Goal: Information Seeking & Learning: Learn about a topic

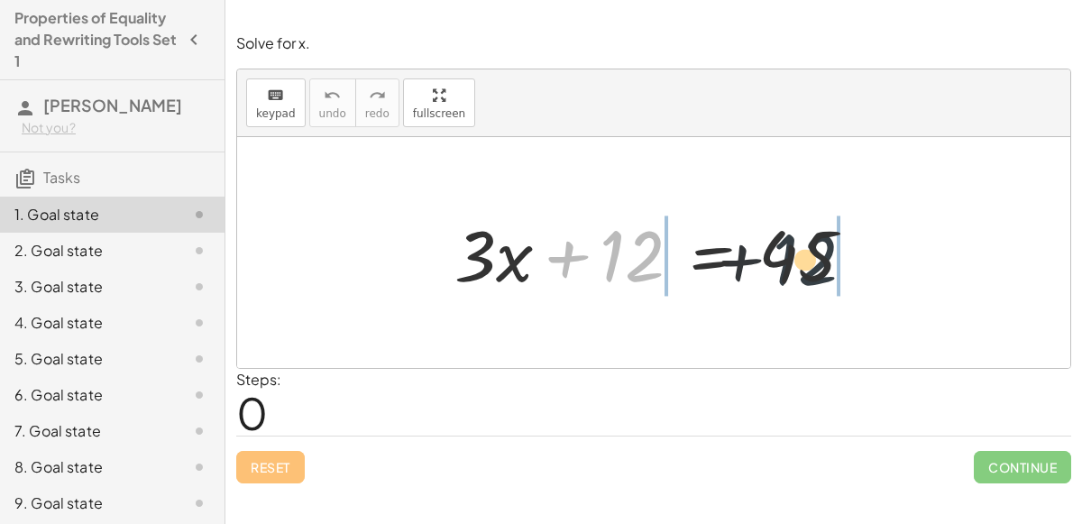
drag, startPoint x: 632, startPoint y: 255, endPoint x: 842, endPoint y: 262, distance: 210.2
click at [842, 262] on div at bounding box center [661, 252] width 432 height 93
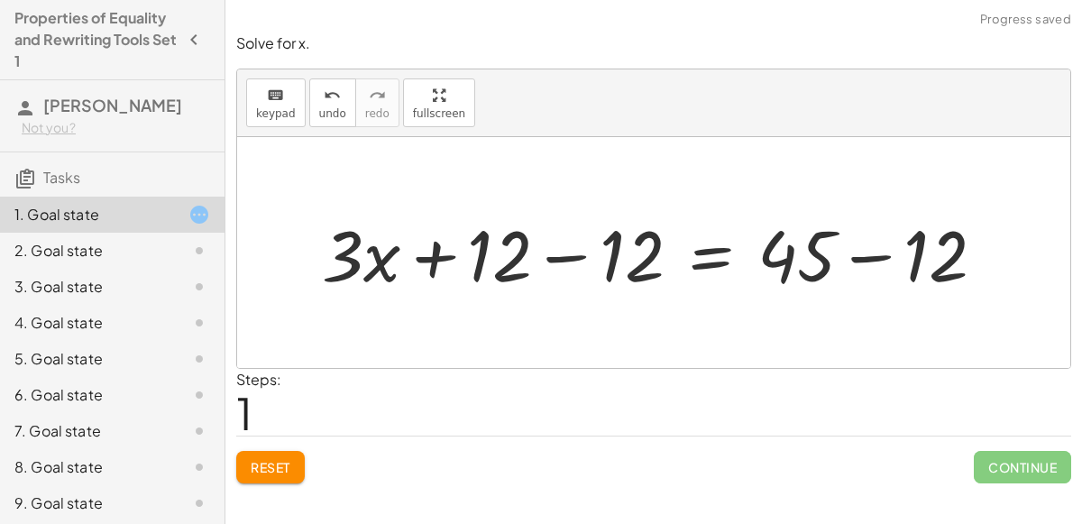
click at [833, 255] on div at bounding box center [661, 252] width 696 height 93
click at [856, 251] on div at bounding box center [661, 252] width 696 height 93
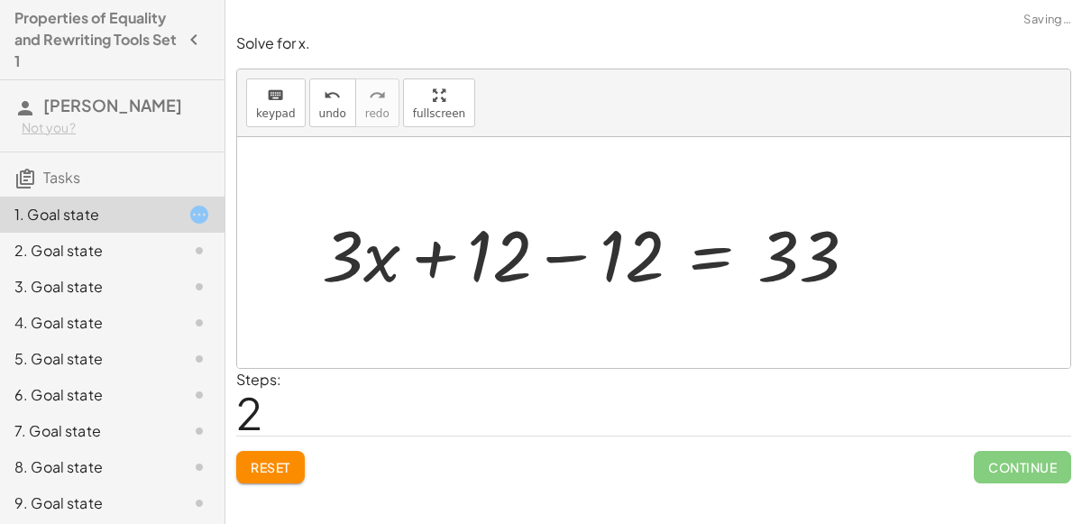
click at [557, 259] on div at bounding box center [597, 252] width 568 height 93
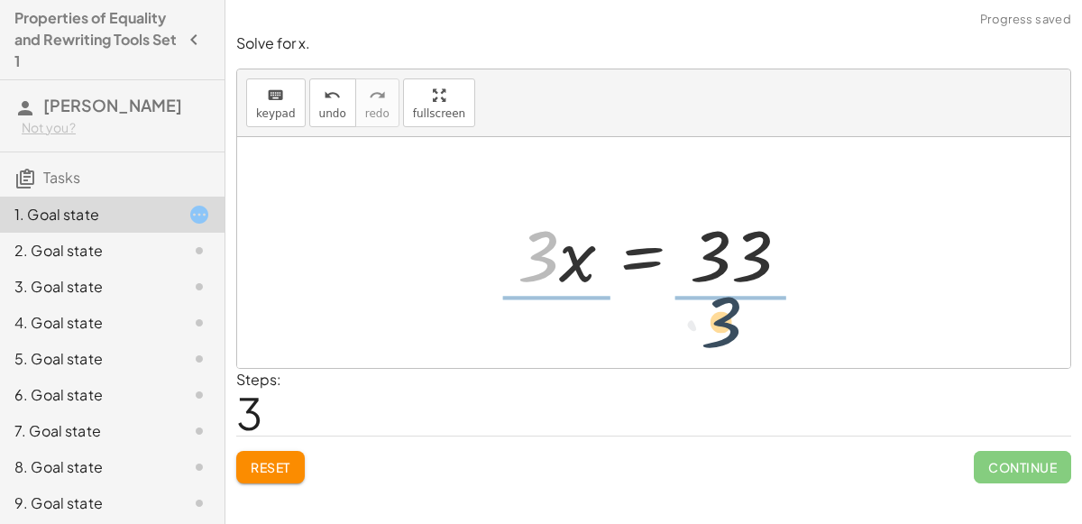
drag, startPoint x: 536, startPoint y: 250, endPoint x: 746, endPoint y: 312, distance: 219.1
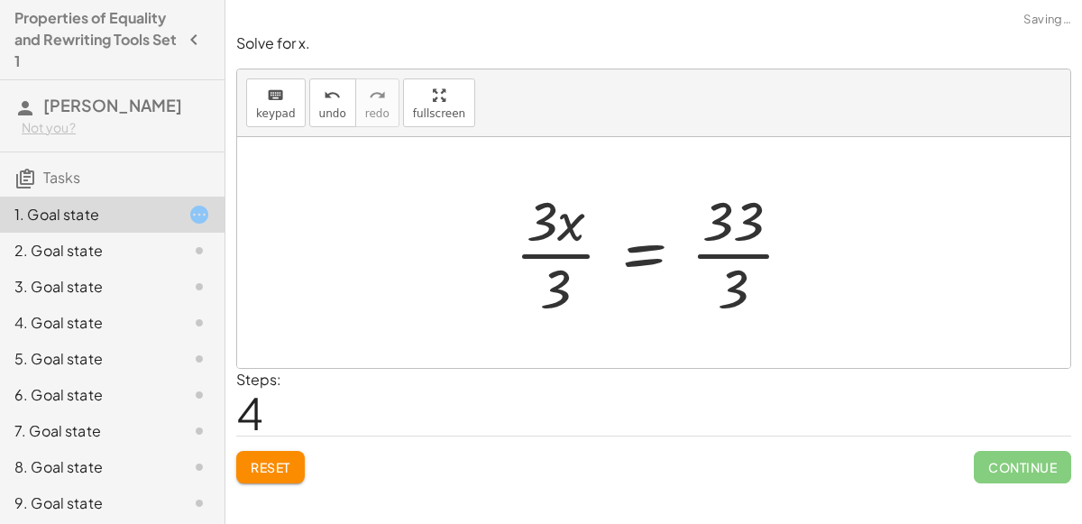
click at [558, 252] on div at bounding box center [661, 252] width 310 height 139
click at [734, 256] on div at bounding box center [683, 252] width 265 height 139
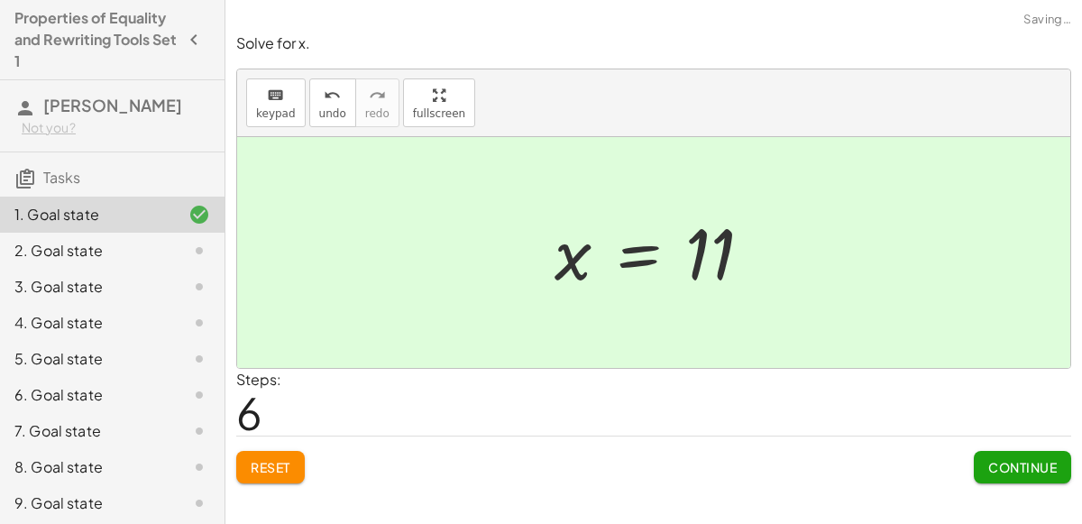
click at [1003, 460] on span "Continue" at bounding box center [1022, 467] width 69 height 16
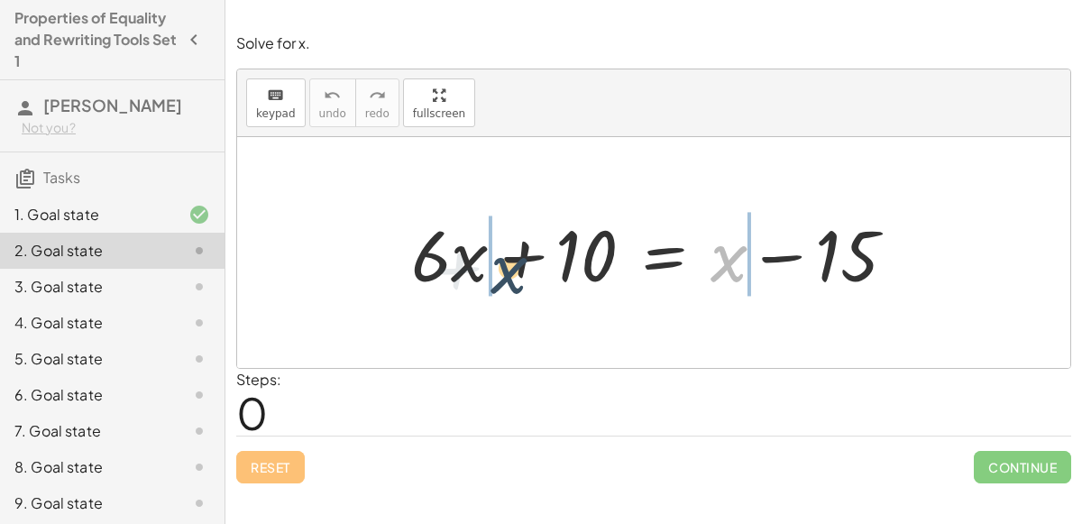
drag, startPoint x: 724, startPoint y: 261, endPoint x: 454, endPoint y: 270, distance: 270.7
click at [454, 270] on div at bounding box center [660, 252] width 517 height 93
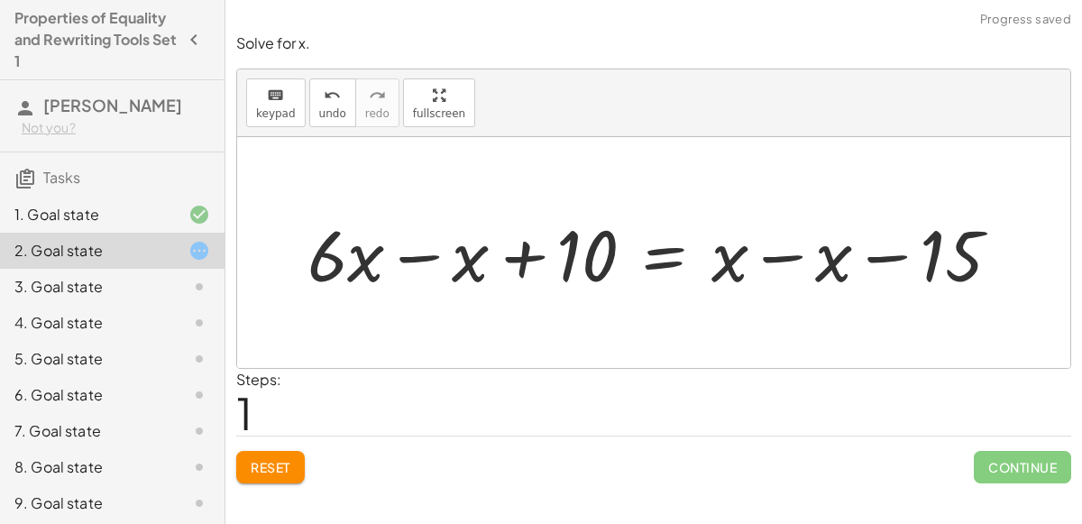
click at [447, 262] on div at bounding box center [661, 252] width 726 height 93
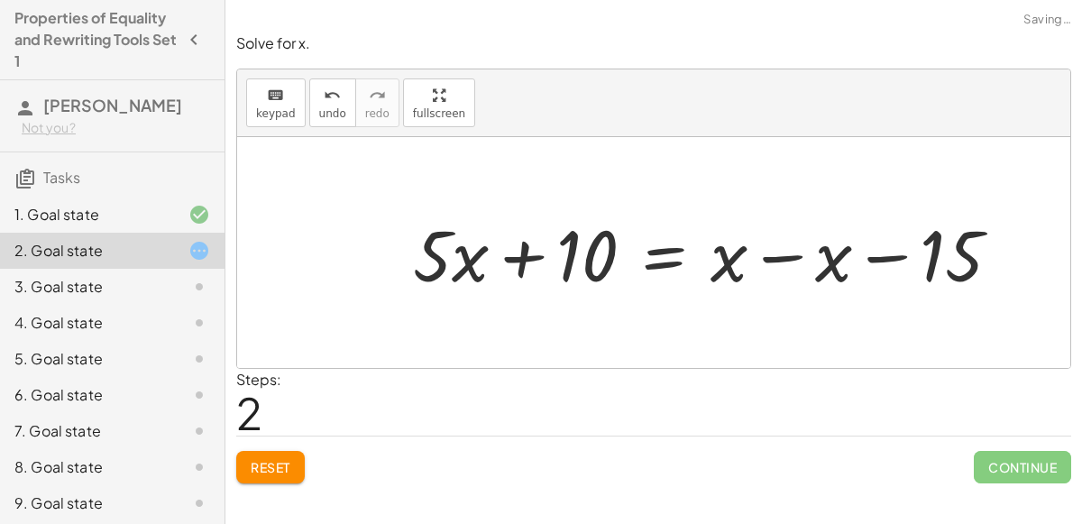
click at [757, 256] on div at bounding box center [714, 252] width 620 height 93
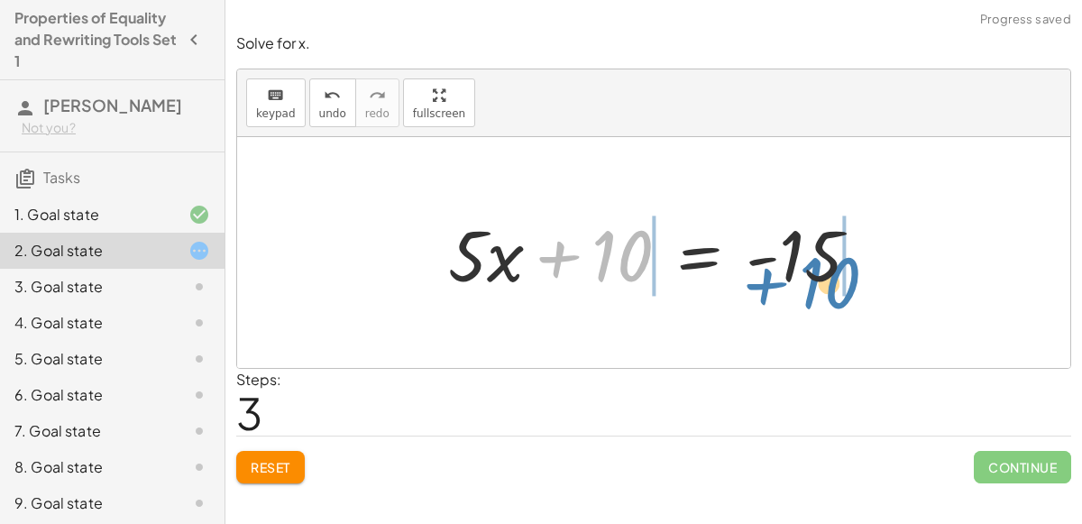
drag, startPoint x: 597, startPoint y: 250, endPoint x: 804, endPoint y: 278, distance: 209.3
click at [804, 278] on div at bounding box center [661, 252] width 445 height 93
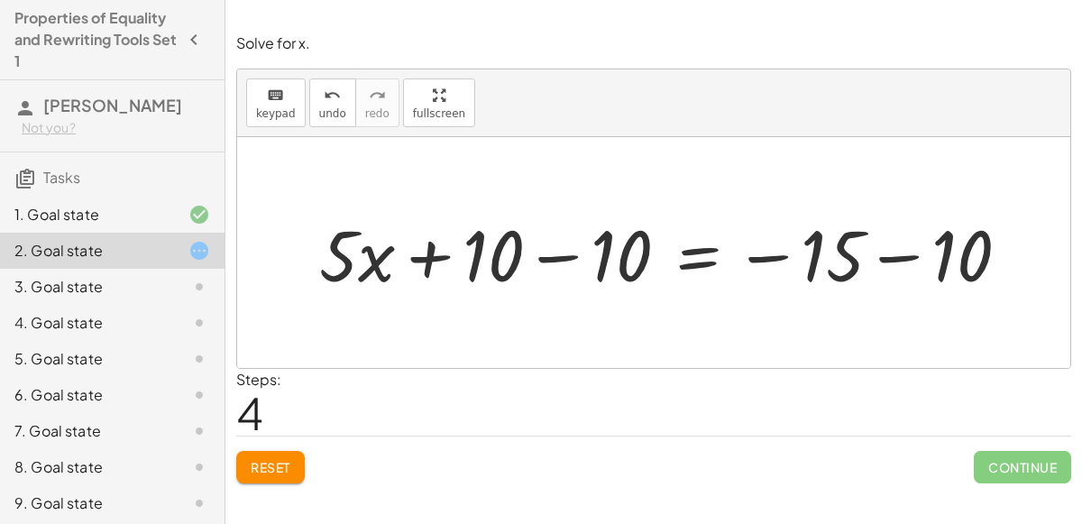
click at [73, 205] on div "1. Goal state" at bounding box center [86, 215] width 145 height 22
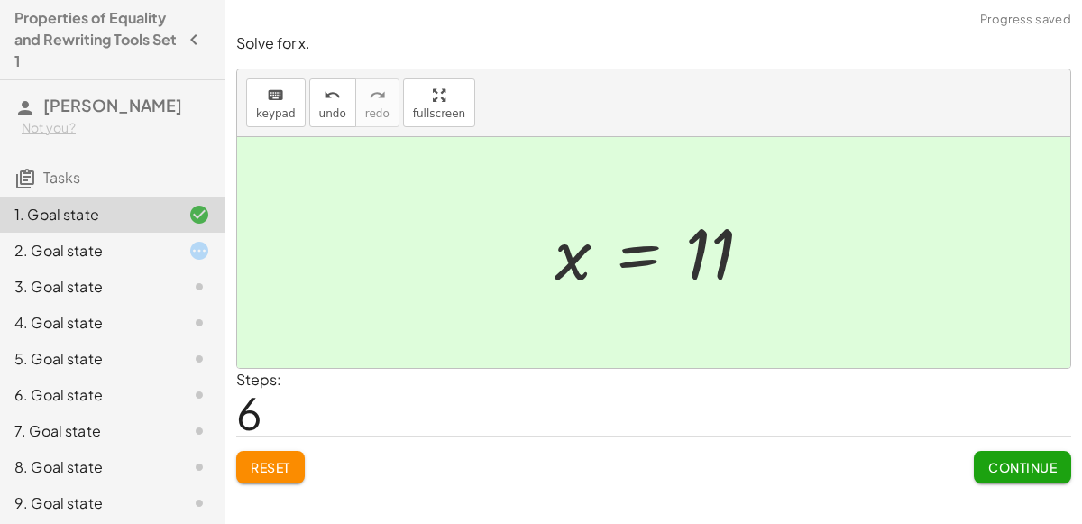
click at [278, 459] on span "Reset" at bounding box center [271, 467] width 40 height 16
click at [999, 476] on button "Continue" at bounding box center [1022, 467] width 97 height 32
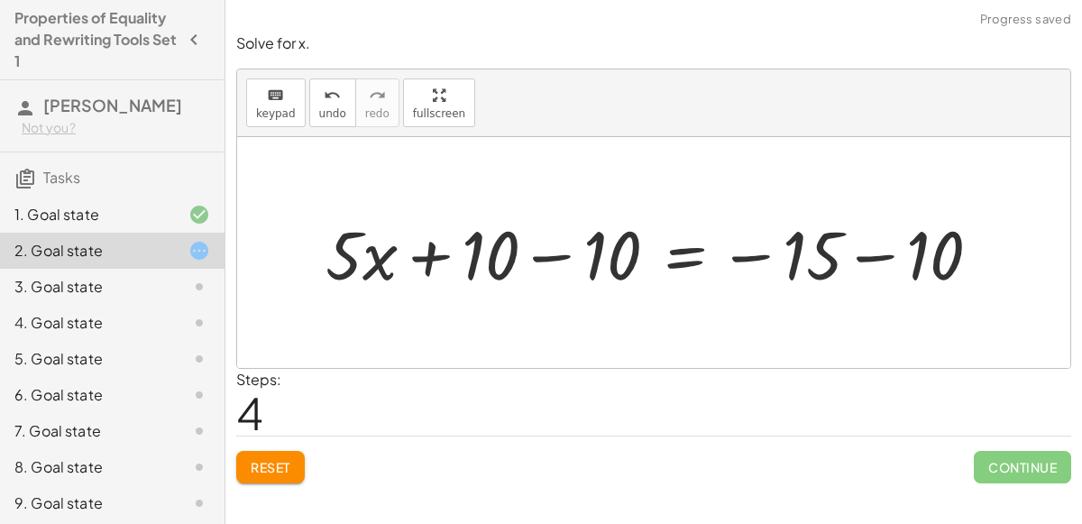
click at [219, 471] on div "8. Goal state" at bounding box center [112, 467] width 225 height 36
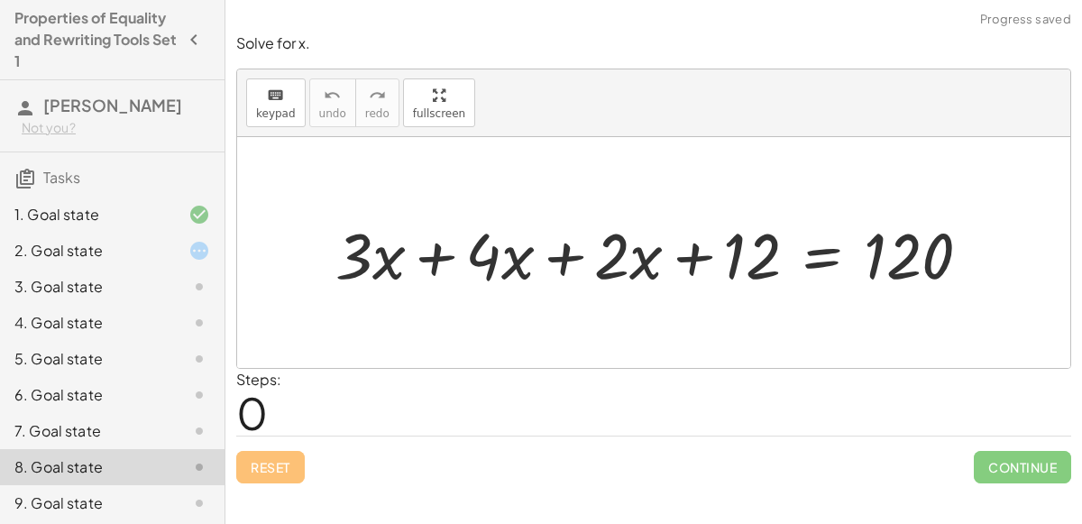
click at [71, 244] on div "2. Goal state" at bounding box center [86, 251] width 145 height 22
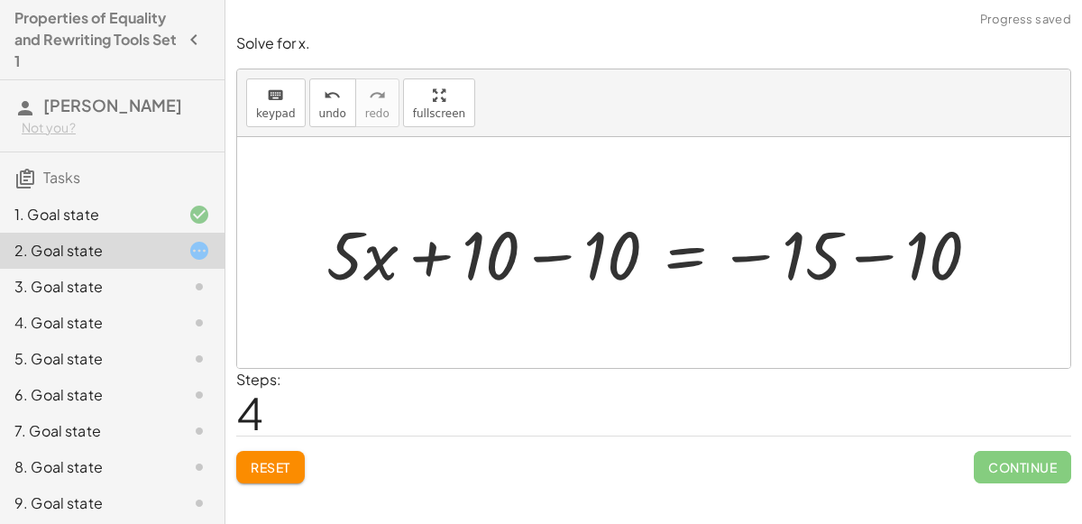
click at [277, 470] on span "Reset" at bounding box center [271, 467] width 40 height 16
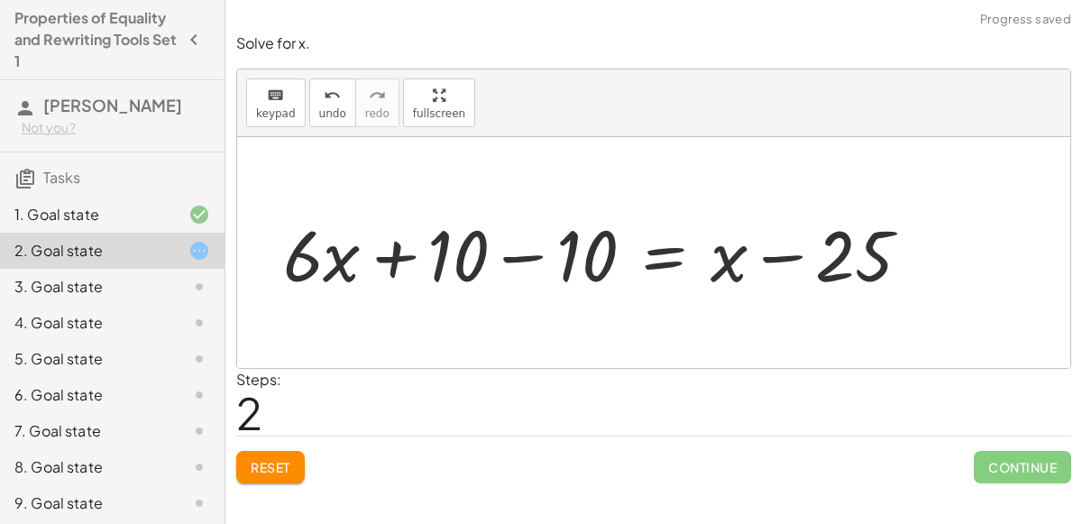
click at [292, 459] on button "Reset" at bounding box center [270, 467] width 69 height 32
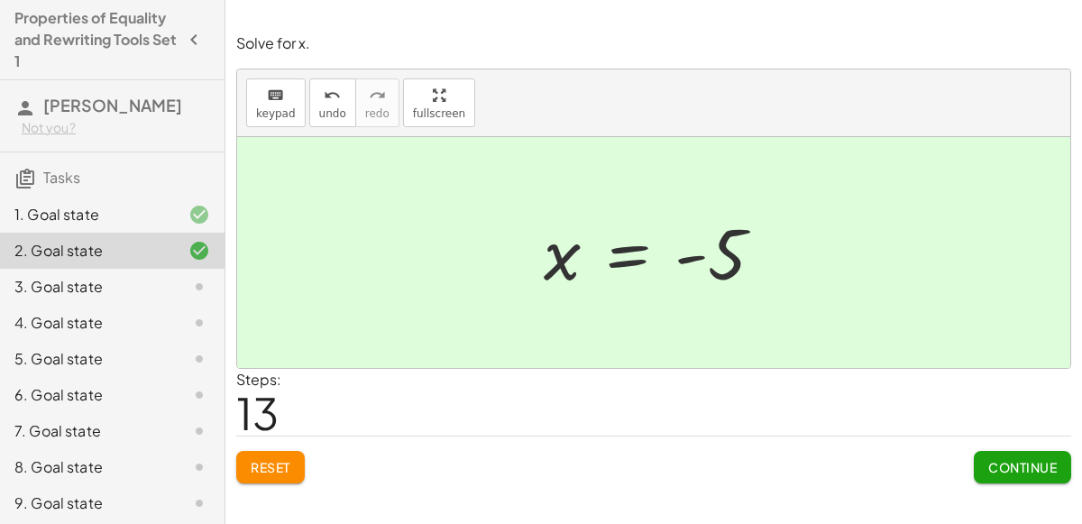
click at [275, 454] on button "Reset" at bounding box center [270, 467] width 69 height 32
click at [163, 292] on div at bounding box center [185, 287] width 50 height 22
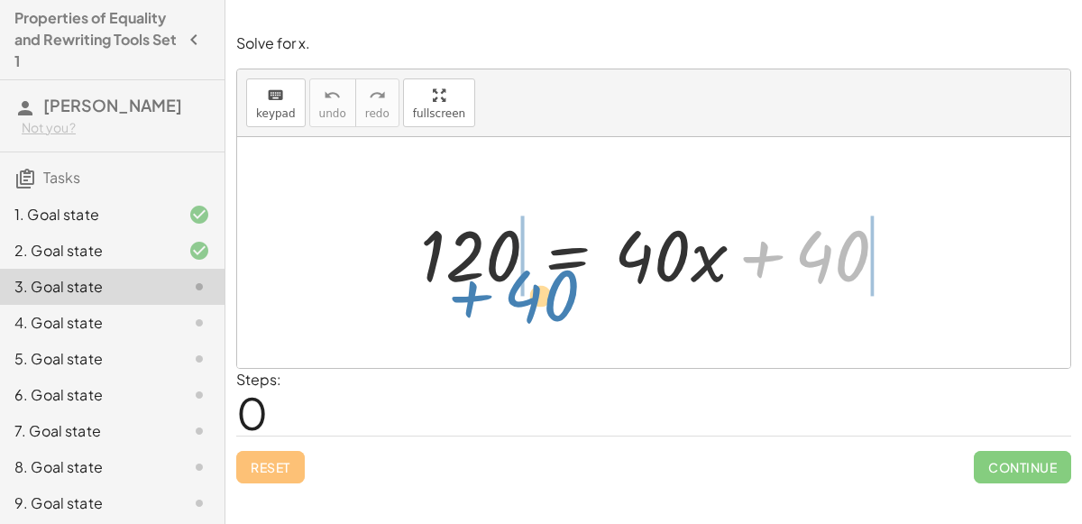
drag, startPoint x: 815, startPoint y: 263, endPoint x: 522, endPoint y: 292, distance: 294.5
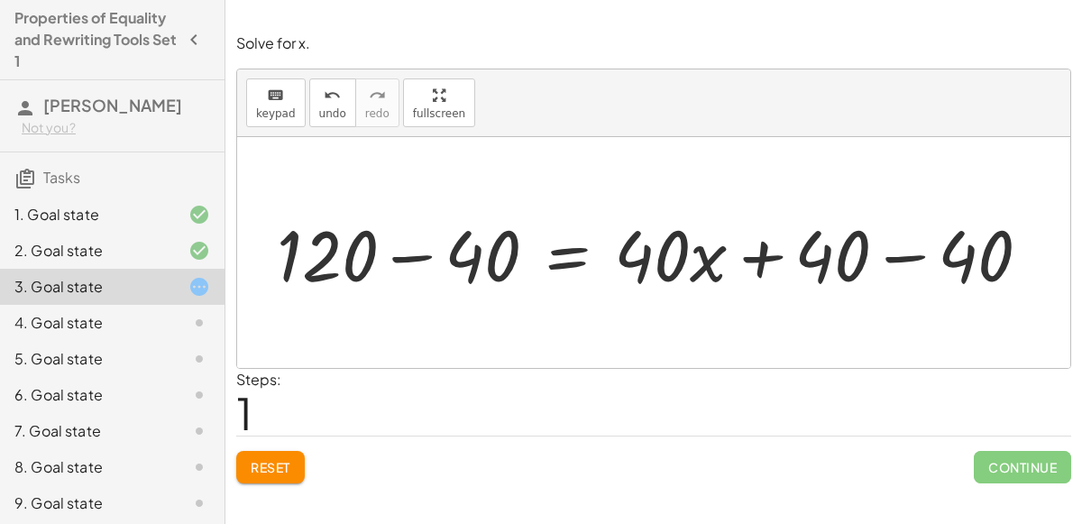
click at [426, 246] on div at bounding box center [661, 252] width 786 height 93
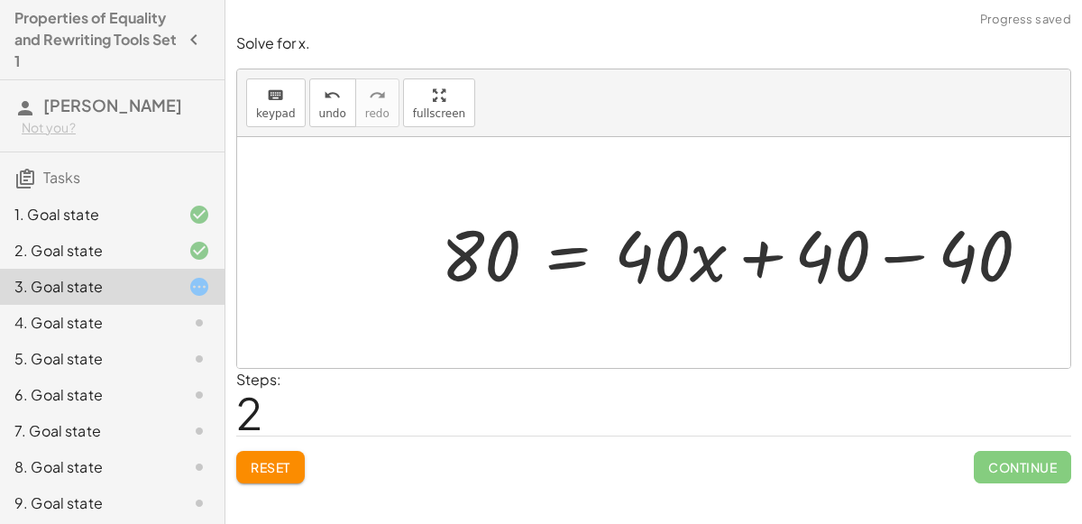
click at [892, 263] on div at bounding box center [743, 252] width 622 height 93
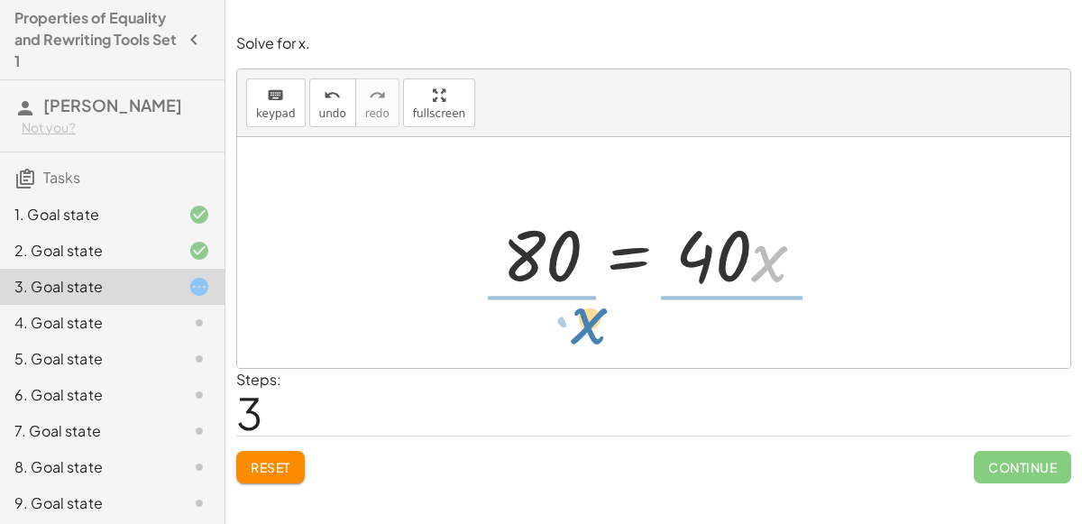
drag, startPoint x: 754, startPoint y: 262, endPoint x: 573, endPoint y: 324, distance: 191.3
click at [573, 324] on div "120 = + · 40 · x + 40 + 120 − 40 = + · 40 · x + 40 − 40 80 = + · 40 · x + 40 − …" at bounding box center [653, 252] width 833 height 231
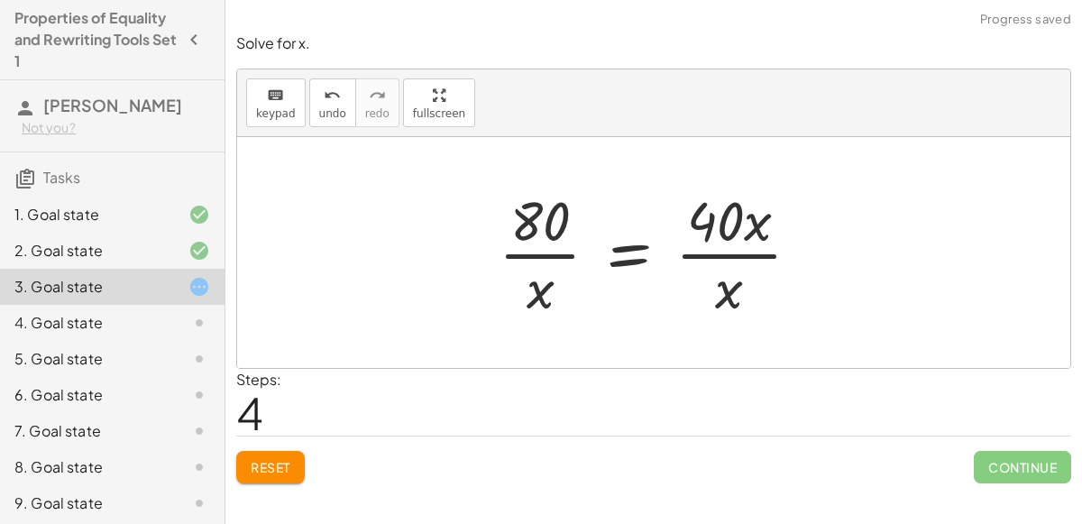
click at [563, 289] on div at bounding box center [657, 252] width 335 height 139
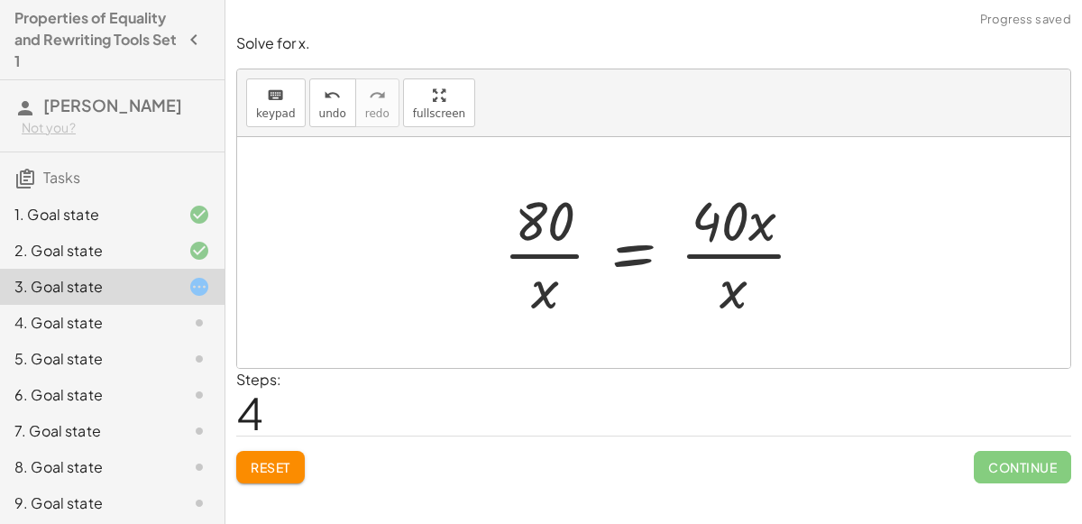
click at [547, 262] on div at bounding box center [661, 252] width 335 height 139
click at [563, 246] on div at bounding box center [661, 252] width 335 height 139
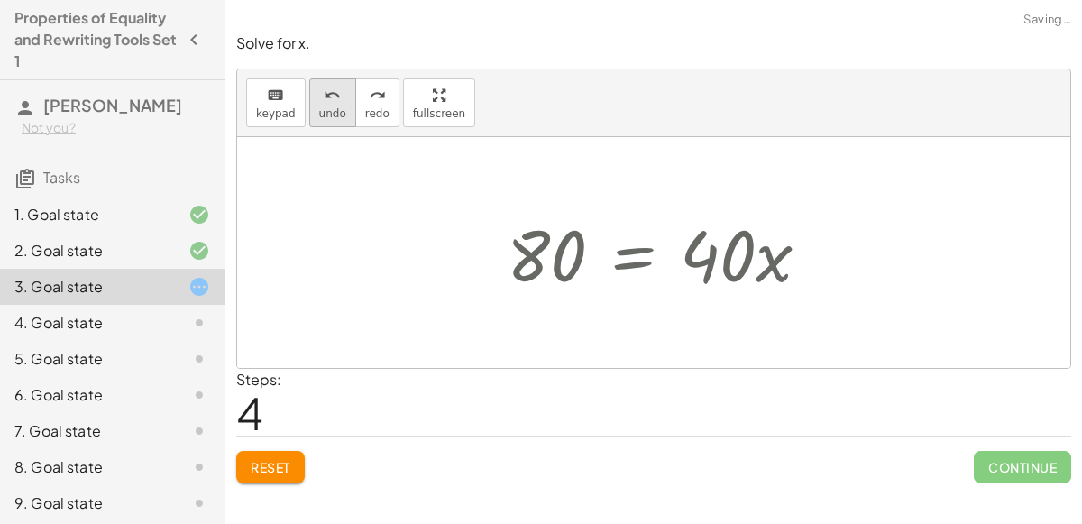
click at [331, 123] on button "undo undo" at bounding box center [332, 102] width 47 height 49
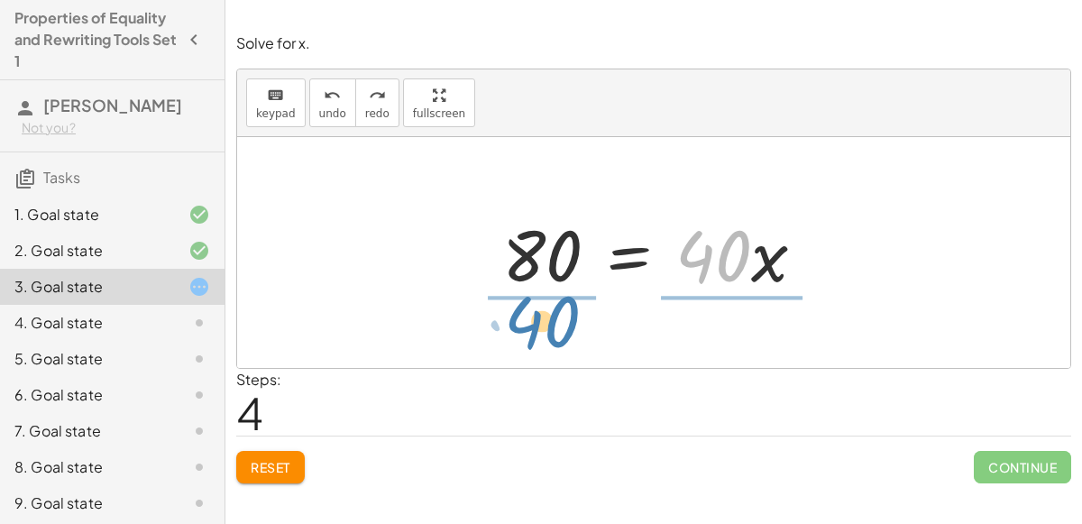
drag, startPoint x: 723, startPoint y: 258, endPoint x: 553, endPoint y: 328, distance: 184.4
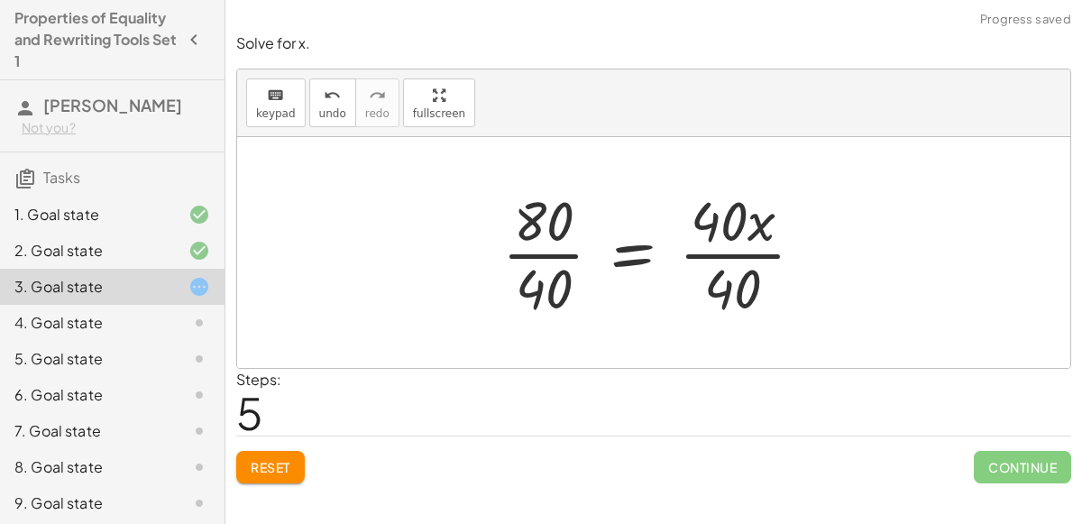
click at [738, 255] on div at bounding box center [660, 252] width 335 height 139
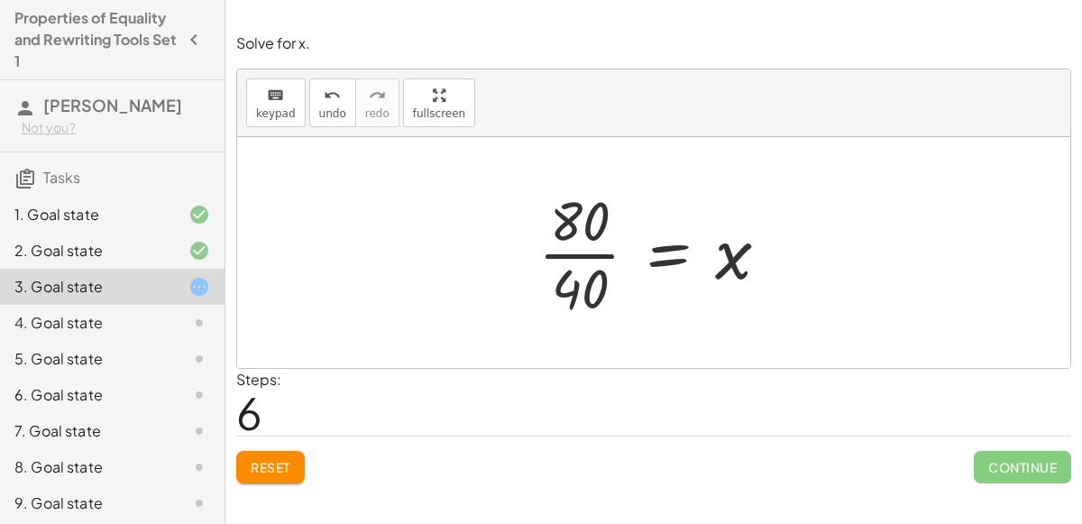
click at [568, 252] on div at bounding box center [660, 252] width 263 height 139
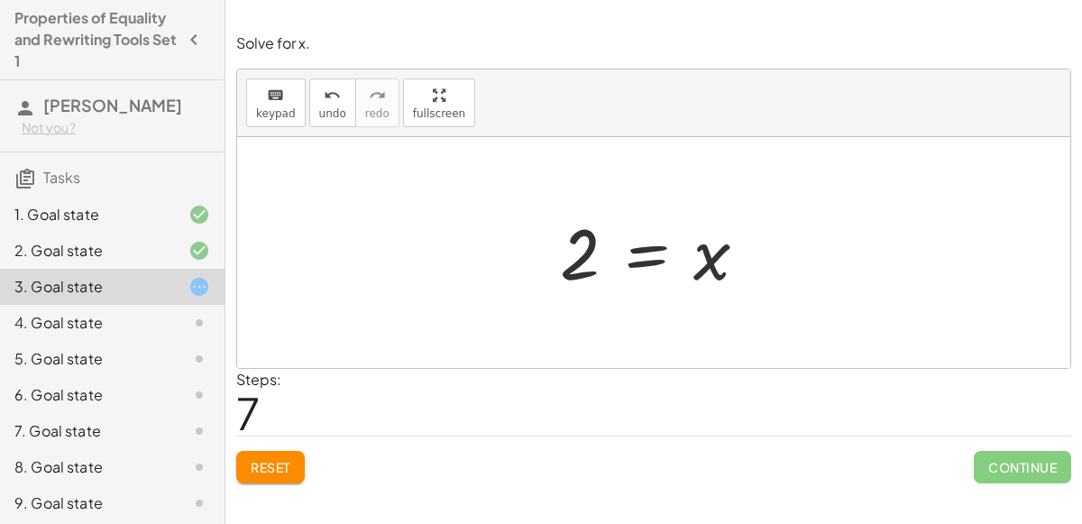
click at [568, 252] on div at bounding box center [661, 252] width 220 height 89
drag, startPoint x: 719, startPoint y: 255, endPoint x: 566, endPoint y: 243, distance: 152.9
click at [566, 243] on div at bounding box center [661, 252] width 220 height 89
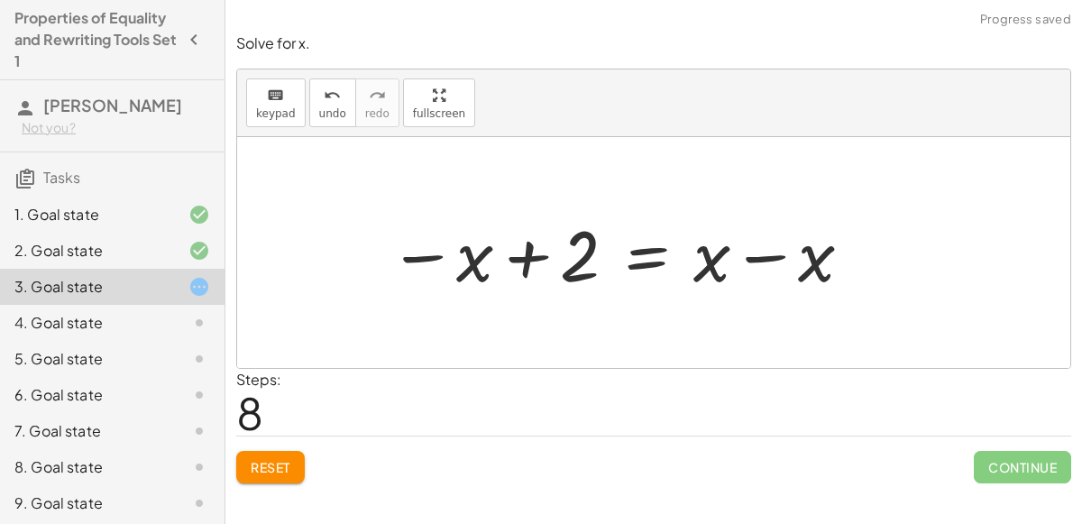
click at [540, 248] on div at bounding box center [622, 252] width 484 height 93
click at [770, 249] on div at bounding box center [622, 252] width 484 height 93
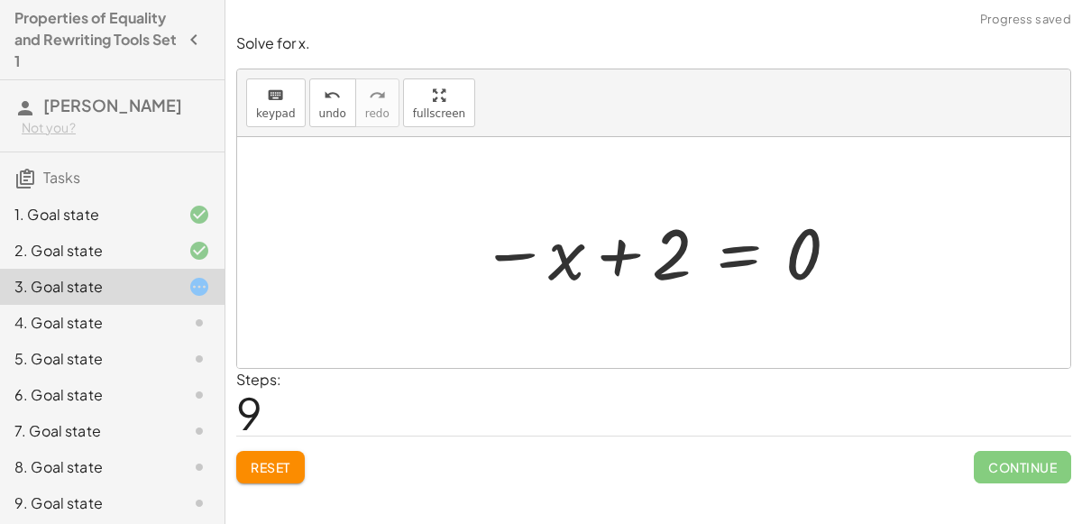
click at [612, 251] on div at bounding box center [661, 252] width 379 height 89
drag, startPoint x: 564, startPoint y: 262, endPoint x: 882, endPoint y: 247, distance: 317.8
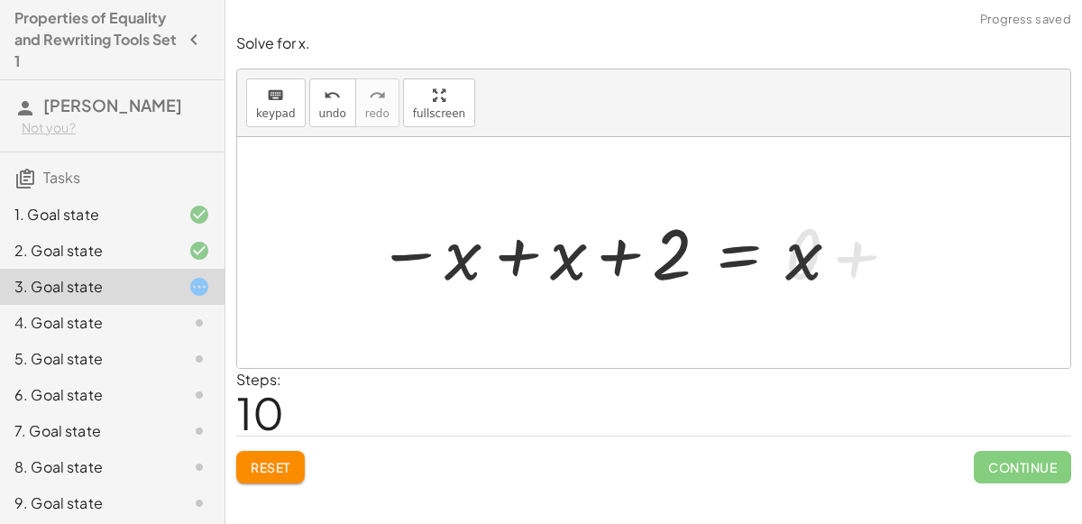
click at [830, 250] on div at bounding box center [609, 252] width 484 height 89
click at [542, 253] on div at bounding box center [609, 252] width 484 height 89
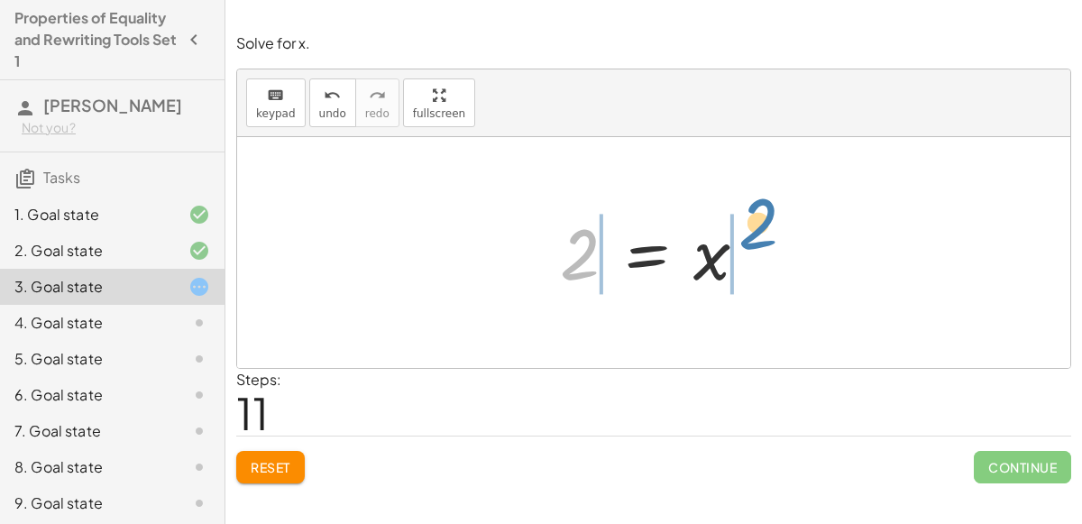
drag, startPoint x: 564, startPoint y: 256, endPoint x: 750, endPoint y: 234, distance: 187.0
click at [750, 234] on div at bounding box center [661, 252] width 220 height 89
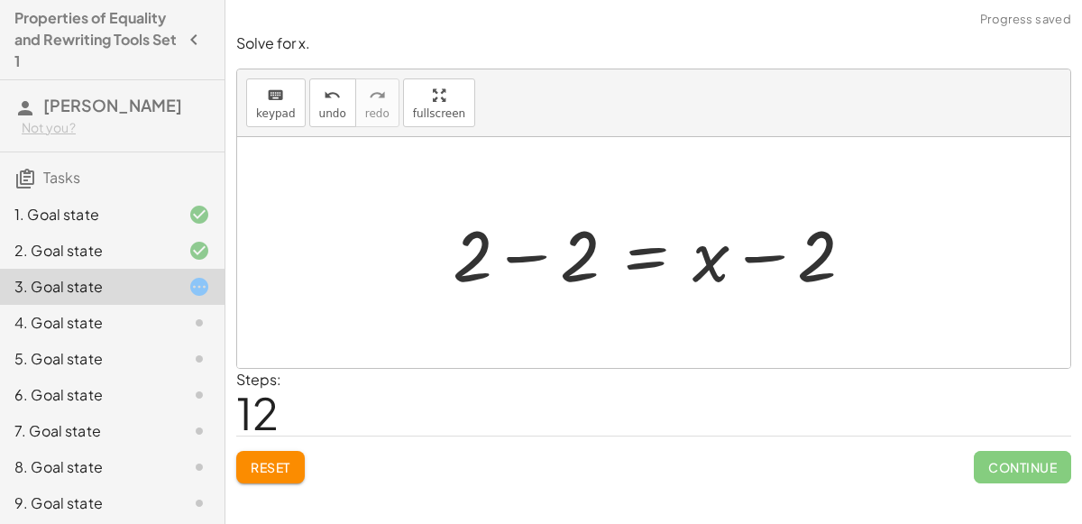
click at [514, 270] on div at bounding box center [661, 252] width 434 height 93
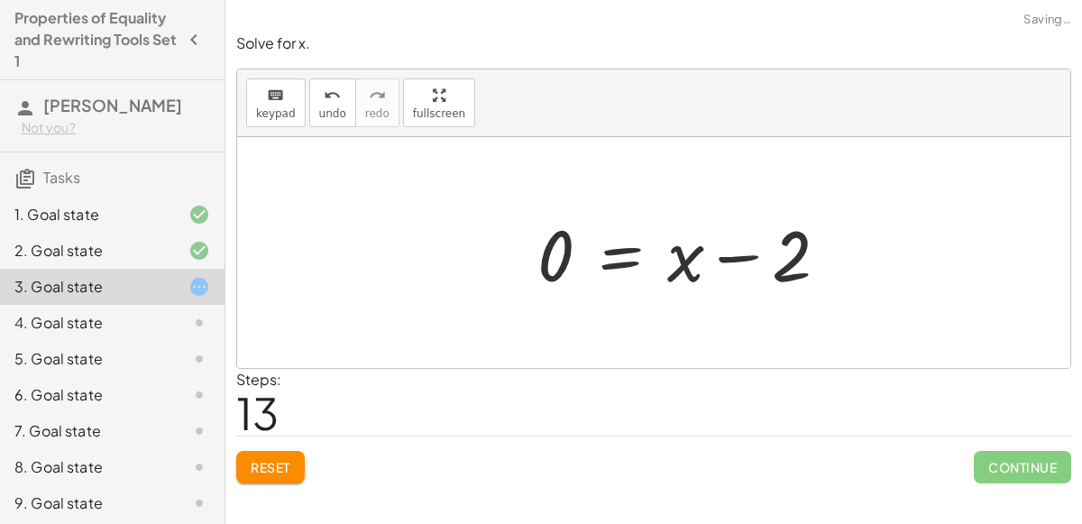
click at [785, 257] on div at bounding box center [690, 252] width 324 height 93
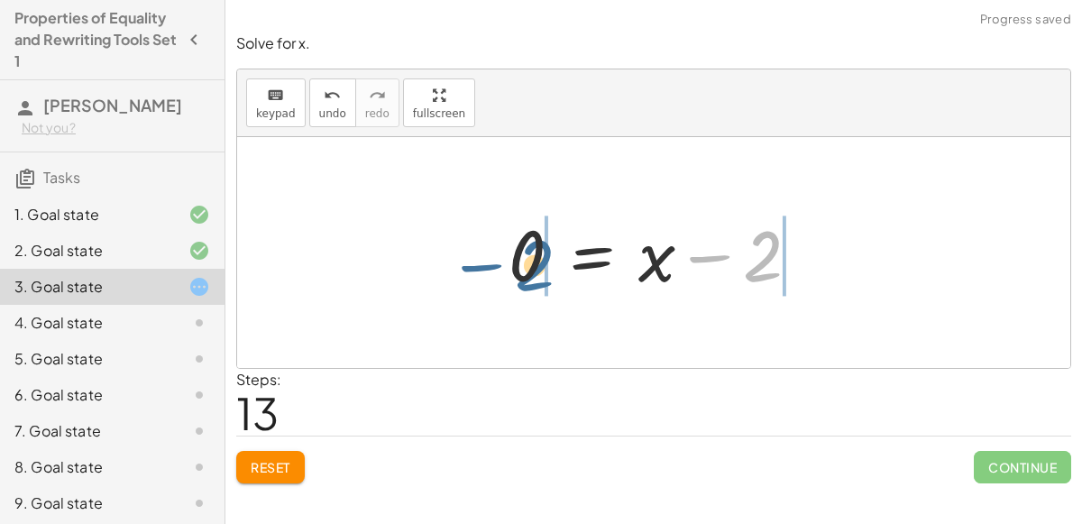
drag, startPoint x: 760, startPoint y: 252, endPoint x: 531, endPoint y: 261, distance: 229.2
click at [531, 261] on div at bounding box center [662, 252] width 324 height 93
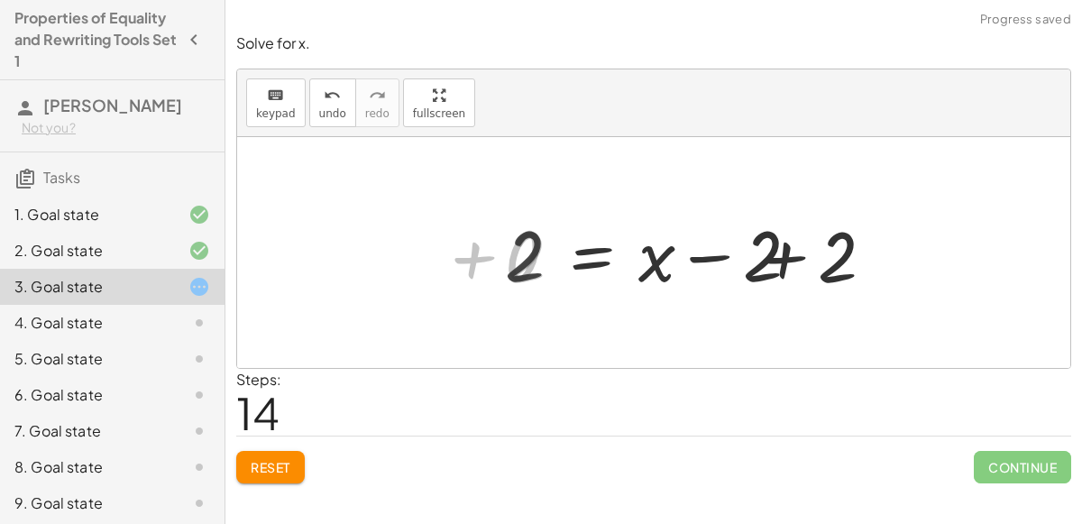
click at [530, 261] on div at bounding box center [713, 252] width 434 height 93
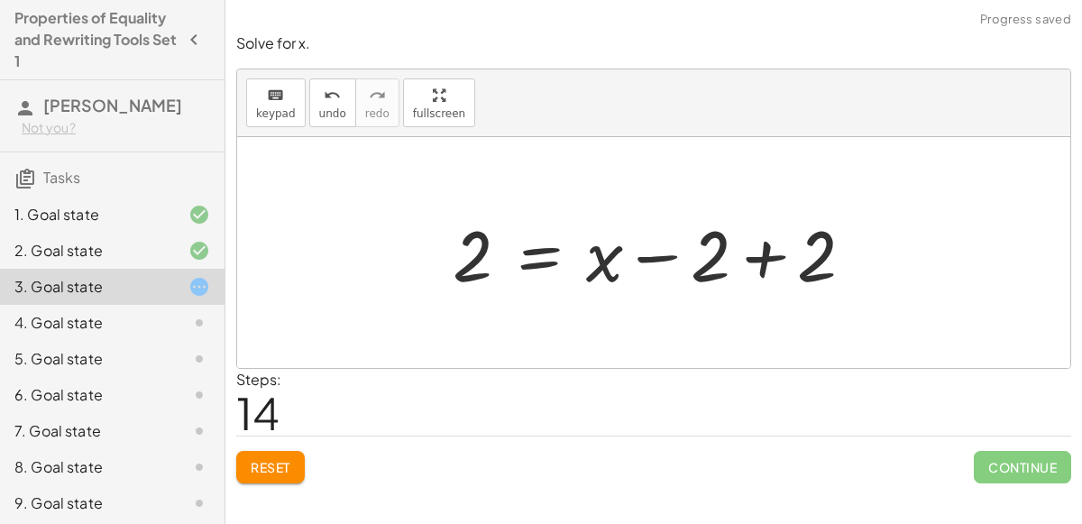
click at [762, 257] on div at bounding box center [661, 252] width 434 height 93
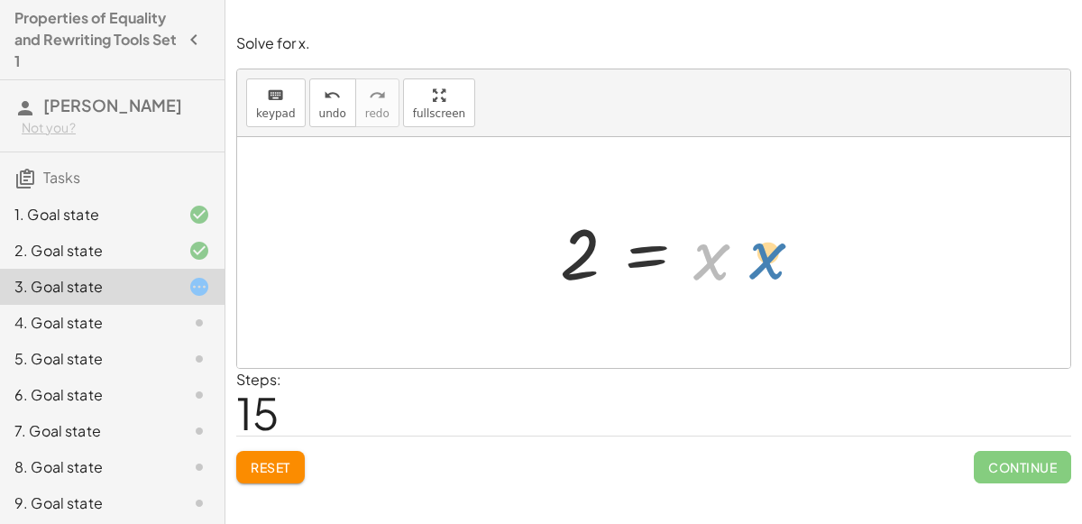
drag, startPoint x: 697, startPoint y: 255, endPoint x: 753, endPoint y: 247, distance: 56.5
click at [753, 247] on div at bounding box center [661, 252] width 220 height 89
drag, startPoint x: 581, startPoint y: 243, endPoint x: 569, endPoint y: 241, distance: 11.9
click at [569, 241] on div at bounding box center [661, 252] width 220 height 89
click at [636, 244] on div at bounding box center [661, 252] width 220 height 89
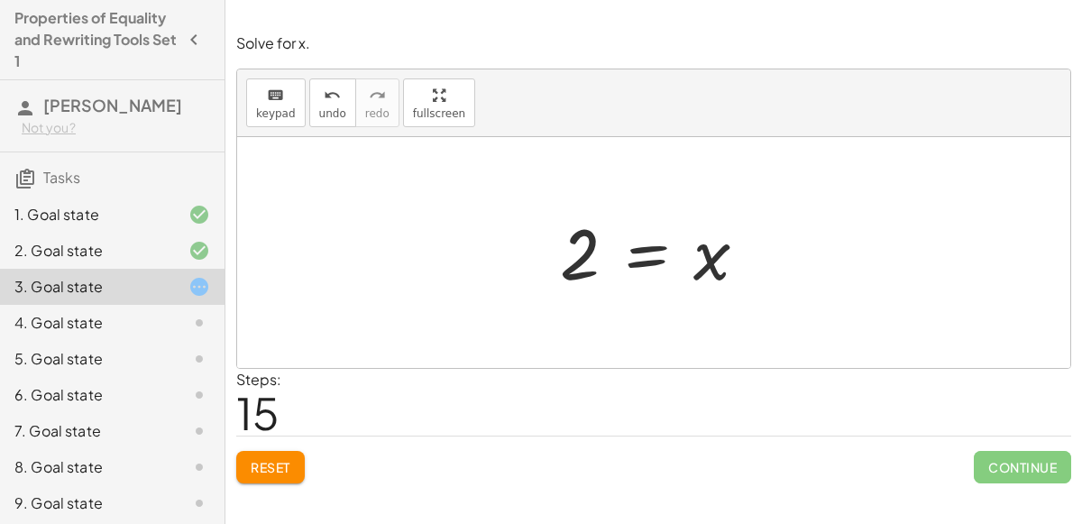
click at [638, 254] on div at bounding box center [661, 252] width 220 height 89
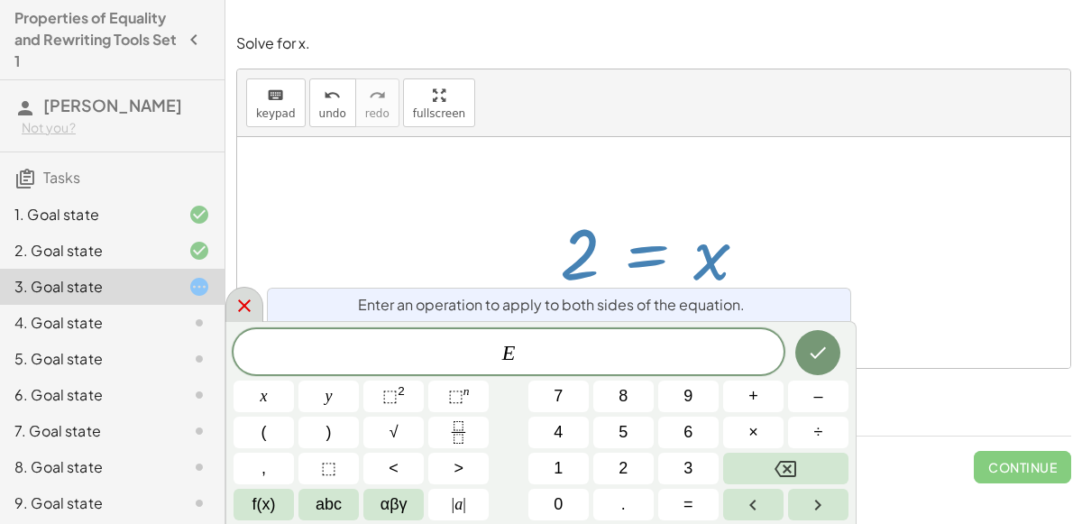
click at [248, 304] on icon at bounding box center [245, 306] width 22 height 22
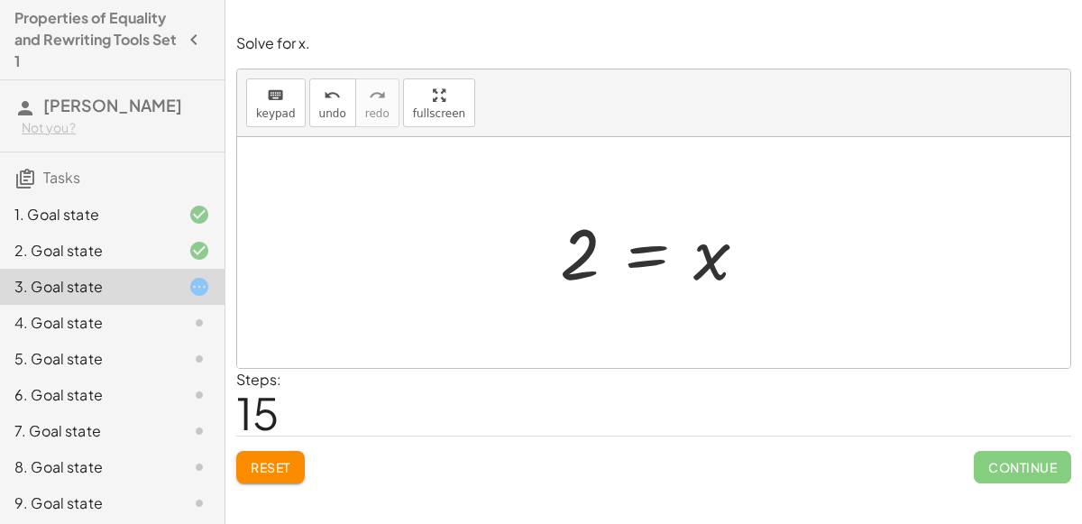
click at [198, 288] on icon at bounding box center [199, 287] width 22 height 22
click at [380, 268] on div at bounding box center [653, 252] width 833 height 231
click at [116, 319] on div "4. Goal state" at bounding box center [86, 323] width 145 height 22
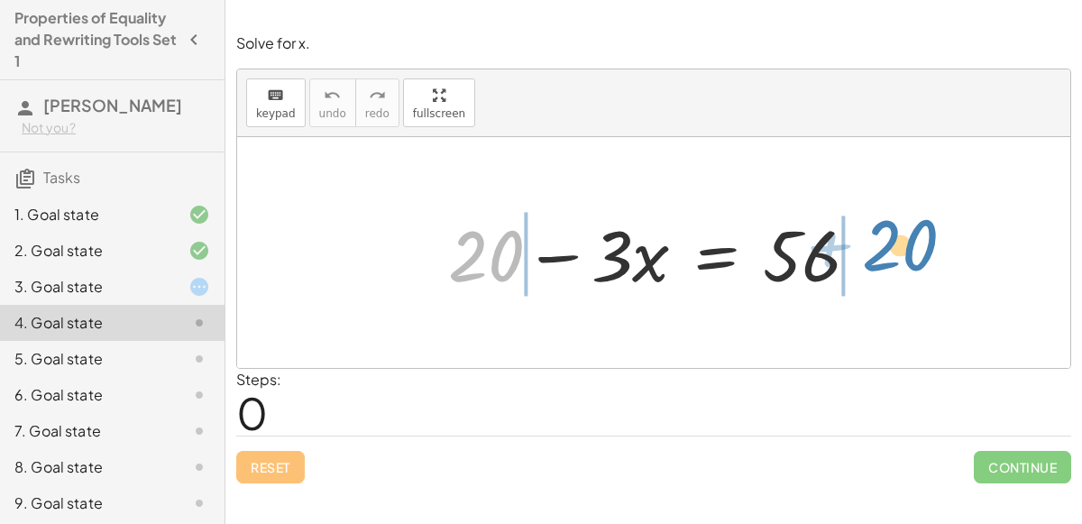
drag, startPoint x: 491, startPoint y: 258, endPoint x: 904, endPoint y: 246, distance: 414.0
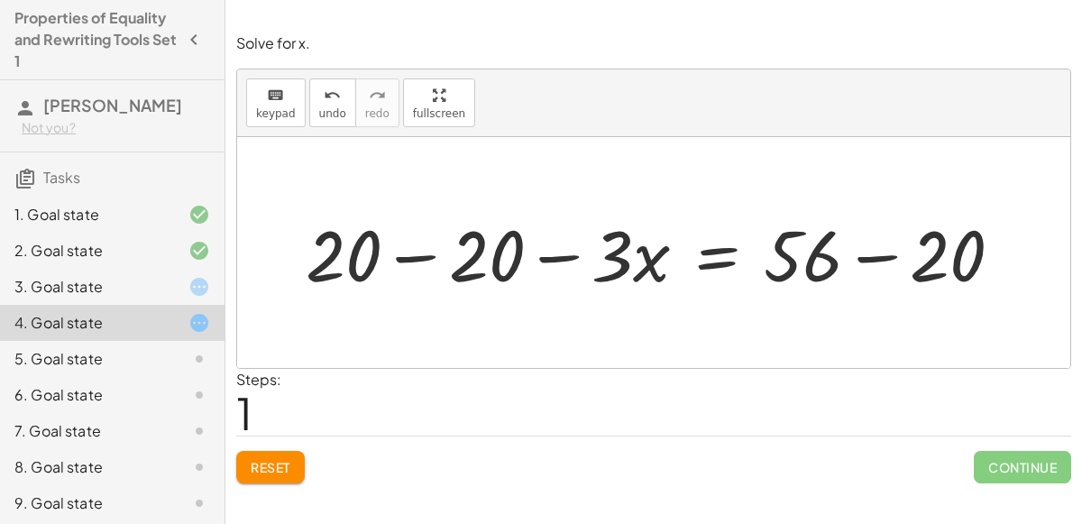
click at [437, 260] on div at bounding box center [661, 252] width 729 height 93
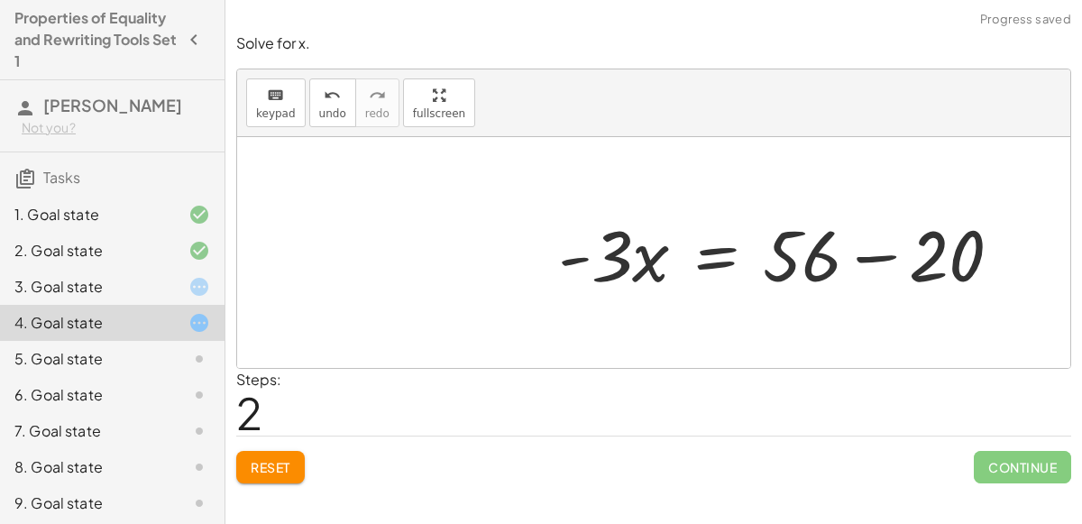
click at [855, 261] on div at bounding box center [787, 252] width 476 height 93
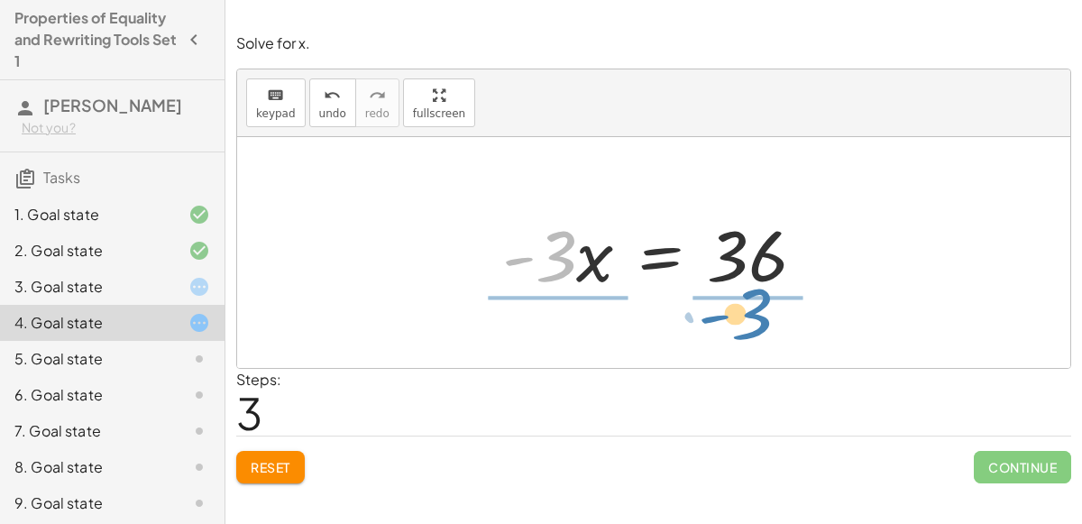
drag, startPoint x: 549, startPoint y: 245, endPoint x: 745, endPoint y: 304, distance: 204.3
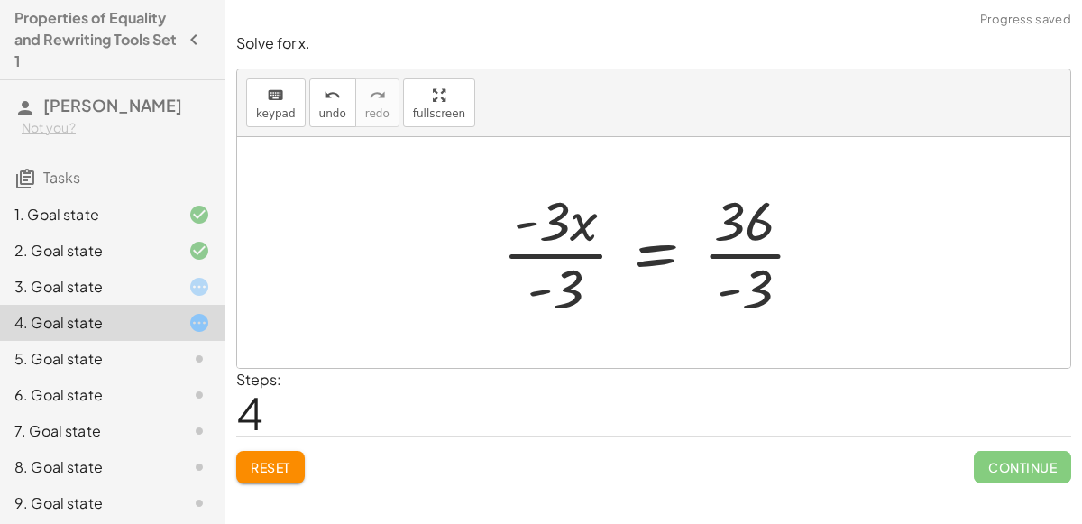
click at [582, 251] on div at bounding box center [660, 252] width 335 height 139
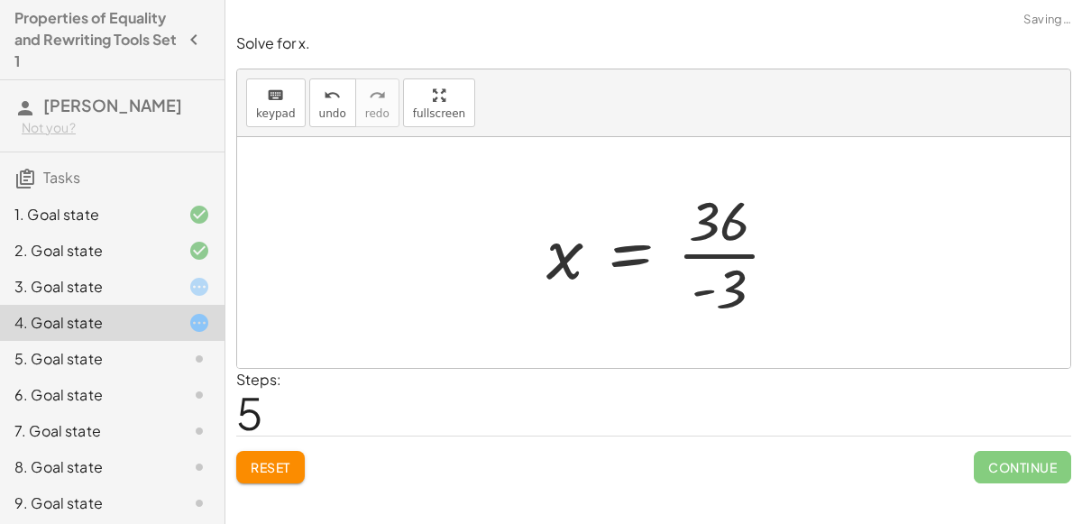
click at [732, 259] on div at bounding box center [669, 252] width 265 height 139
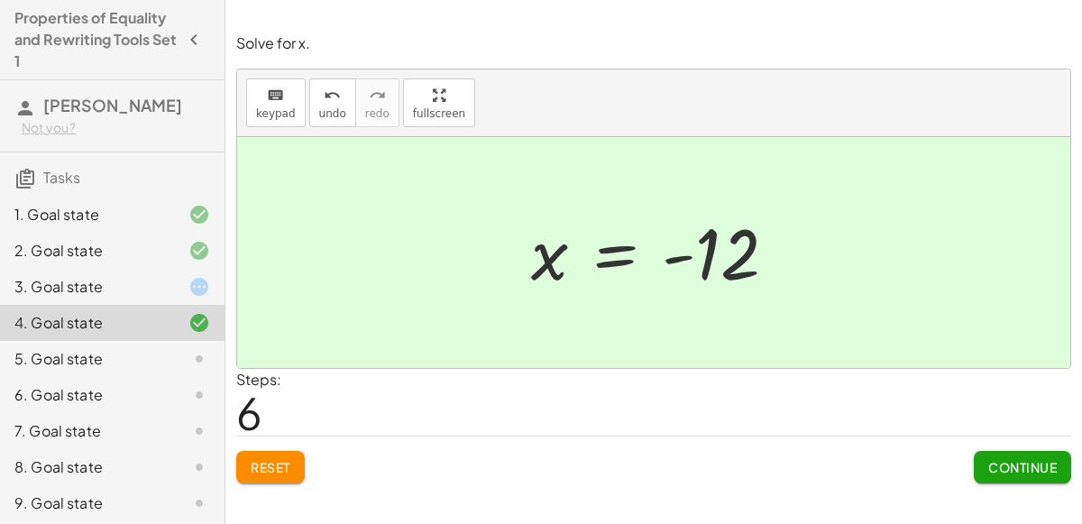
click at [986, 453] on button "Continue" at bounding box center [1022, 467] width 97 height 32
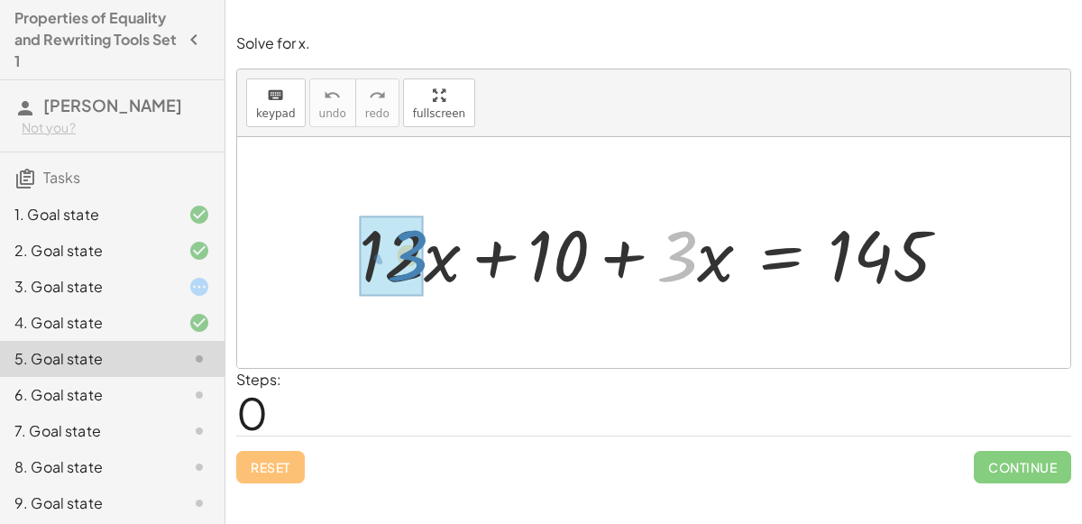
drag, startPoint x: 676, startPoint y: 244, endPoint x: 407, endPoint y: 243, distance: 269.6
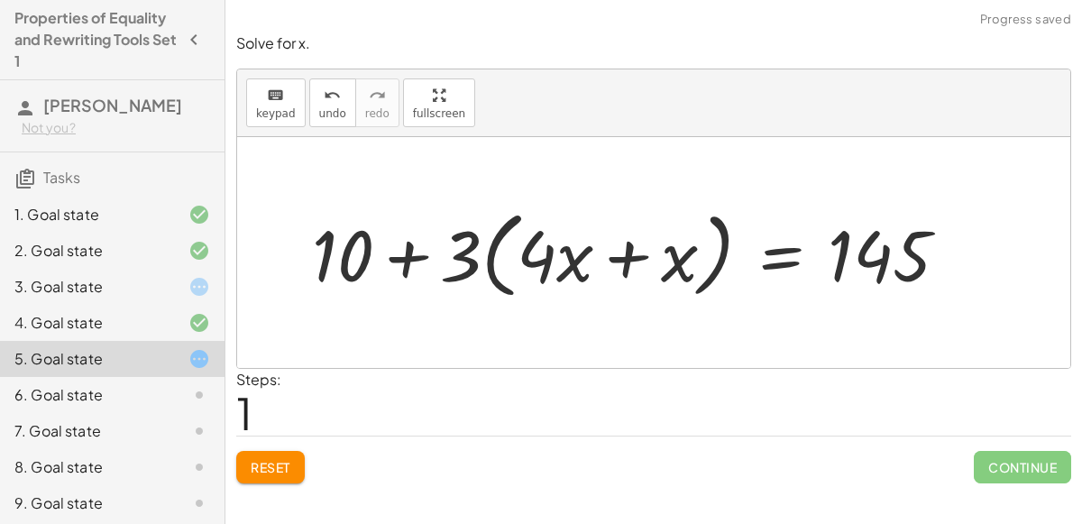
click at [619, 252] on div at bounding box center [637, 253] width 669 height 104
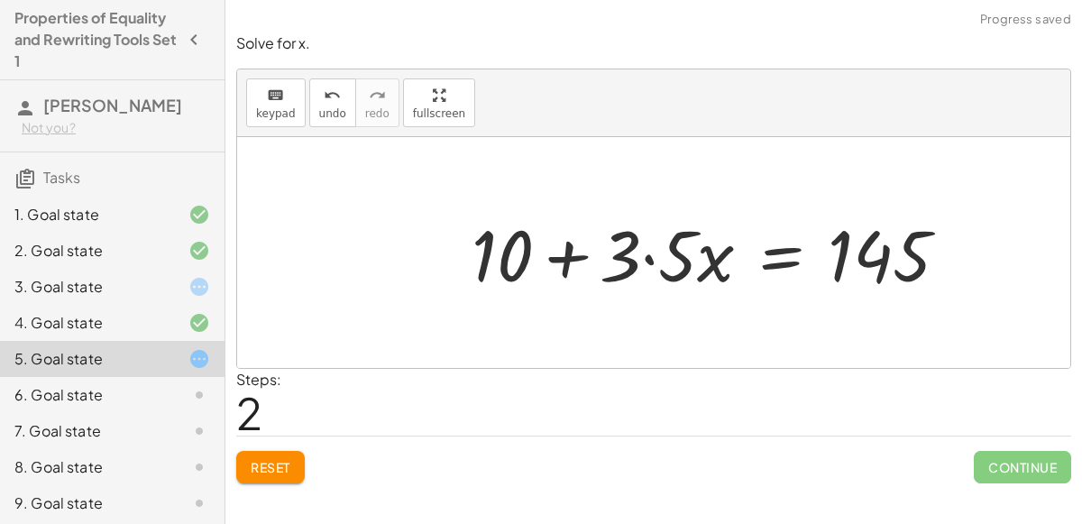
click at [645, 252] on div at bounding box center [717, 252] width 509 height 93
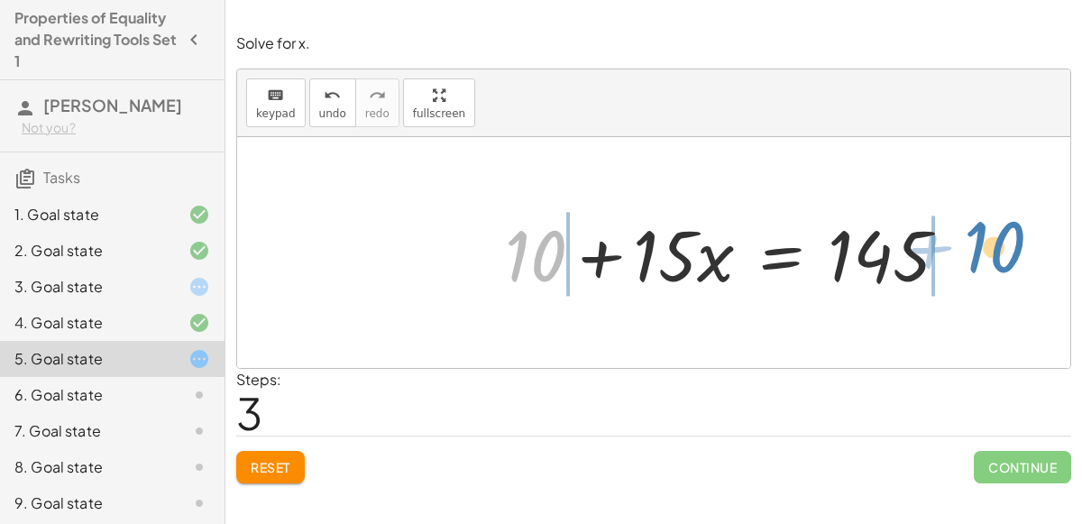
drag, startPoint x: 535, startPoint y: 251, endPoint x: 995, endPoint y: 243, distance: 459.9
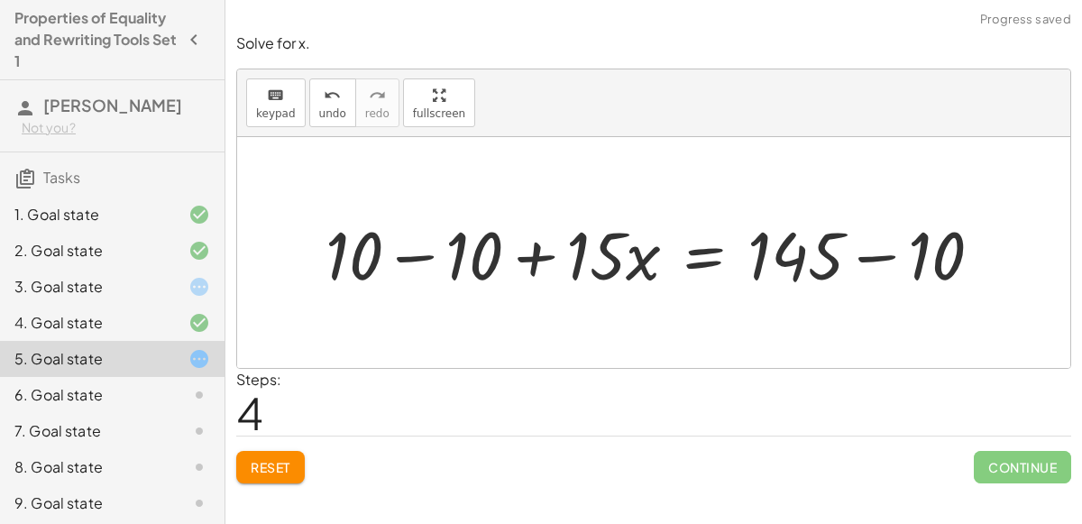
click at [903, 257] on div at bounding box center [660, 252] width 689 height 87
click at [419, 259] on div at bounding box center [601, 252] width 570 height 87
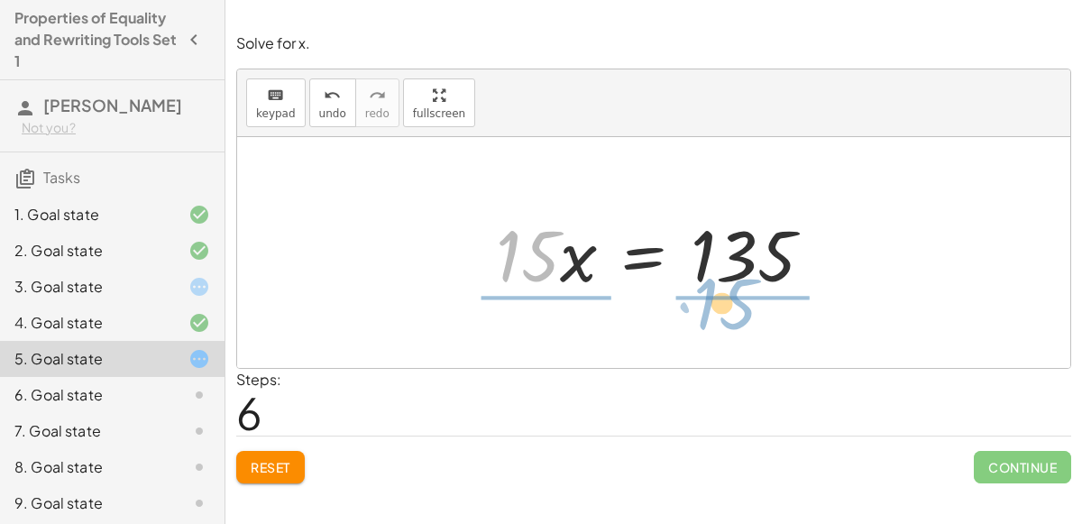
drag, startPoint x: 527, startPoint y: 256, endPoint x: 738, endPoint y: 305, distance: 217.4
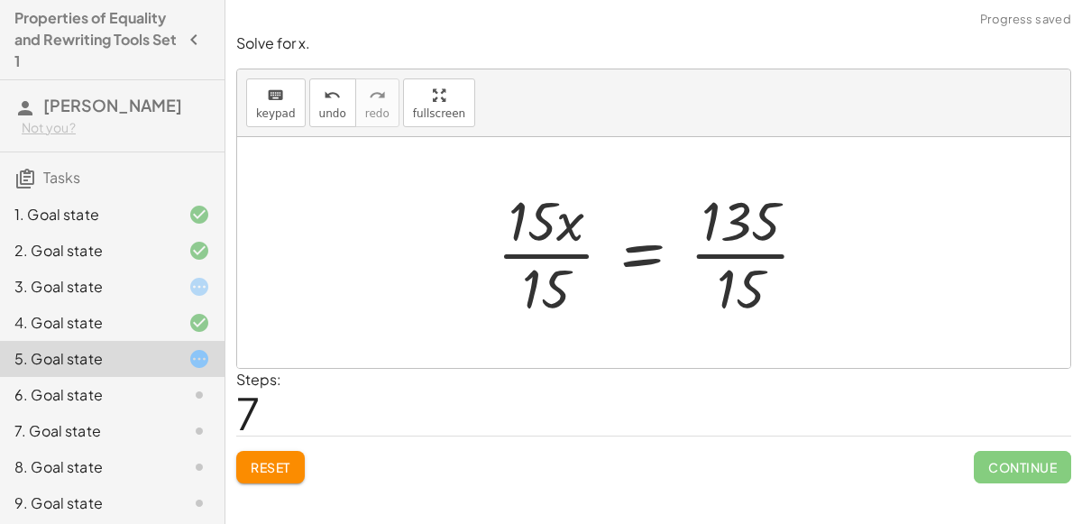
click at [744, 255] on div at bounding box center [660, 252] width 344 height 139
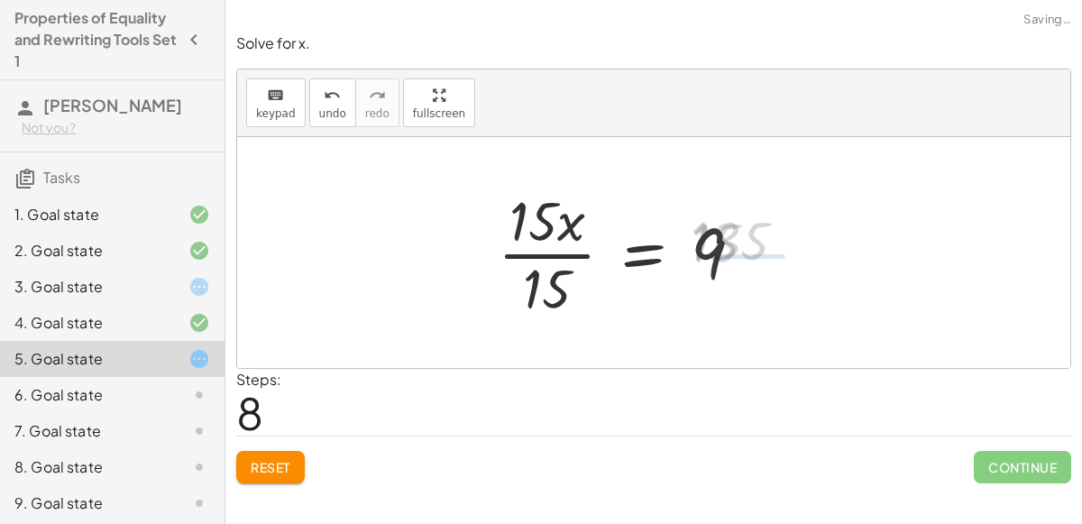
click at [571, 252] on div at bounding box center [628, 252] width 278 height 139
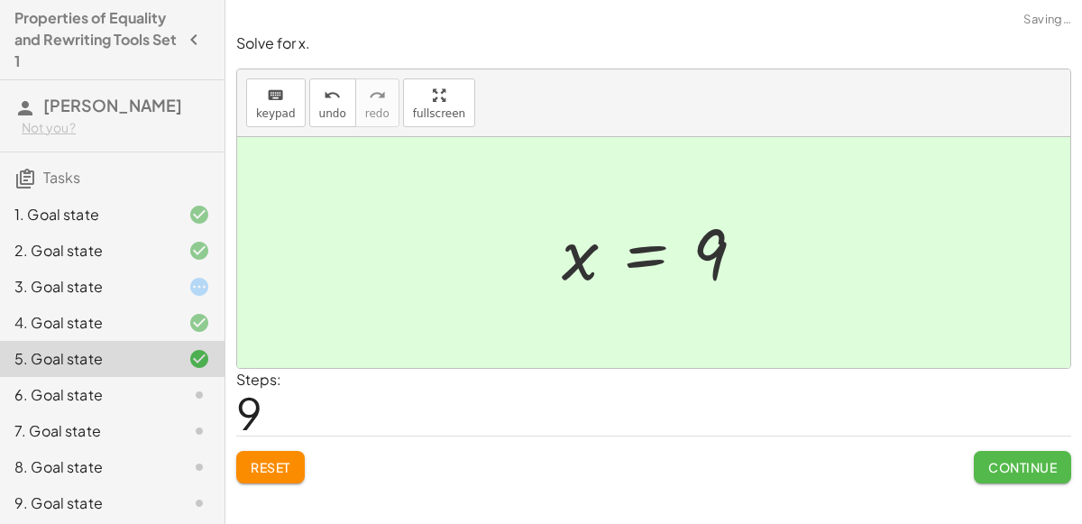
click at [1013, 476] on button "Continue" at bounding box center [1022, 467] width 97 height 32
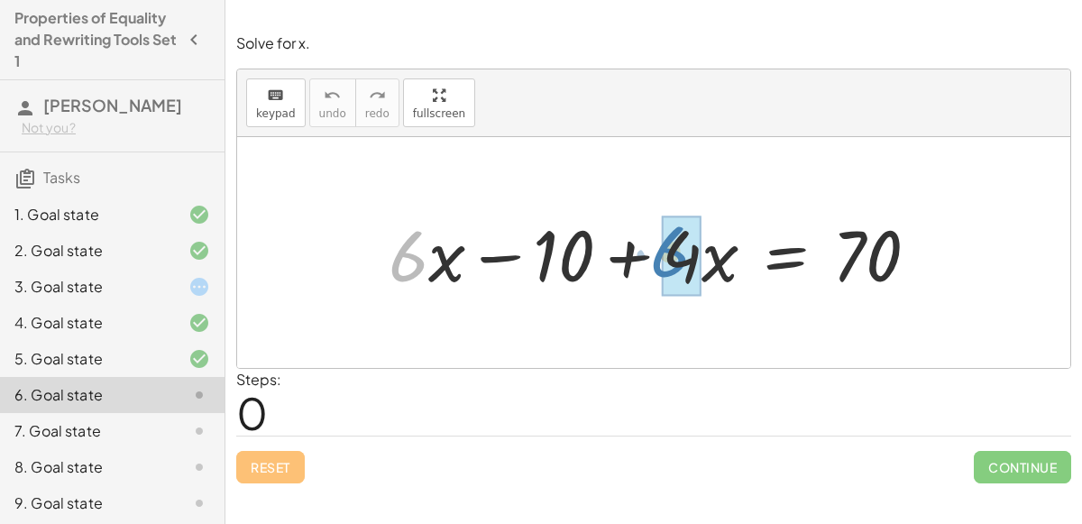
drag, startPoint x: 403, startPoint y: 254, endPoint x: 663, endPoint y: 249, distance: 259.7
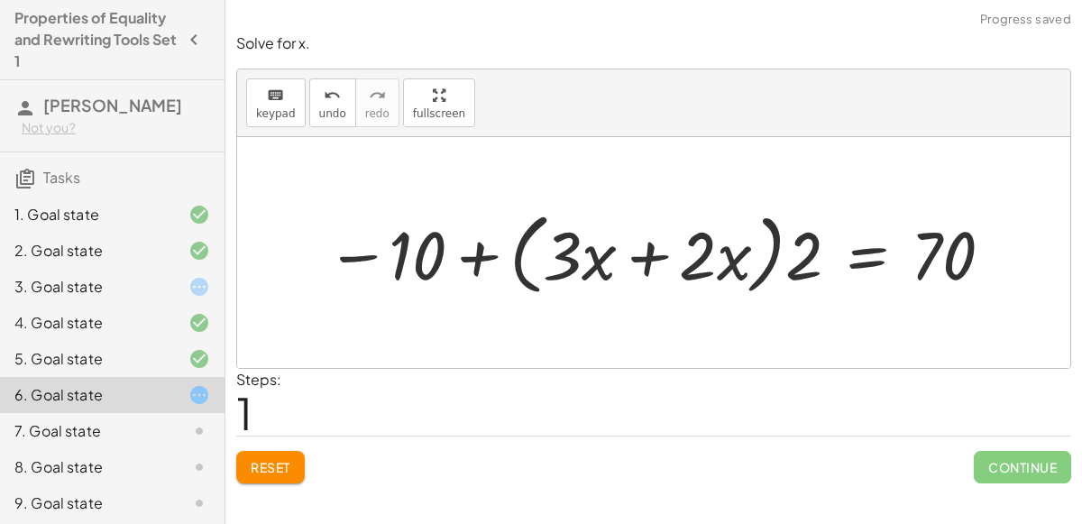
click at [637, 247] on div at bounding box center [660, 253] width 689 height 98
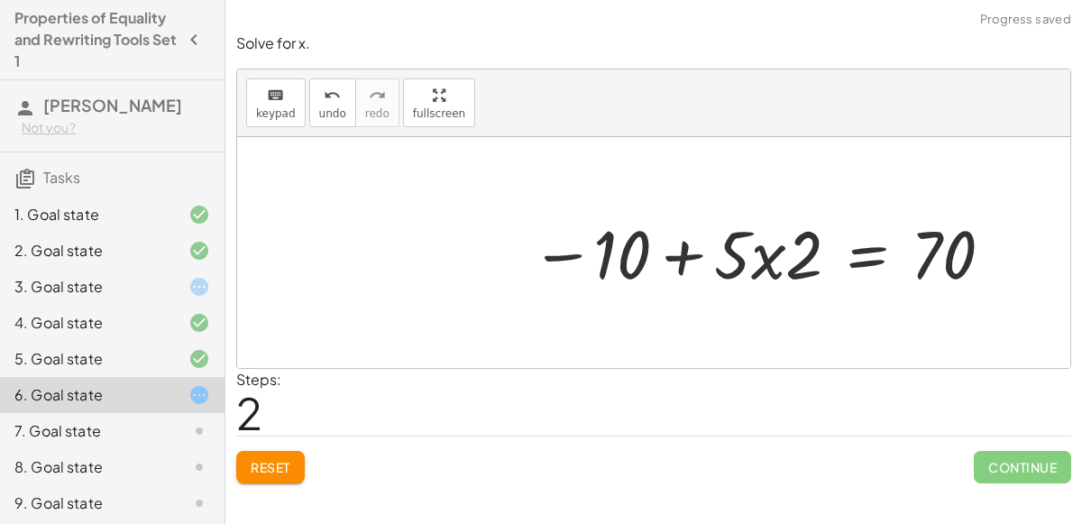
click at [754, 252] on div at bounding box center [763, 251] width 484 height 87
click at [783, 252] on div at bounding box center [763, 251] width 484 height 87
drag, startPoint x: 796, startPoint y: 254, endPoint x: 742, endPoint y: 250, distance: 54.3
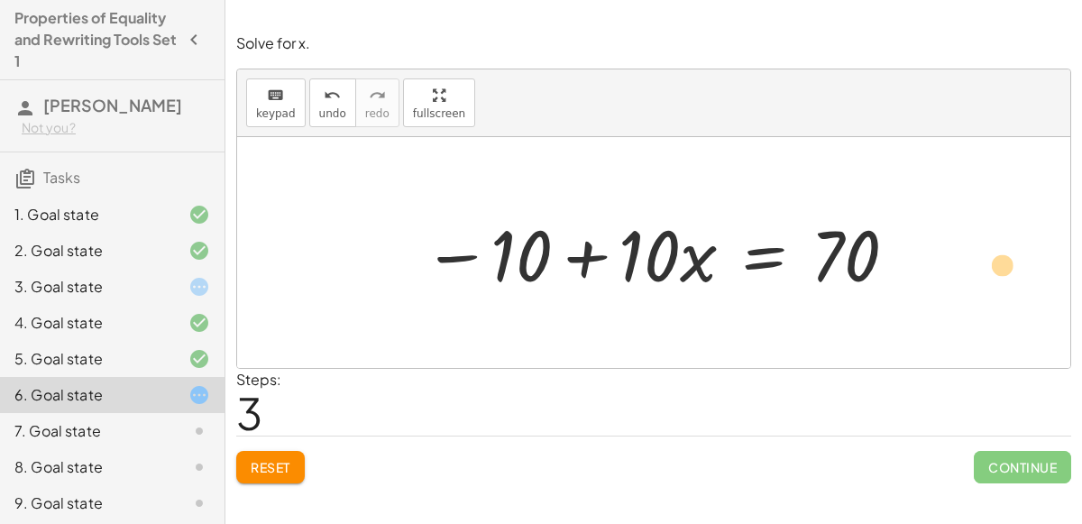
drag, startPoint x: 494, startPoint y: 244, endPoint x: 989, endPoint y: 252, distance: 495.1
click at [989, 252] on div "+ · 6 · x − 10 + · 4 · x = 70 + · 2 · 3 · x − 10 + · 2 · 2 · x = 70 − 10 + · ( …" at bounding box center [653, 252] width 833 height 231
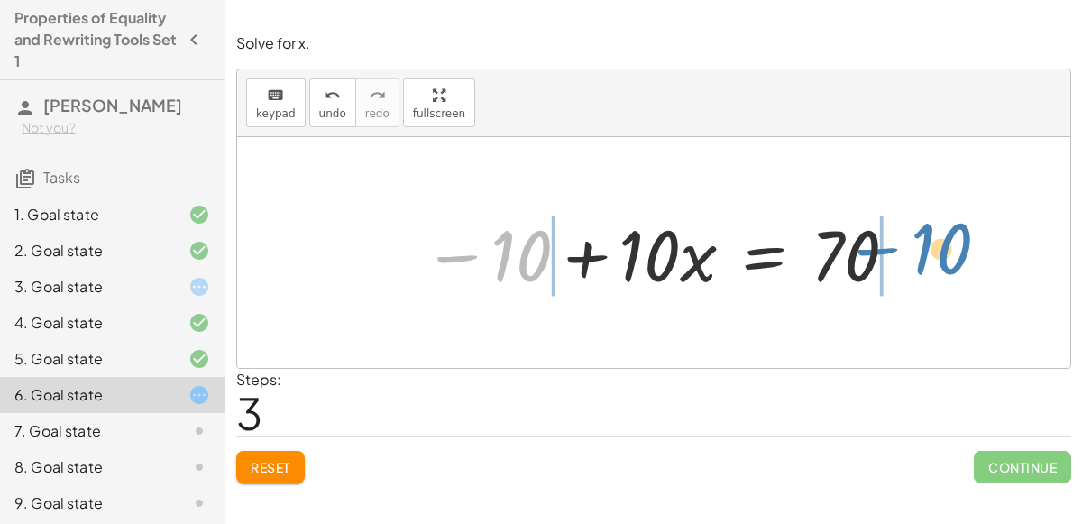
drag, startPoint x: 502, startPoint y: 247, endPoint x: 923, endPoint y: 238, distance: 421.2
click at [923, 238] on div "+ · 6 · x − 10 + · 4 · x = 70 + · 2 · 3 · x − 10 + · 2 · 2 · x = 70 − 10 + · ( …" at bounding box center [653, 252] width 833 height 231
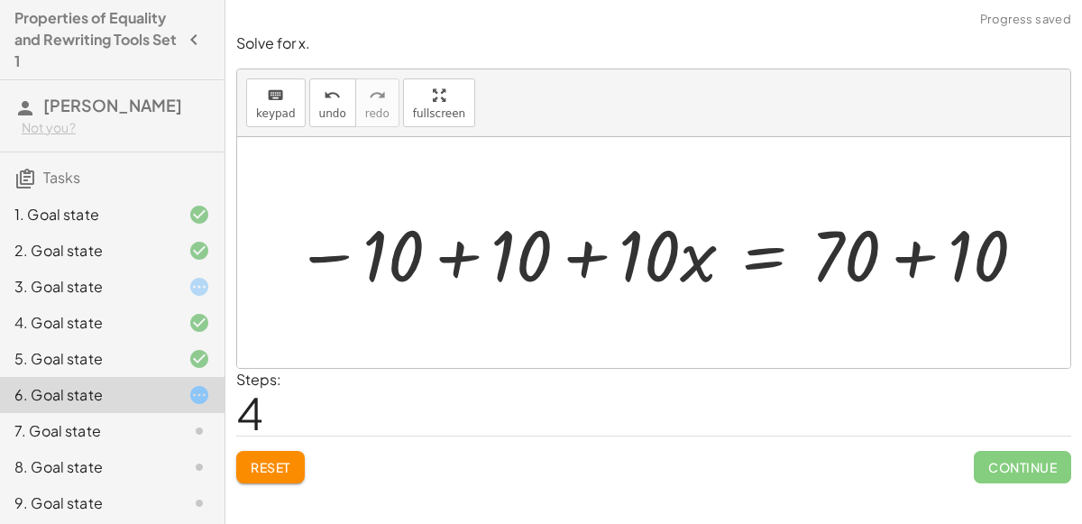
click at [453, 262] on div at bounding box center [661, 252] width 751 height 93
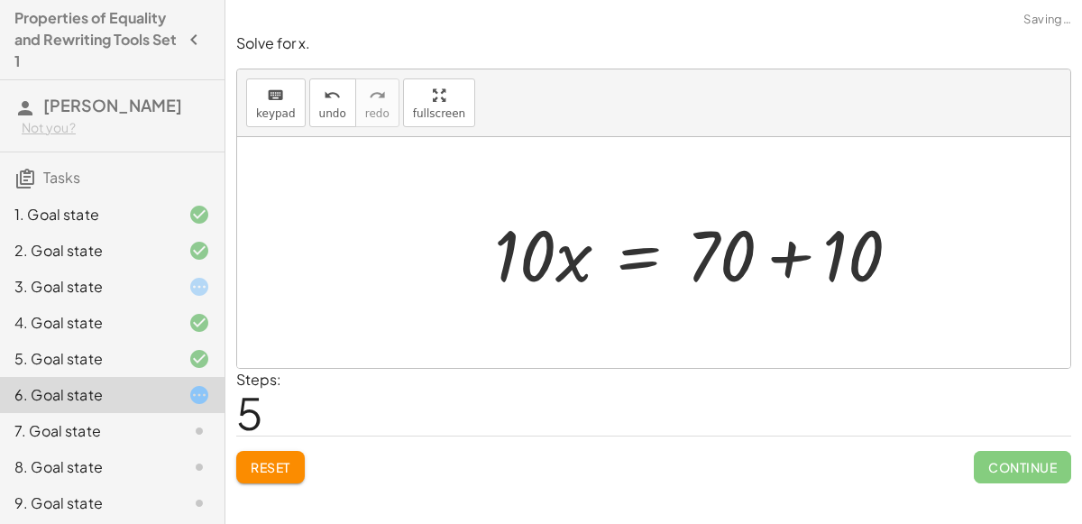
click at [931, 274] on div at bounding box center [653, 252] width 833 height 231
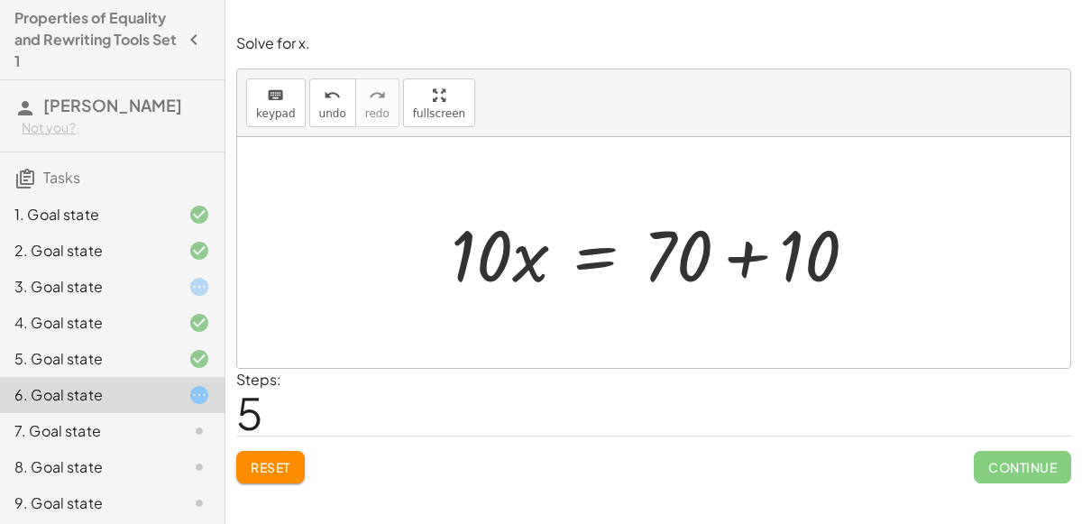
click at [747, 252] on div at bounding box center [661, 252] width 439 height 93
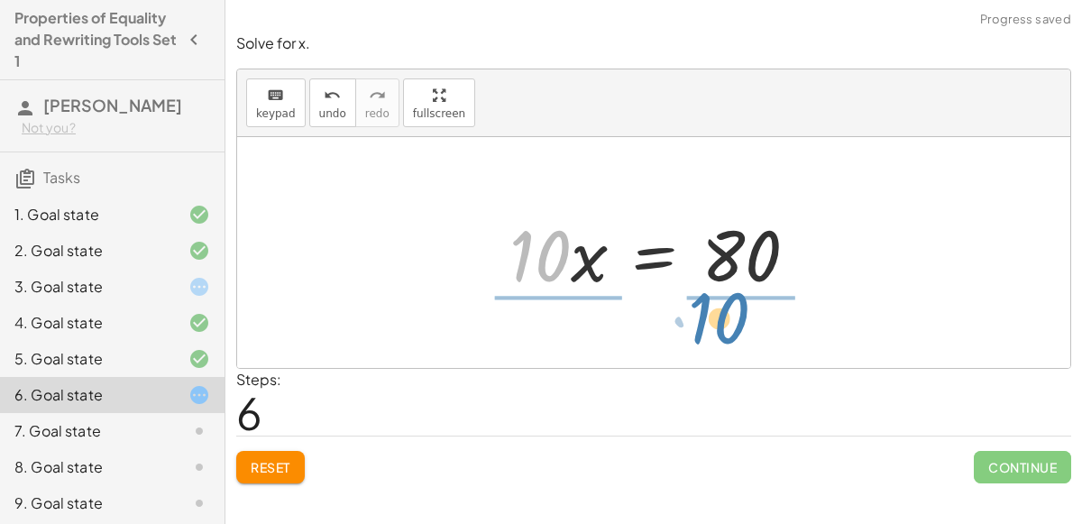
drag, startPoint x: 502, startPoint y: 251, endPoint x: 683, endPoint y: 313, distance: 191.6
click at [683, 313] on div "+ · 6 · x − 10 + · 4 · x = 70 + · 2 · 3 · x − 10 + · 2 · 2 · x = 70 − 10 + · ( …" at bounding box center [653, 252] width 833 height 231
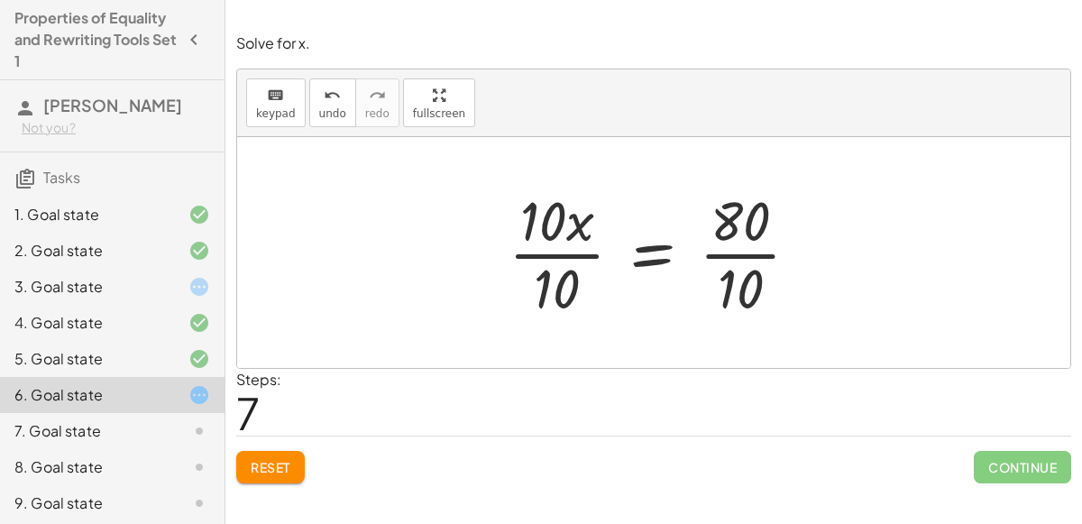
click at [549, 259] on div at bounding box center [662, 252] width 324 height 139
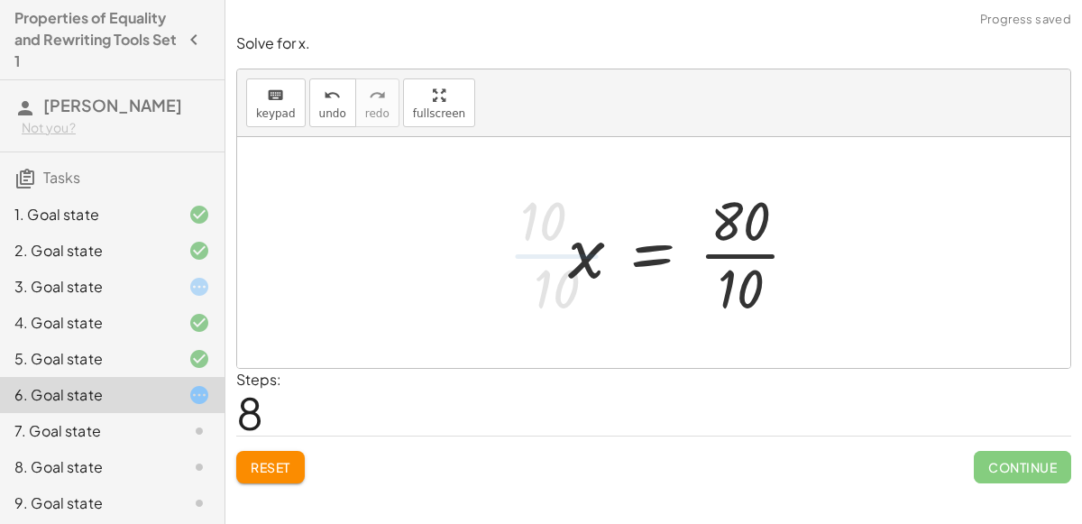
click at [755, 252] on div at bounding box center [690, 252] width 263 height 139
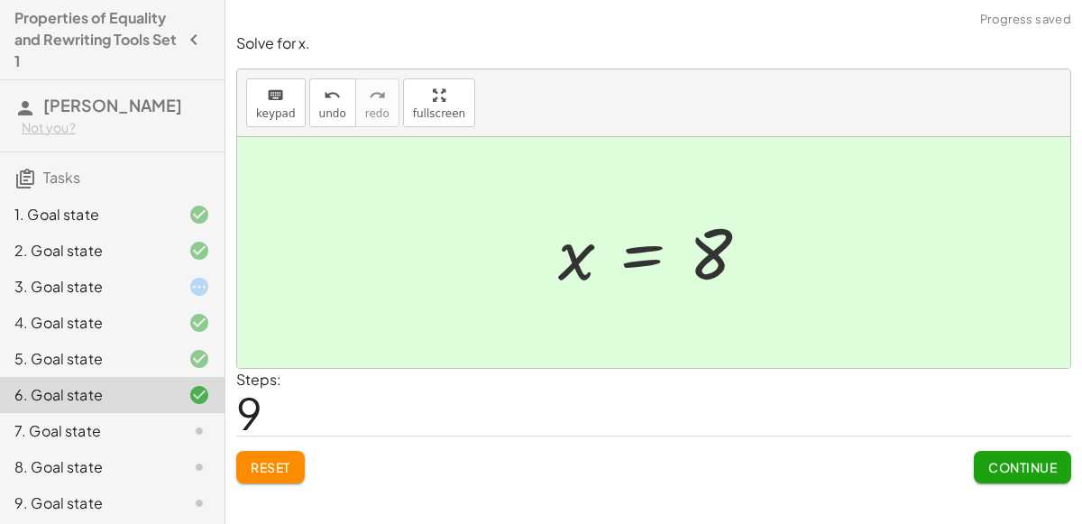
click at [189, 253] on icon at bounding box center [199, 251] width 22 height 22
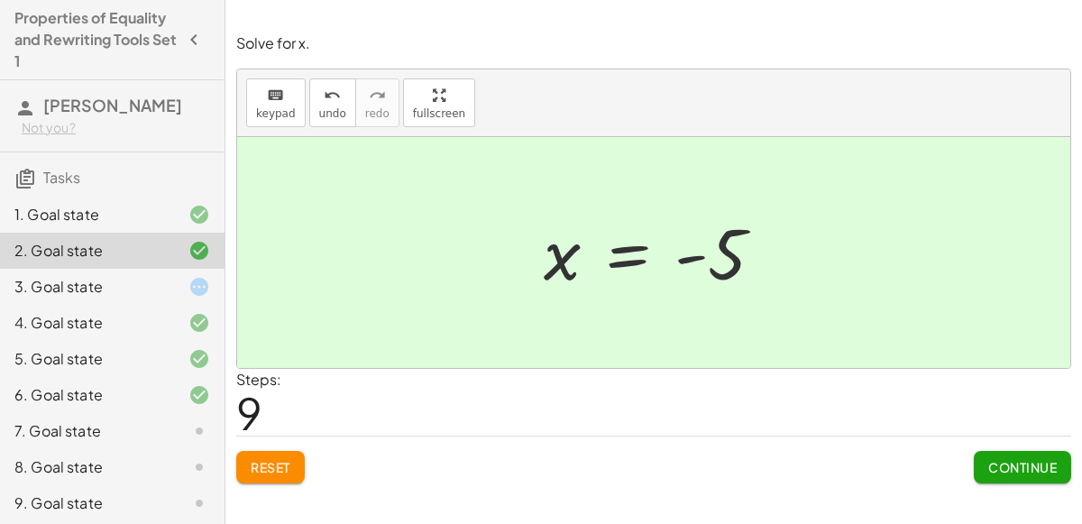
click at [99, 420] on div "7. Goal state" at bounding box center [86, 431] width 145 height 22
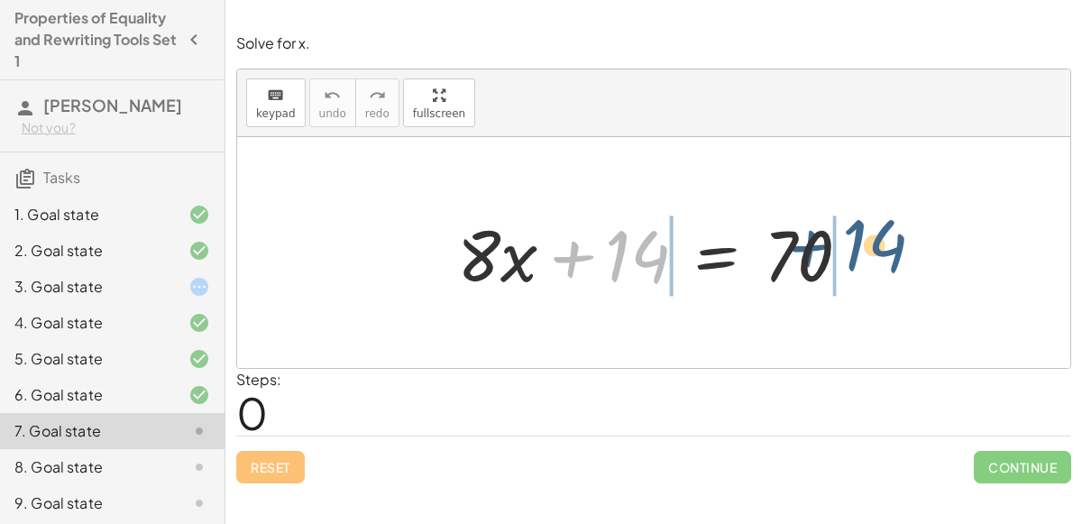
drag, startPoint x: 613, startPoint y: 253, endPoint x: 853, endPoint y: 243, distance: 240.1
click at [853, 243] on div at bounding box center [660, 252] width 425 height 93
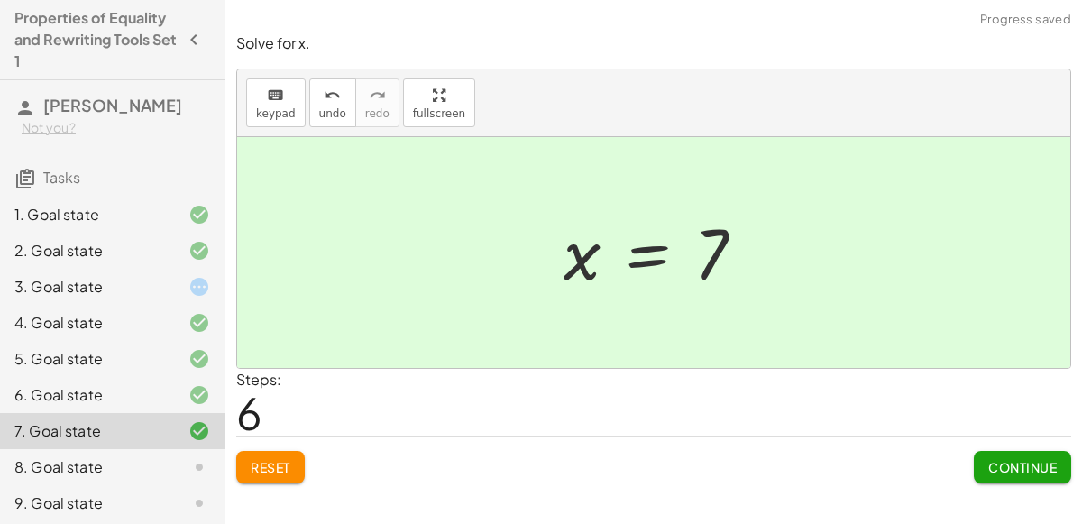
click at [147, 453] on div "8. Goal state" at bounding box center [112, 467] width 225 height 36
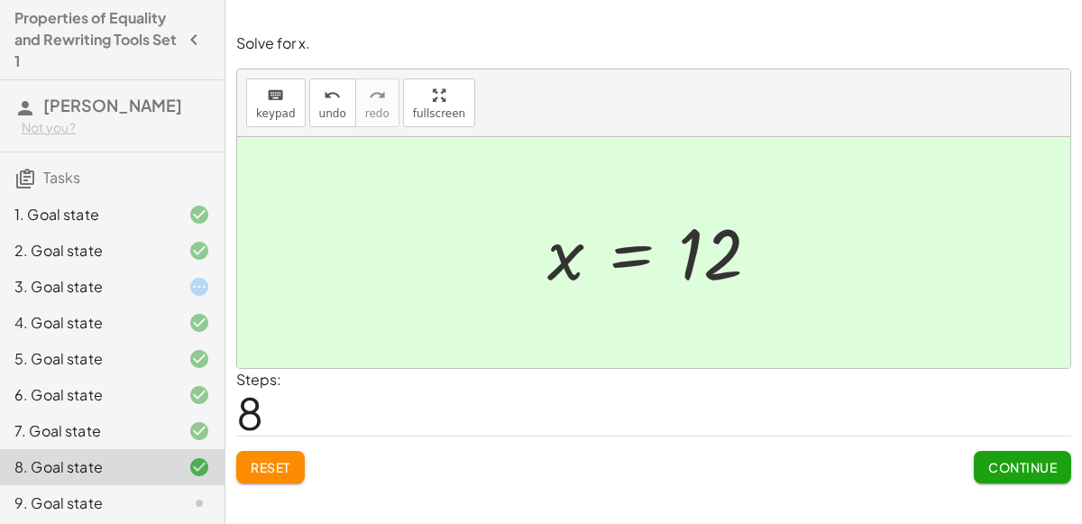
click at [151, 485] on div "9. Goal state" at bounding box center [112, 503] width 225 height 36
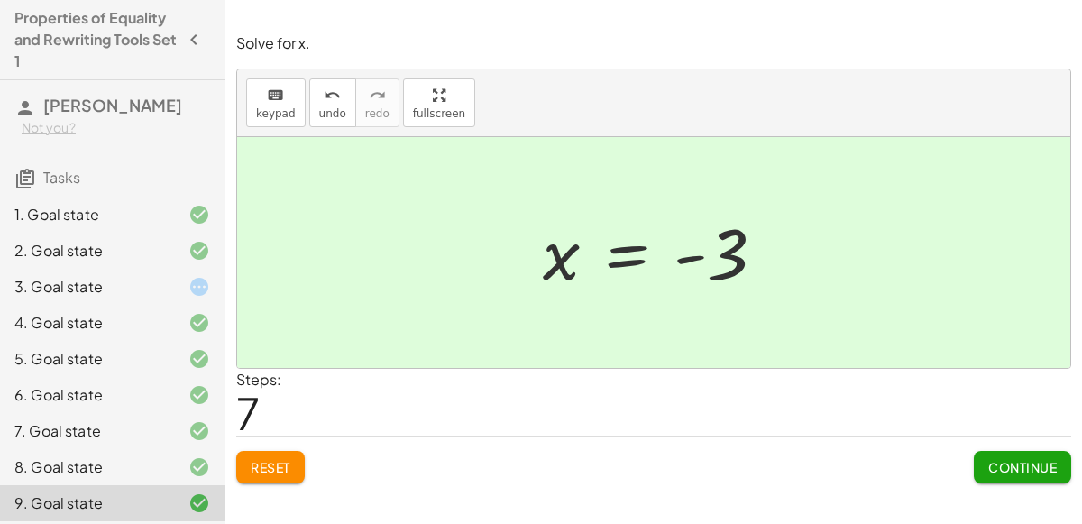
scroll to position [111, 0]
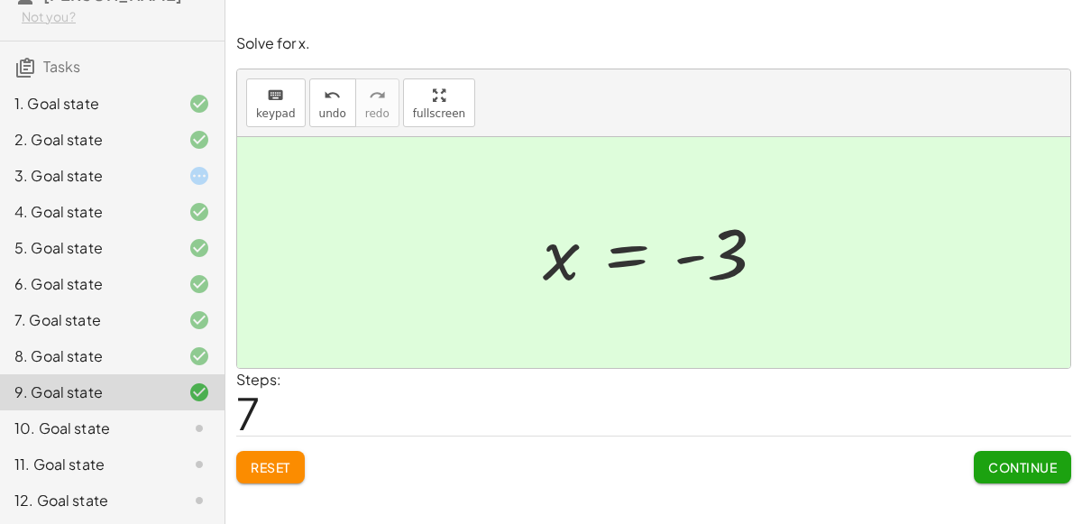
click at [176, 419] on div at bounding box center [185, 428] width 50 height 22
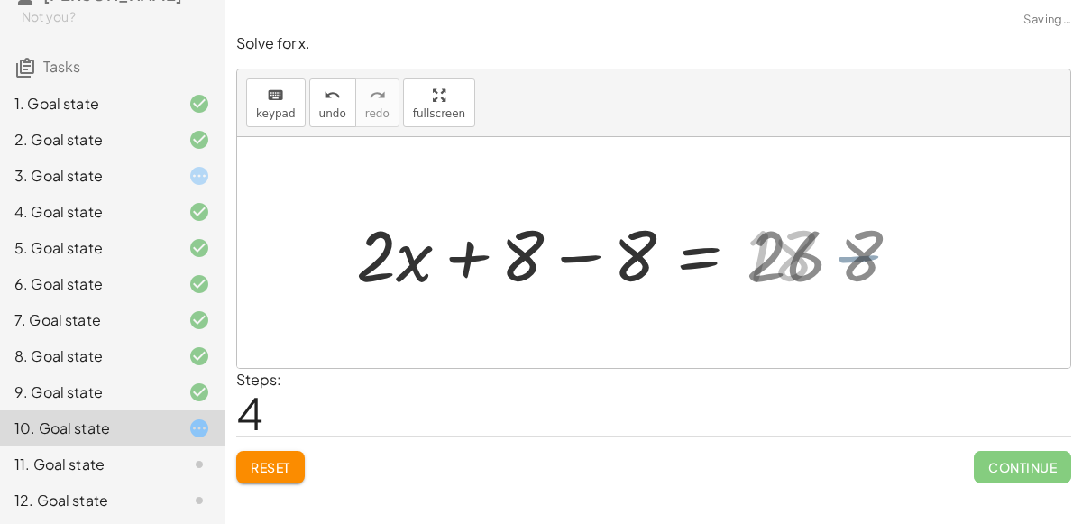
click at [856, 262] on div "· 2 · ( + x + 4 ) = 26 + · 2 · x + · 2 · 4 = 26 + 8 + x + = 26 · 2 · 8 + 8 − 8 …" at bounding box center [593, 253] width 532 height 102
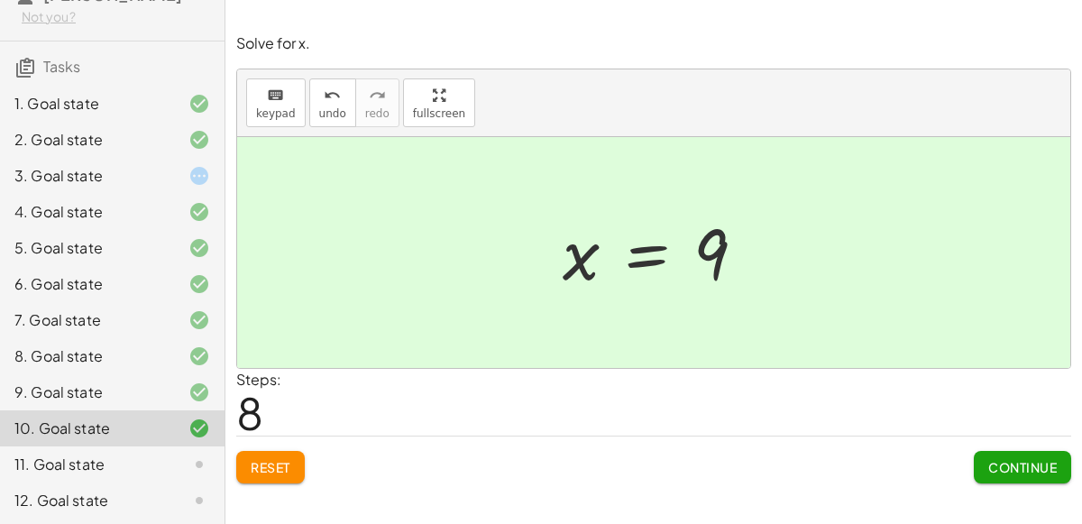
click at [177, 454] on div at bounding box center [185, 465] width 50 height 22
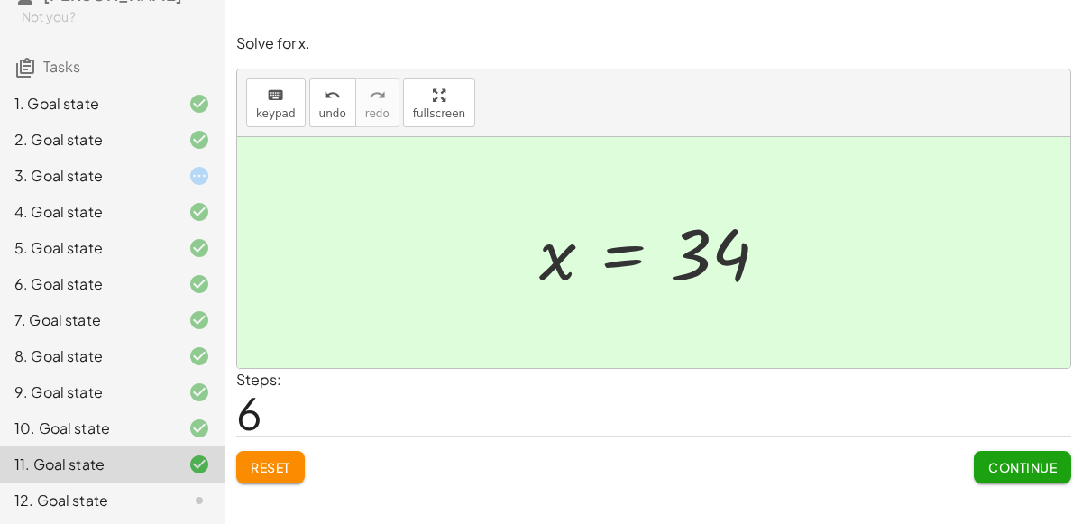
click at [142, 509] on div "12. Goal state" at bounding box center [112, 500] width 225 height 36
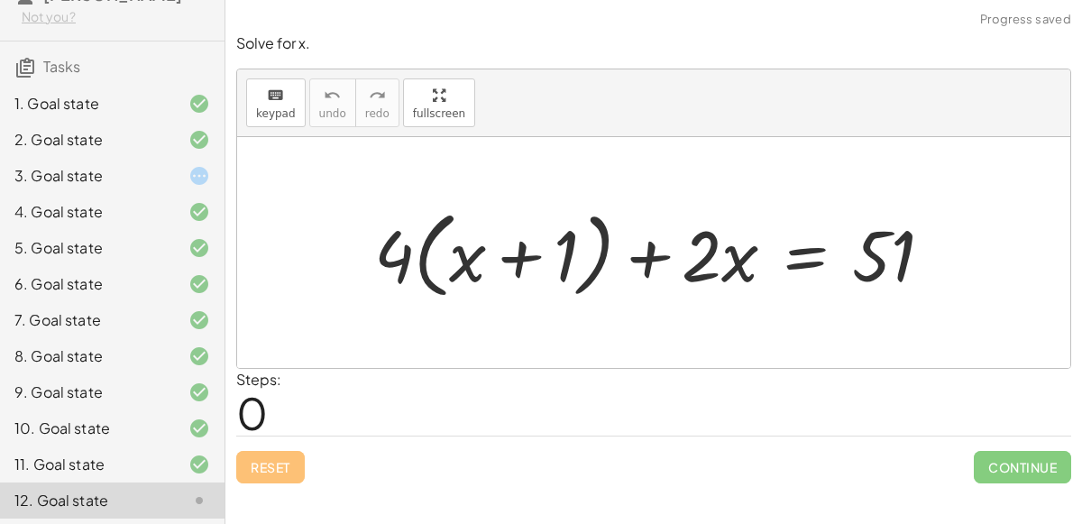
click at [163, 491] on div at bounding box center [185, 501] width 50 height 22
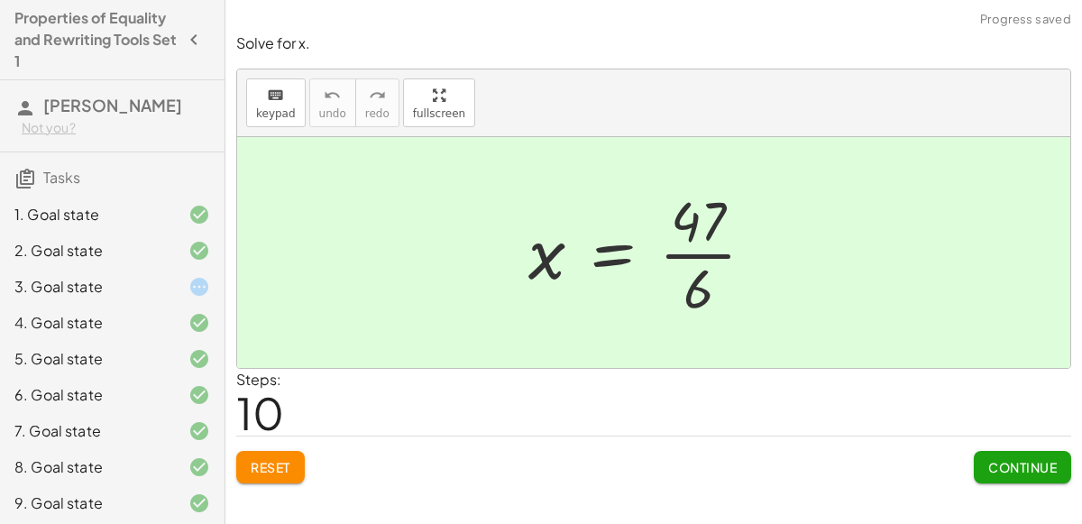
click at [182, 271] on div "3. Goal state" at bounding box center [112, 287] width 225 height 36
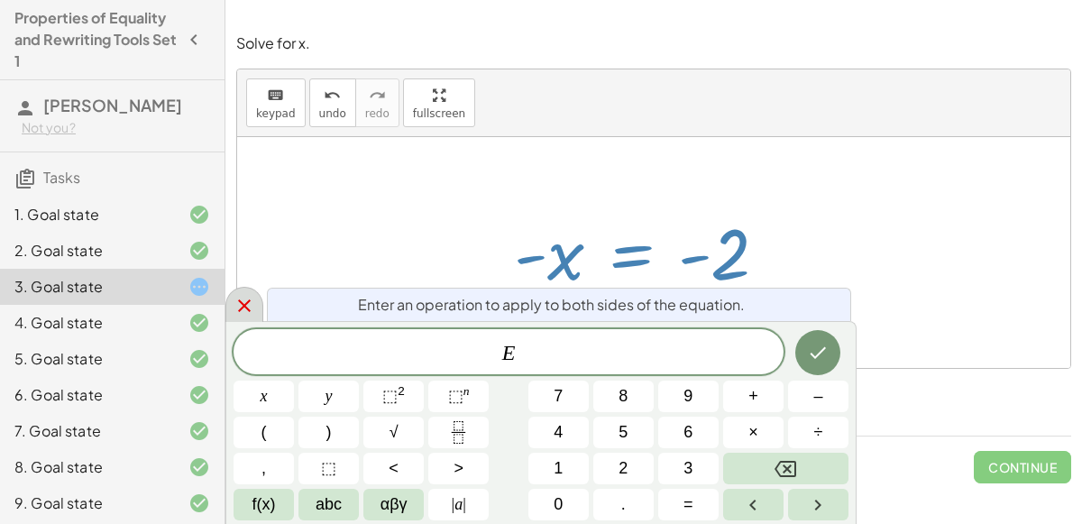
click at [258, 305] on div at bounding box center [244, 304] width 38 height 35
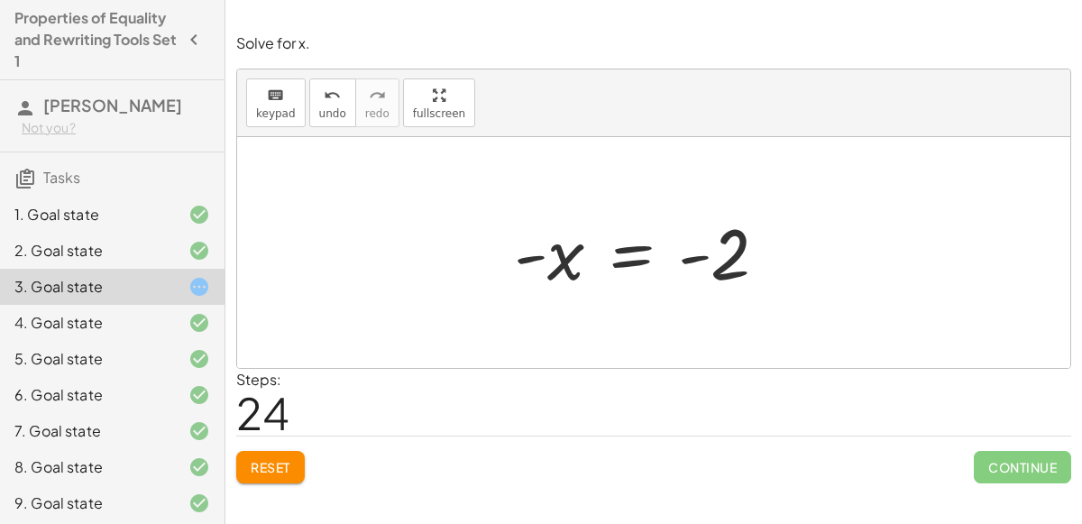
click at [296, 472] on button "Reset" at bounding box center [270, 467] width 69 height 32
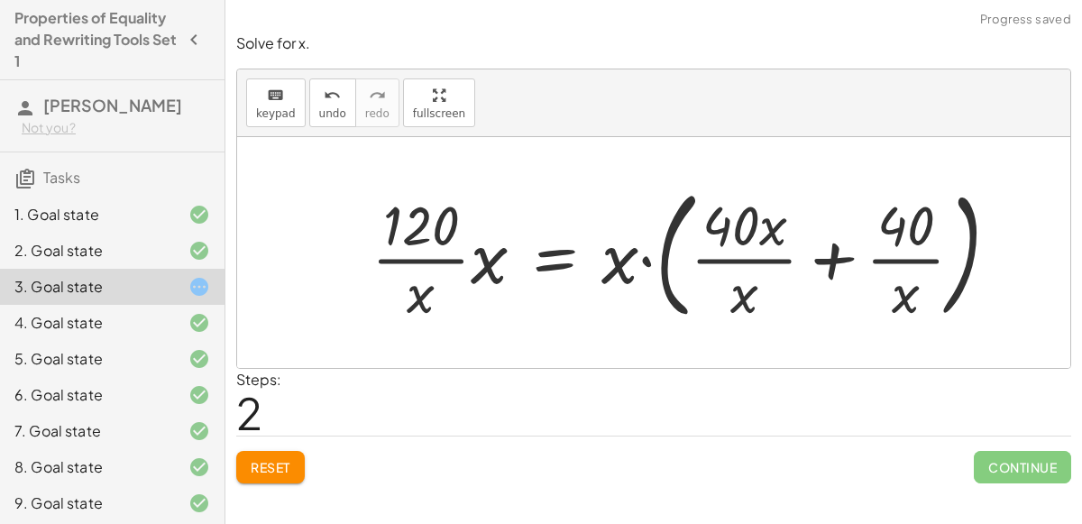
click at [283, 468] on span "Reset" at bounding box center [271, 467] width 40 height 16
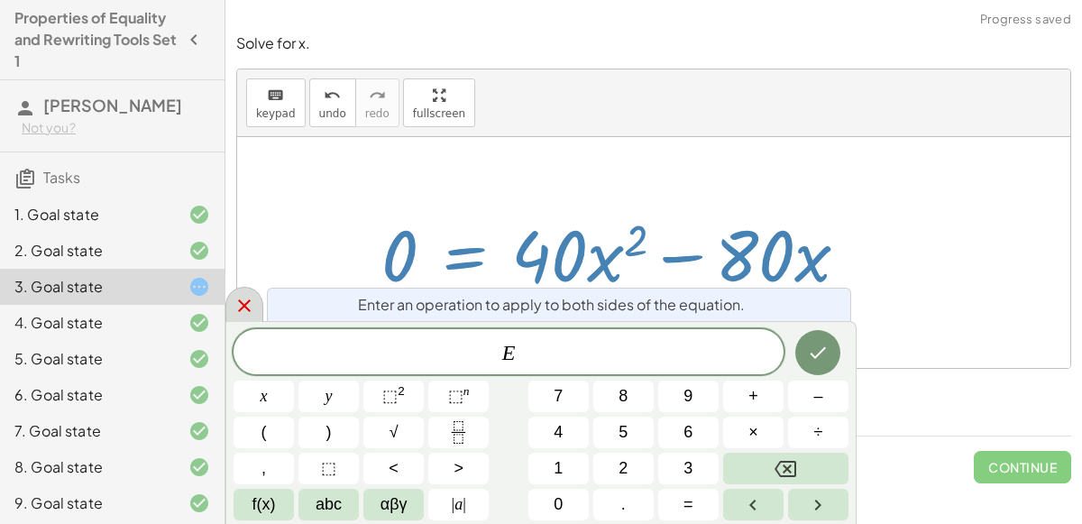
click at [256, 313] on div at bounding box center [244, 304] width 38 height 35
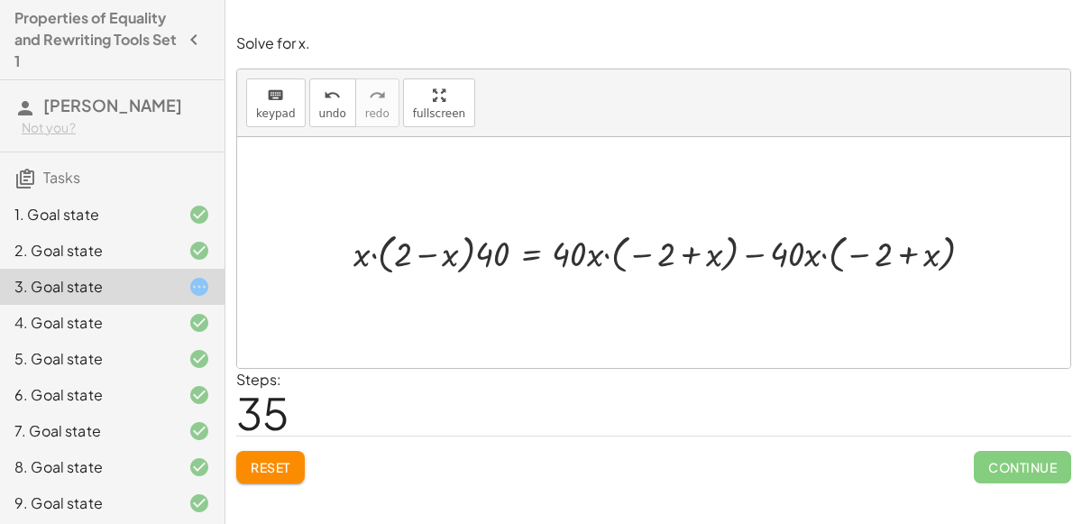
click at [477, 278] on div "120 = + · 40 · x + 40 120 = + · x · 40 + 40 + 120 − 120 = + · x · 40 + 40 − 120…" at bounding box center [676, 252] width 701 height 60
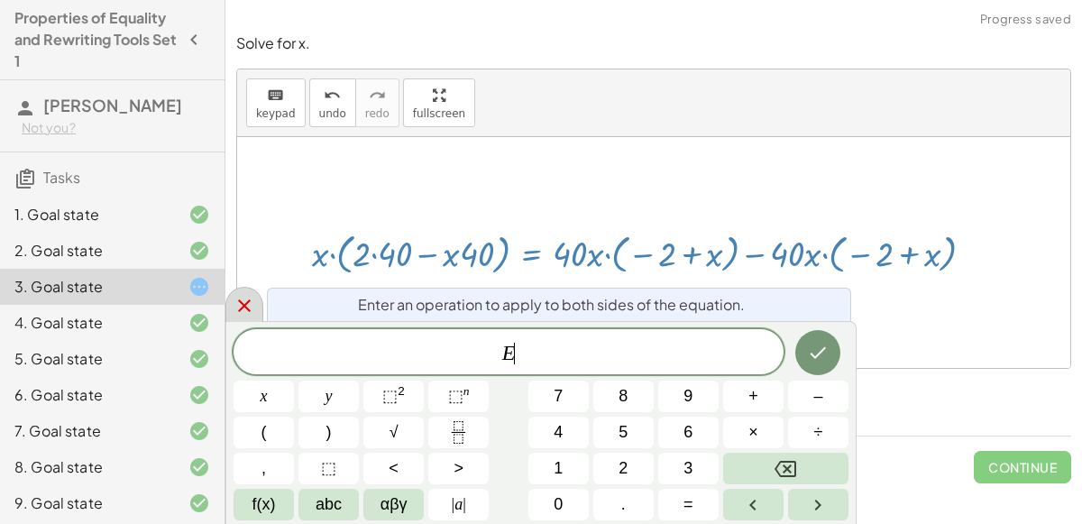
click at [249, 320] on div at bounding box center [244, 304] width 38 height 35
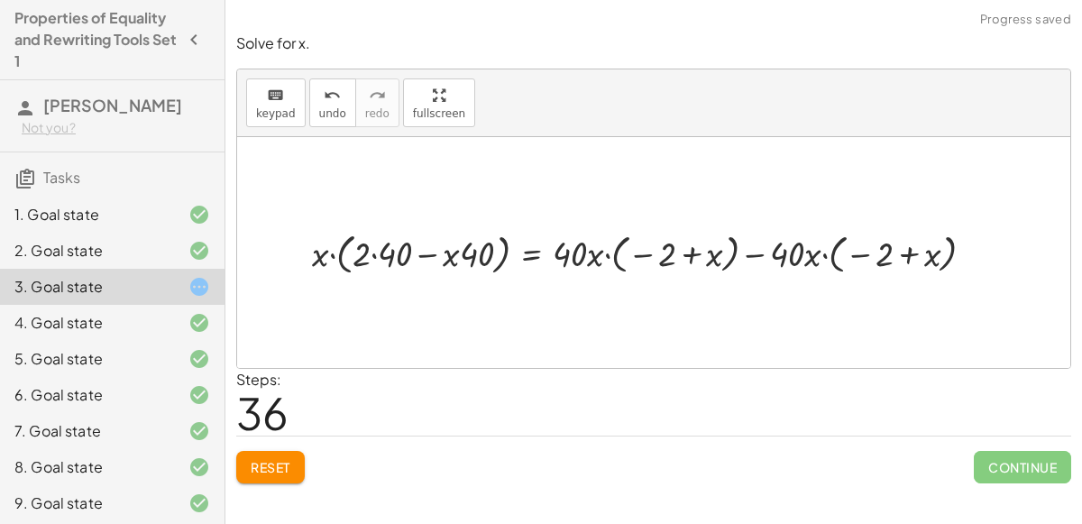
click at [810, 223] on div "120 = + · 40 · x + 40 120 = + · x · 40 + 40 + 120 − 120 = + · x · 40 + 40 − 120…" at bounding box center [656, 252] width 743 height 60
click at [796, 278] on div "120 = + · 40 · x + 40 120 = + · x · 40 + 40 + 120 − 120 = + · x · 40 + 40 − 120…" at bounding box center [656, 252] width 743 height 60
click at [813, 279] on div "120 = + · 40 · x + 40 120 = + · x · 40 + 40 + 120 − 120 = + · x · 40 + 40 − 120…" at bounding box center [656, 252] width 743 height 60
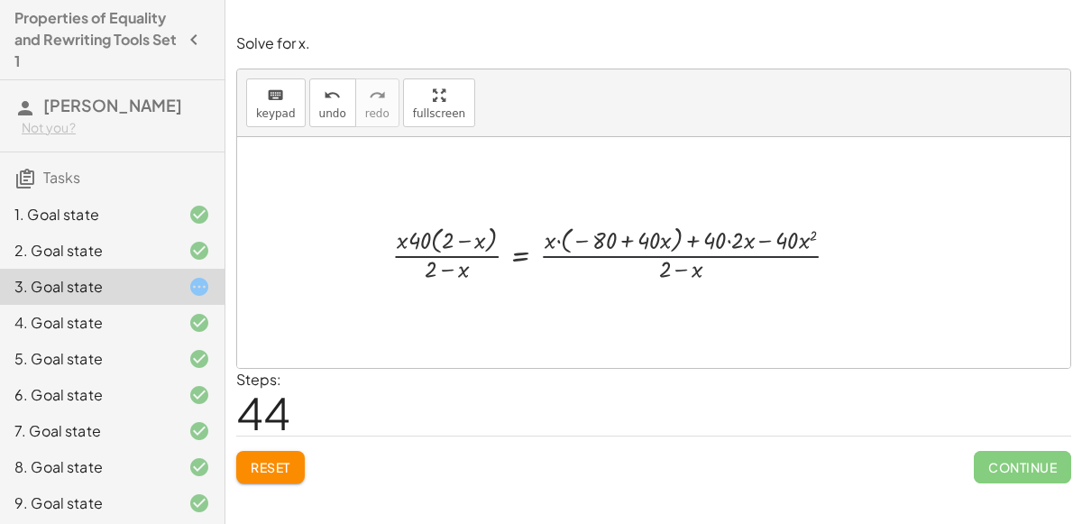
click at [677, 285] on div "120 = + · 40 · x + 40 120 = + · x · 40 + 40 + 120 − 120 = + · x · 40 + 40 − 120…" at bounding box center [628, 252] width 527 height 74
click at [415, 248] on div at bounding box center [623, 252] width 480 height 65
click at [465, 245] on div at bounding box center [623, 252] width 480 height 65
drag, startPoint x: 472, startPoint y: 234, endPoint x: 468, endPoint y: 261, distance: 26.5
click at [468, 261] on div at bounding box center [623, 252] width 480 height 65
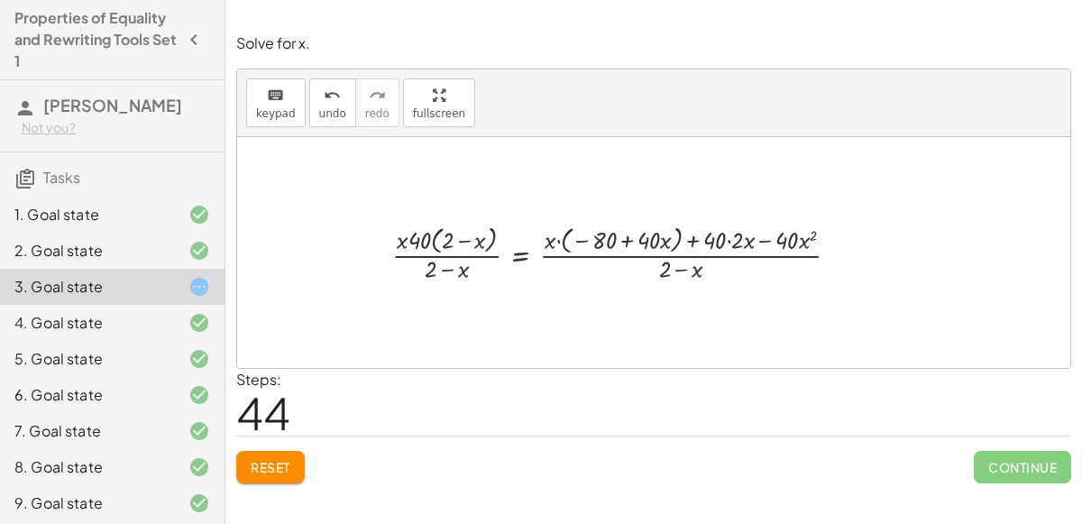
click at [454, 271] on div at bounding box center [623, 252] width 480 height 65
drag, startPoint x: 447, startPoint y: 265, endPoint x: 469, endPoint y: 237, distance: 35.3
click at [469, 237] on div at bounding box center [623, 252] width 480 height 65
click at [467, 240] on div at bounding box center [623, 252] width 480 height 65
click at [465, 252] on div at bounding box center [623, 252] width 480 height 65
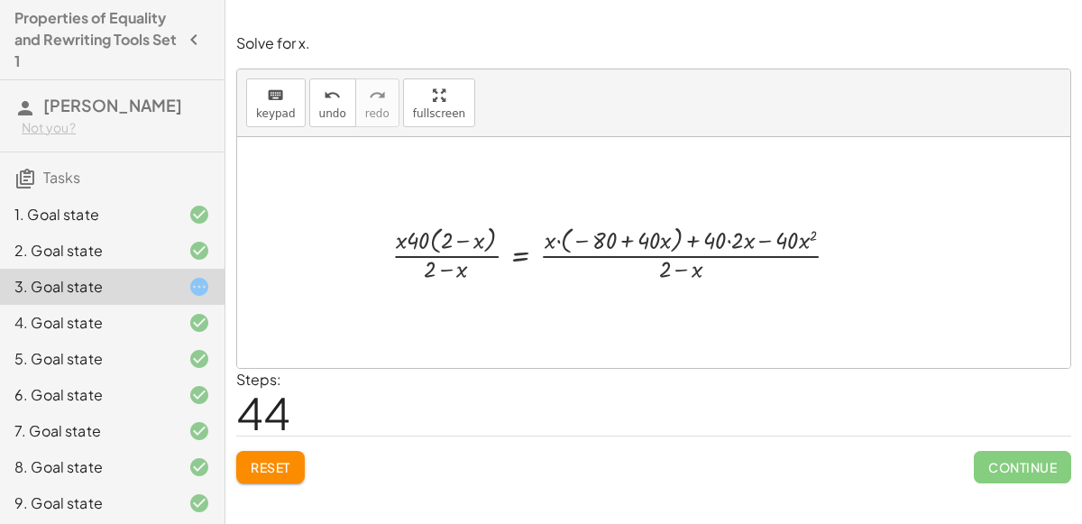
click at [466, 255] on div at bounding box center [623, 252] width 480 height 65
click at [466, 253] on div at bounding box center [623, 252] width 480 height 65
click at [550, 233] on div at bounding box center [623, 252] width 480 height 65
drag, startPoint x: 550, startPoint y: 233, endPoint x: 628, endPoint y: 236, distance: 78.5
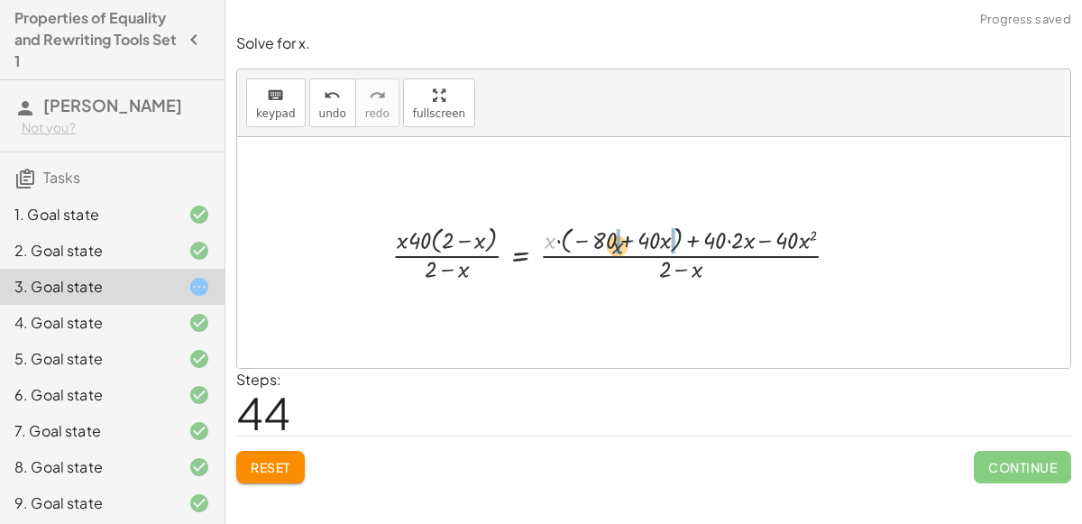
click at [628, 236] on div at bounding box center [623, 252] width 480 height 65
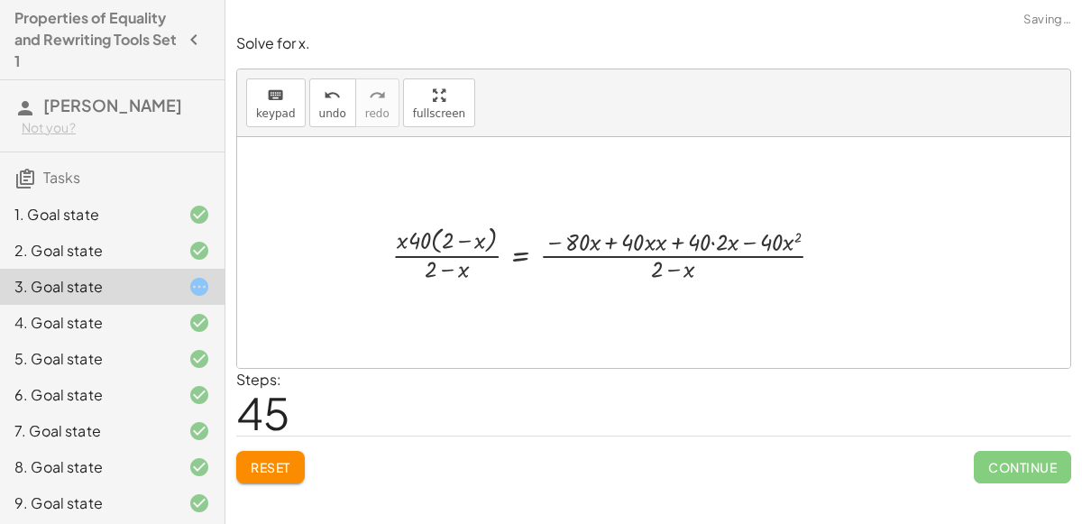
click at [609, 238] on div at bounding box center [614, 252] width 463 height 65
click at [656, 234] on div at bounding box center [614, 252] width 463 height 65
click at [652, 236] on div at bounding box center [613, 252] width 460 height 65
click at [717, 238] on div at bounding box center [613, 252] width 460 height 65
click at [667, 236] on div at bounding box center [605, 252] width 444 height 65
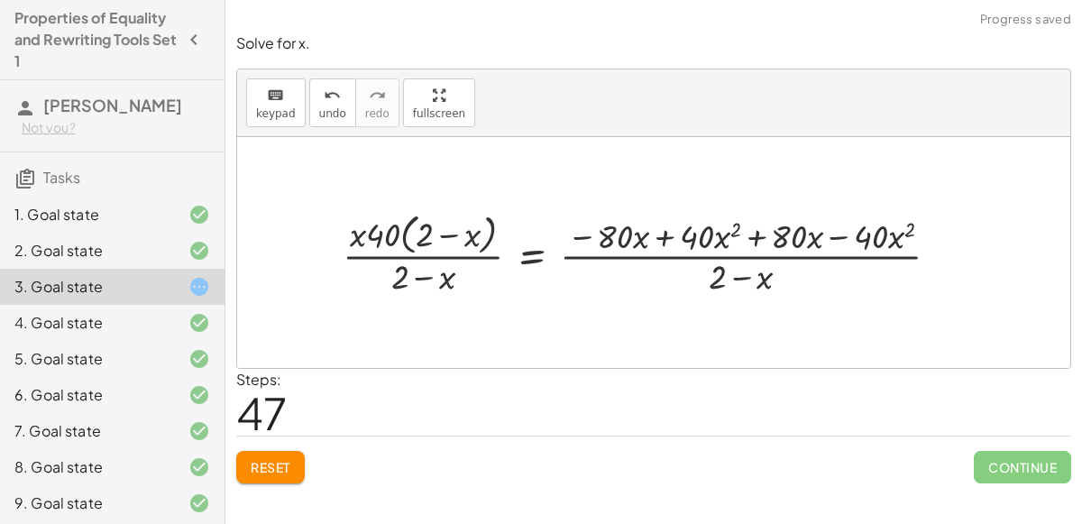
click at [762, 261] on div at bounding box center [648, 252] width 629 height 92
click at [748, 240] on div at bounding box center [648, 252] width 629 height 92
click at [666, 230] on div at bounding box center [648, 252] width 629 height 92
click at [666, 231] on div at bounding box center [648, 252] width 629 height 92
click at [749, 237] on div at bounding box center [648, 252] width 629 height 92
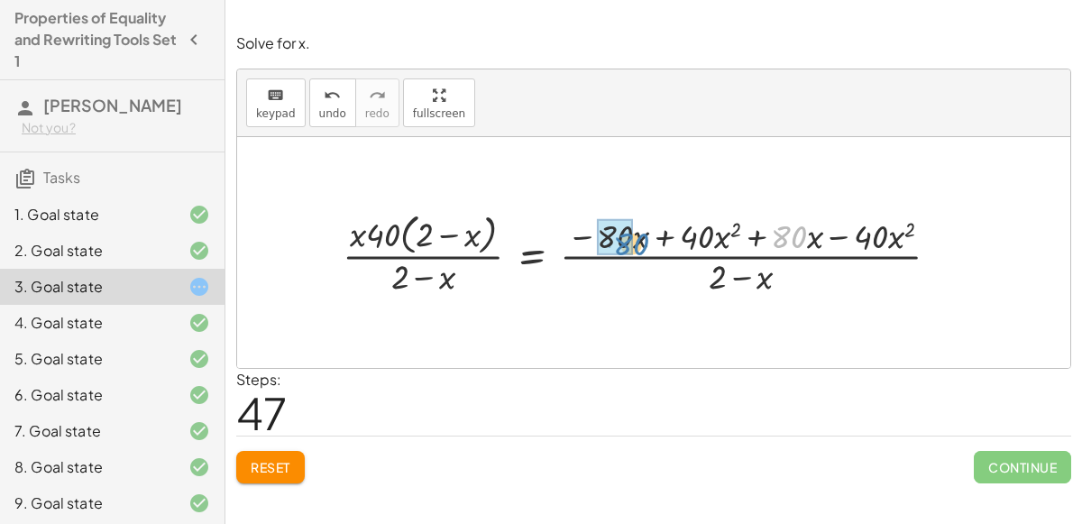
drag, startPoint x: 784, startPoint y: 235, endPoint x: 619, endPoint y: 237, distance: 165.0
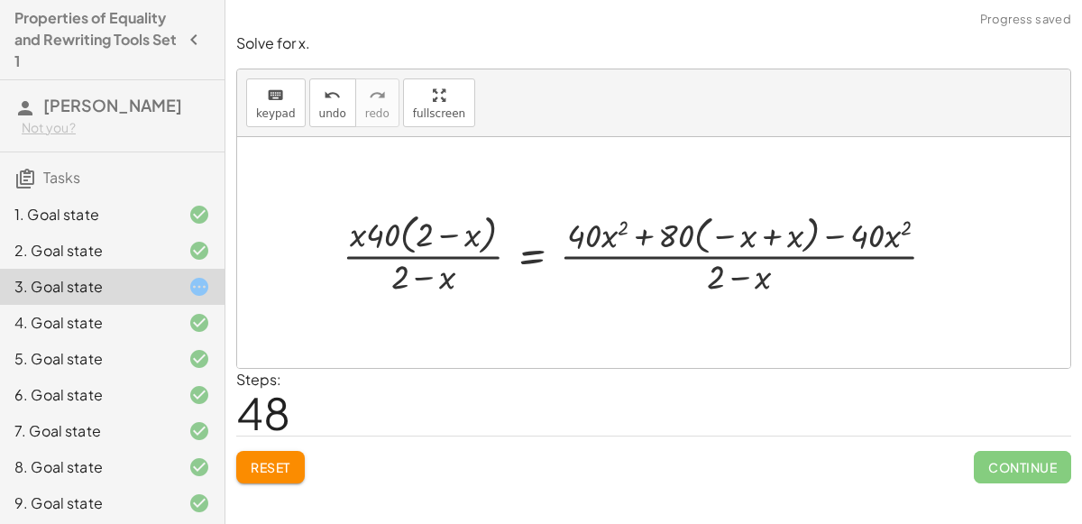
click at [766, 232] on div at bounding box center [647, 252] width 626 height 92
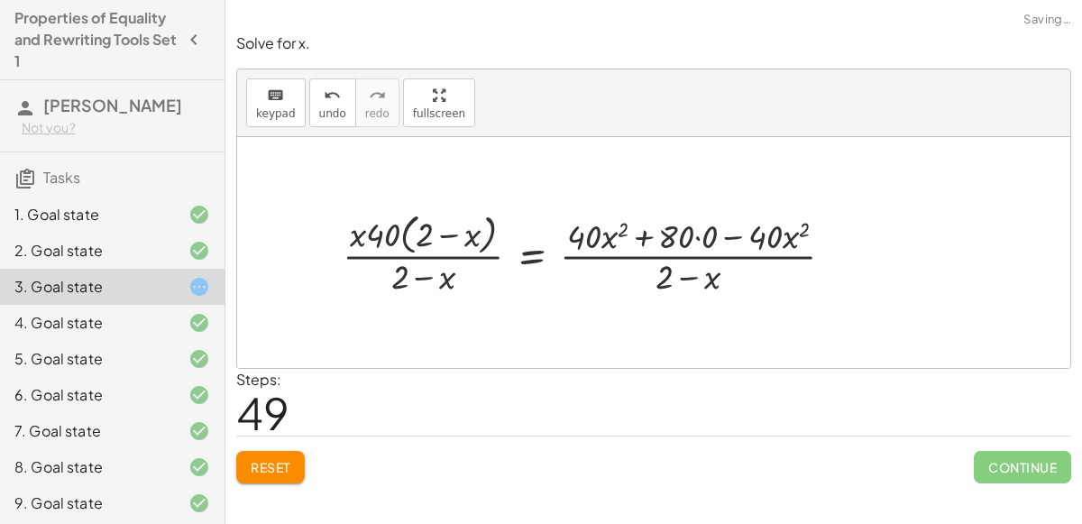
click at [683, 227] on div at bounding box center [596, 252] width 524 height 92
click at [702, 234] on div at bounding box center [596, 252] width 524 height 92
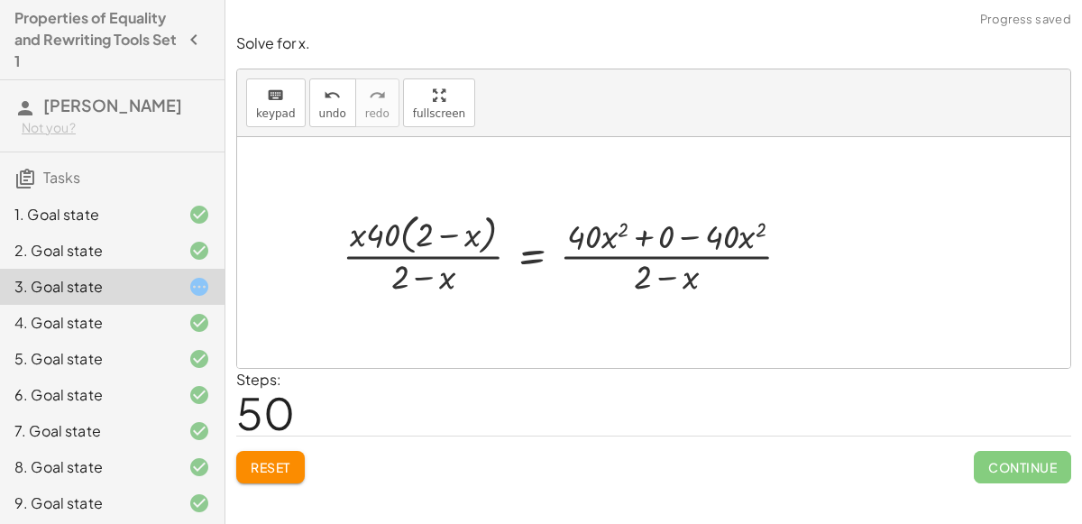
click at [686, 232] on div at bounding box center [574, 252] width 481 height 92
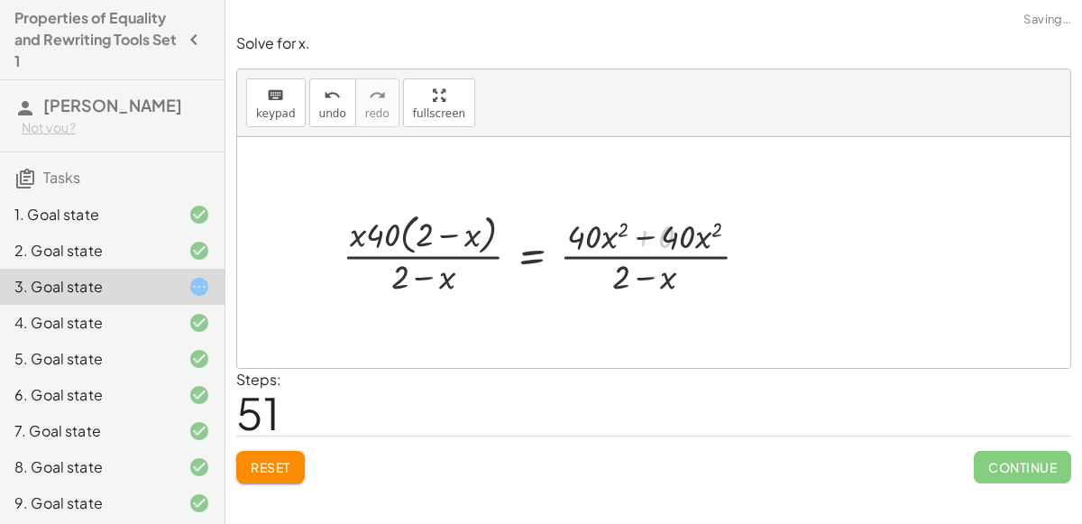
click at [643, 238] on div at bounding box center [551, 252] width 434 height 92
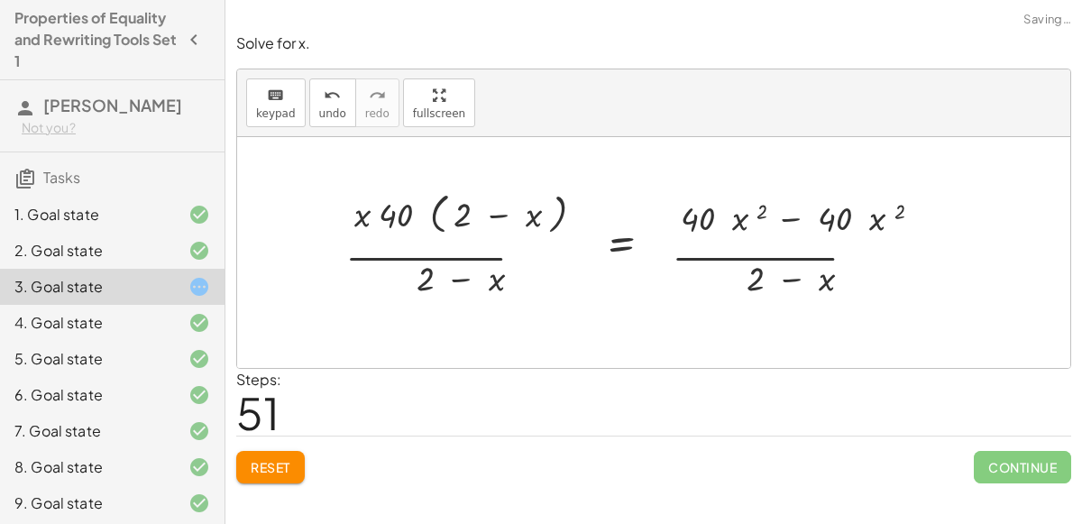
click at [642, 238] on div at bounding box center [648, 252] width 627 height 133
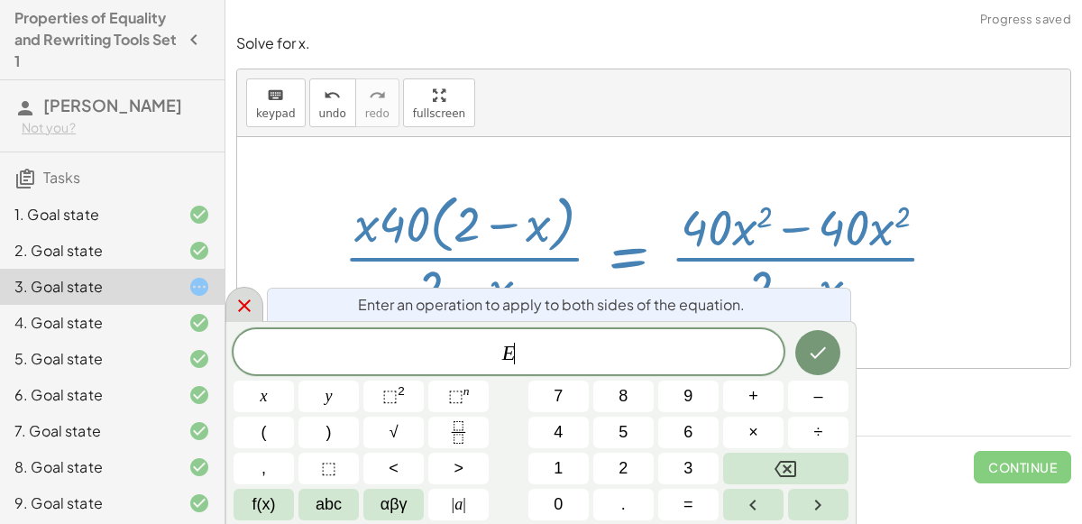
click at [245, 299] on icon at bounding box center [245, 306] width 22 height 22
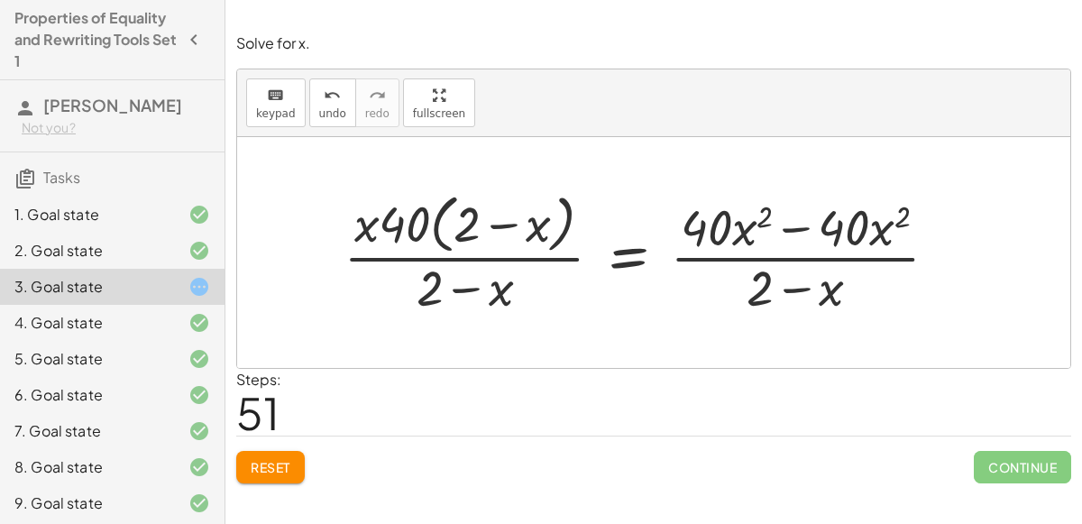
click at [725, 260] on div at bounding box center [648, 252] width 627 height 133
drag, startPoint x: 762, startPoint y: 282, endPoint x: 831, endPoint y: 283, distance: 69.4
click at [831, 283] on div at bounding box center [648, 252] width 627 height 133
click at [837, 289] on div at bounding box center [648, 252] width 627 height 133
click at [800, 287] on div at bounding box center [648, 252] width 627 height 133
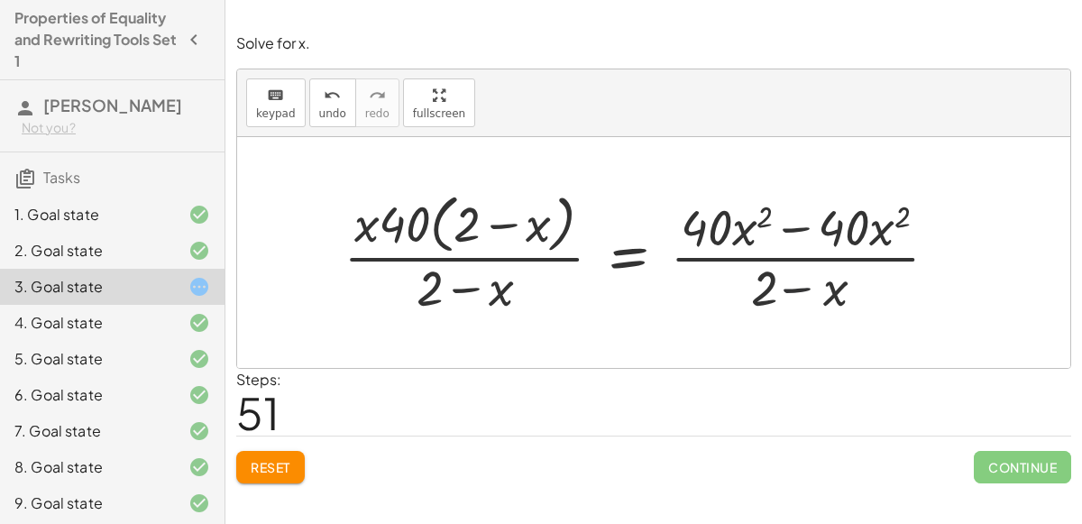
click at [800, 287] on div at bounding box center [648, 252] width 627 height 133
click at [805, 259] on div at bounding box center [648, 252] width 627 height 133
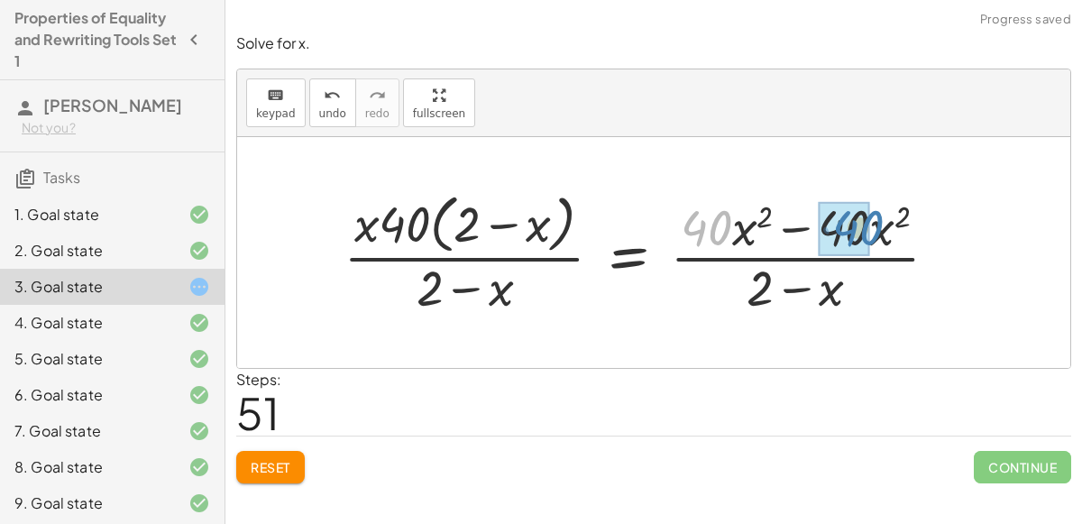
drag, startPoint x: 709, startPoint y: 232, endPoint x: 865, endPoint y: 232, distance: 156.0
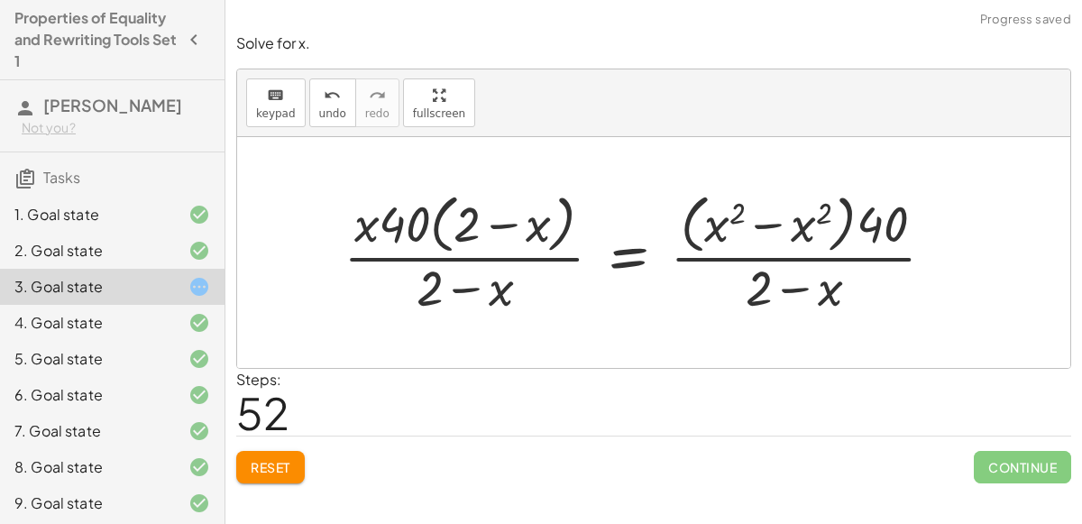
click at [882, 227] on div at bounding box center [647, 252] width 624 height 133
click at [786, 229] on div at bounding box center [647, 252] width 624 height 133
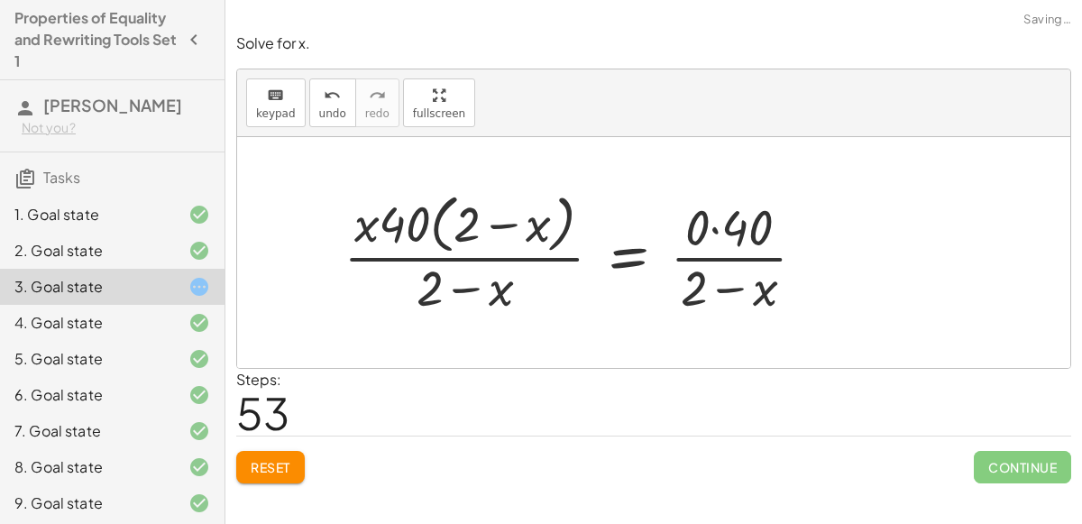
click at [714, 230] on div at bounding box center [582, 252] width 494 height 133
click at [758, 261] on div at bounding box center [582, 252] width 494 height 133
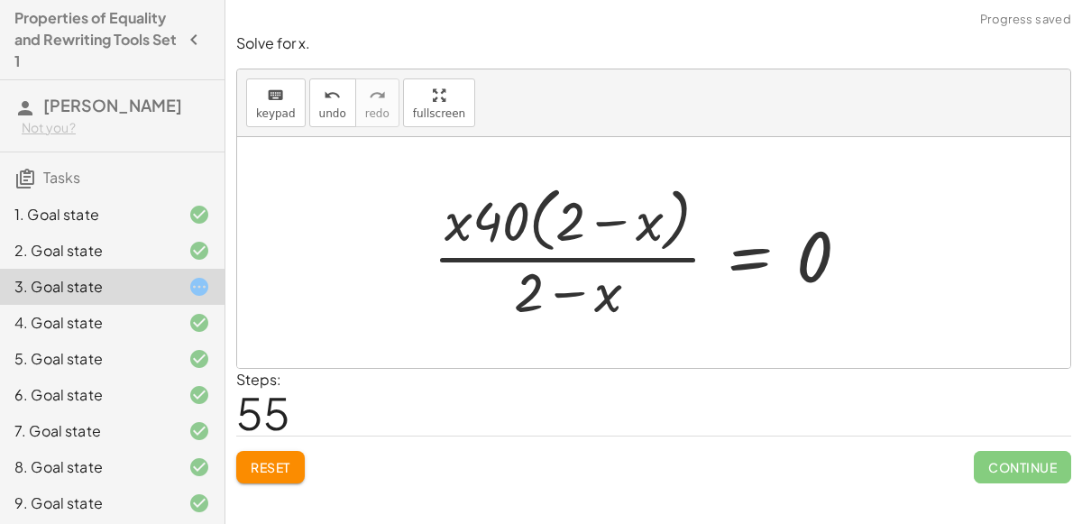
click at [509, 255] on div at bounding box center [648, 252] width 449 height 147
click at [574, 231] on div at bounding box center [648, 252] width 449 height 147
click at [600, 220] on div at bounding box center [648, 252] width 449 height 147
drag, startPoint x: 459, startPoint y: 221, endPoint x: 641, endPoint y: 215, distance: 182.2
click at [641, 215] on div at bounding box center [648, 252] width 449 height 147
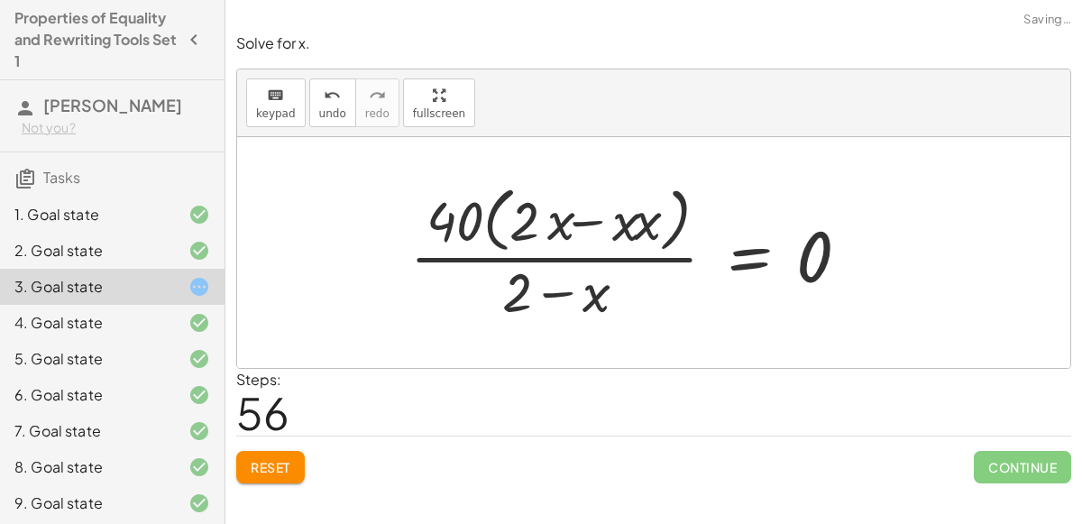
click at [640, 226] on div at bounding box center [634, 252] width 477 height 147
click at [600, 224] on div at bounding box center [639, 252] width 467 height 147
click at [595, 221] on div at bounding box center [639, 252] width 467 height 147
drag, startPoint x: 617, startPoint y: 224, endPoint x: 549, endPoint y: 231, distance: 68.0
click at [549, 231] on div at bounding box center [639, 252] width 467 height 147
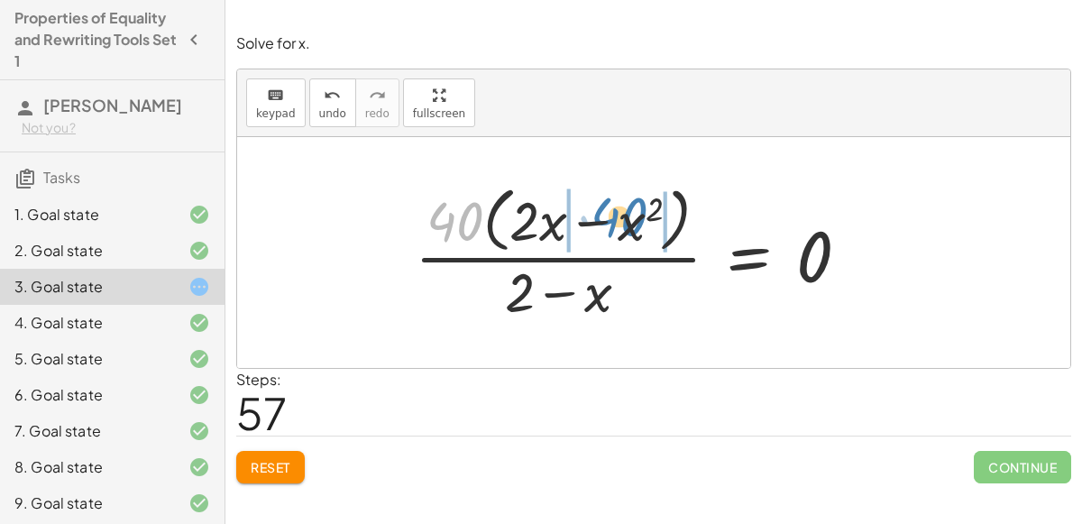
drag, startPoint x: 468, startPoint y: 207, endPoint x: 632, endPoint y: 203, distance: 164.2
click at [632, 203] on div at bounding box center [639, 252] width 467 height 147
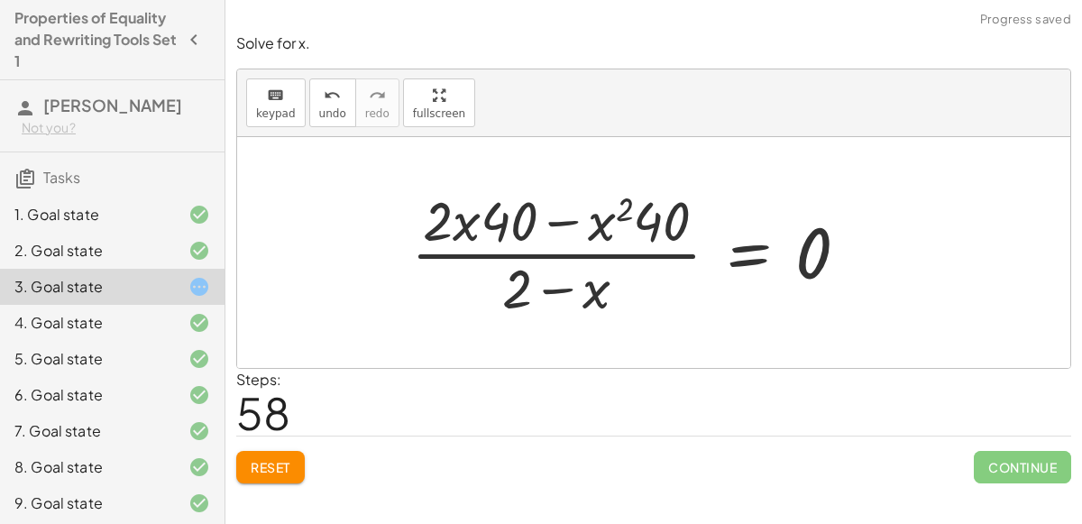
click at [490, 228] on div at bounding box center [637, 252] width 470 height 139
click at [642, 224] on div at bounding box center [637, 252] width 470 height 139
drag, startPoint x: 445, startPoint y: 226, endPoint x: 617, endPoint y: 224, distance: 172.2
click at [617, 224] on div at bounding box center [637, 252] width 470 height 139
drag, startPoint x: 464, startPoint y: 224, endPoint x: 622, endPoint y: 216, distance: 158.0
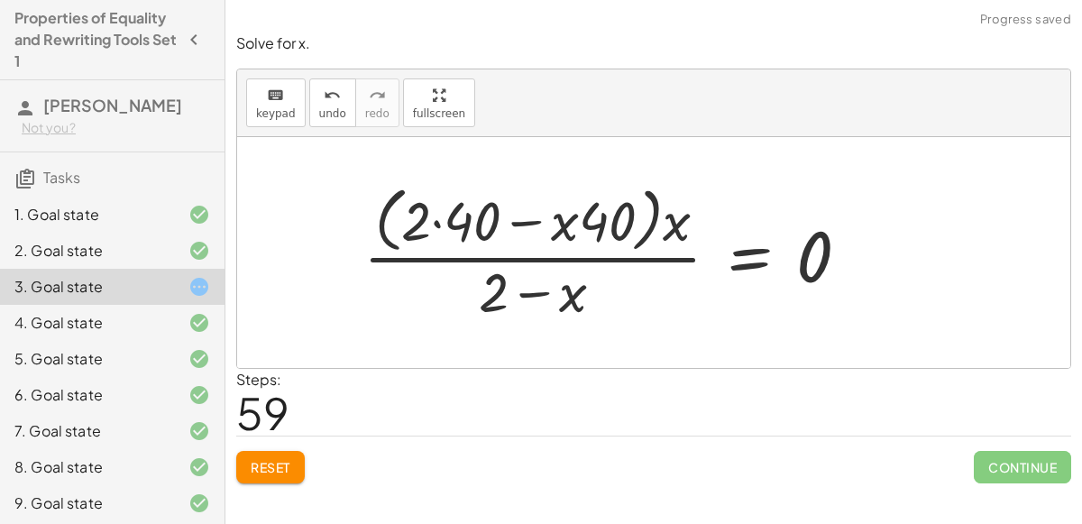
click at [675, 216] on div at bounding box center [613, 252] width 518 height 147
click at [525, 217] on div at bounding box center [613, 252] width 518 height 147
click at [433, 219] on div at bounding box center [613, 252] width 518 height 147
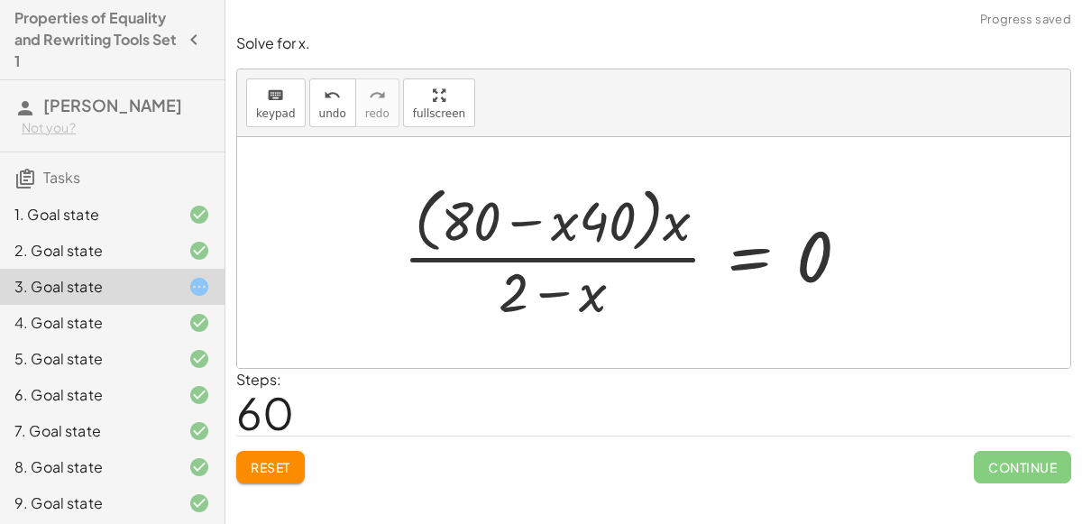
click at [523, 226] on div at bounding box center [633, 252] width 479 height 147
click at [532, 217] on div at bounding box center [633, 252] width 479 height 147
drag, startPoint x: 674, startPoint y: 221, endPoint x: 497, endPoint y: 225, distance: 176.8
click at [497, 225] on div at bounding box center [633, 252] width 479 height 147
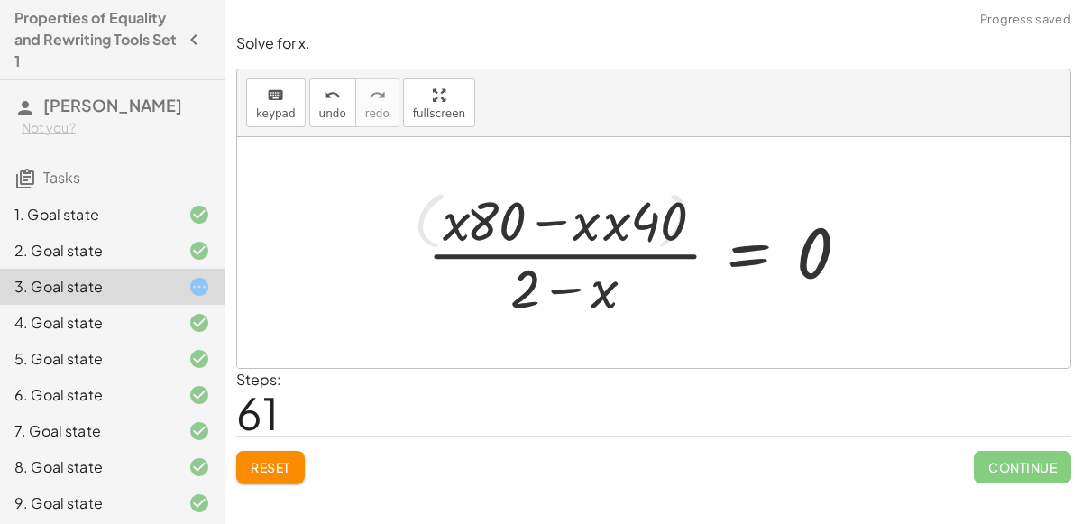
click at [498, 223] on div at bounding box center [646, 252] width 454 height 139
click at [472, 221] on div at bounding box center [646, 252] width 454 height 139
click at [608, 234] on div at bounding box center [646, 252] width 454 height 139
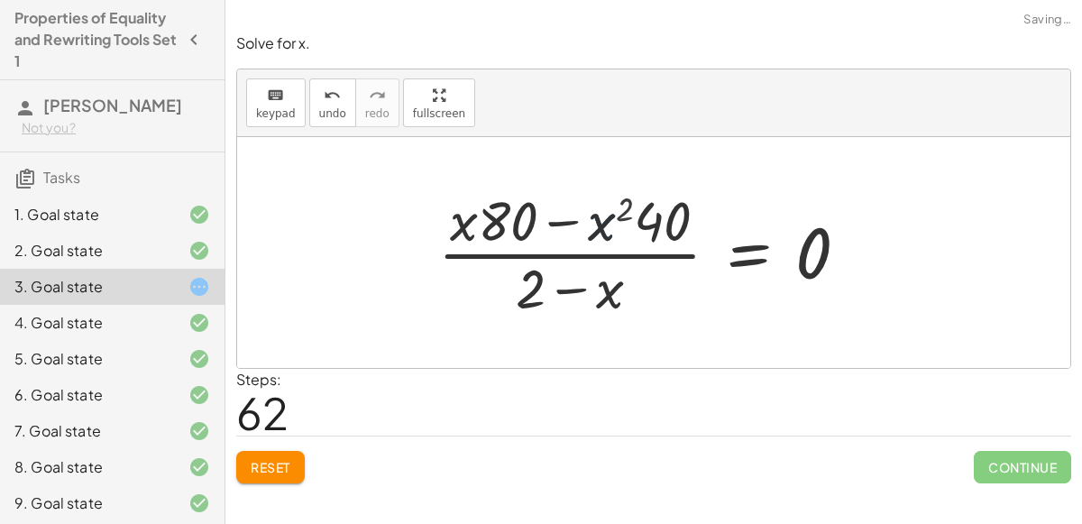
click at [623, 215] on div at bounding box center [650, 252] width 443 height 139
click at [571, 288] on div at bounding box center [650, 252] width 443 height 139
click at [573, 253] on div at bounding box center [647, 252] width 443 height 139
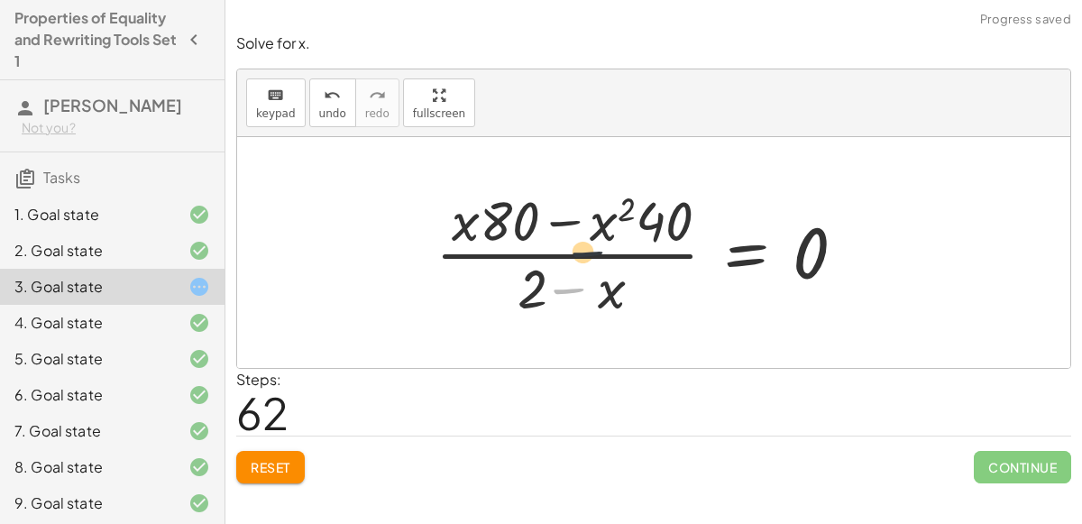
drag, startPoint x: 586, startPoint y: 251, endPoint x: 590, endPoint y: 230, distance: 21.0
click at [590, 230] on div at bounding box center [647, 252] width 443 height 139
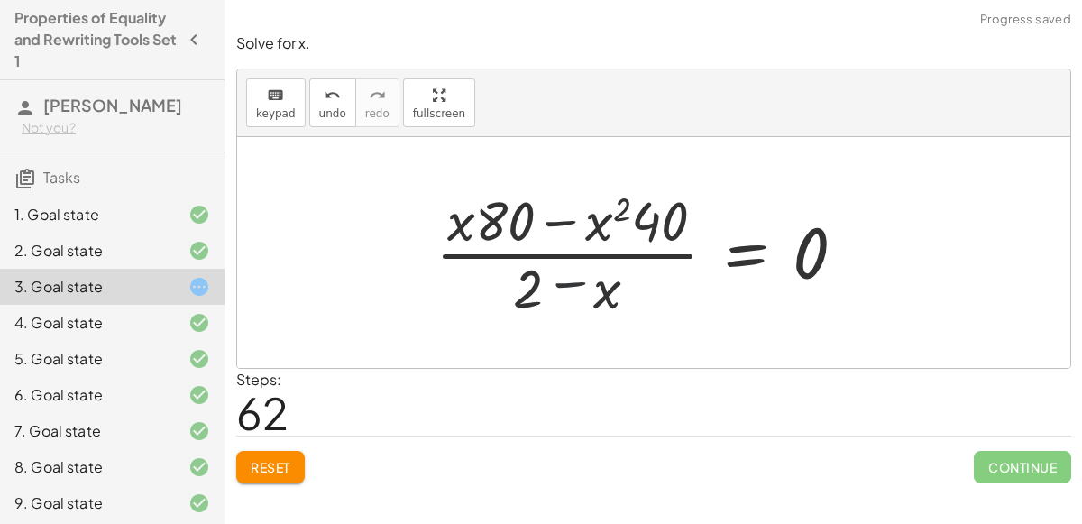
click at [591, 210] on div at bounding box center [647, 252] width 443 height 139
click at [513, 266] on div at bounding box center [647, 252] width 443 height 139
click at [493, 247] on div at bounding box center [647, 252] width 443 height 139
drag, startPoint x: 458, startPoint y: 223, endPoint x: 531, endPoint y: 226, distance: 73.1
click at [531, 226] on div at bounding box center [647, 252] width 443 height 139
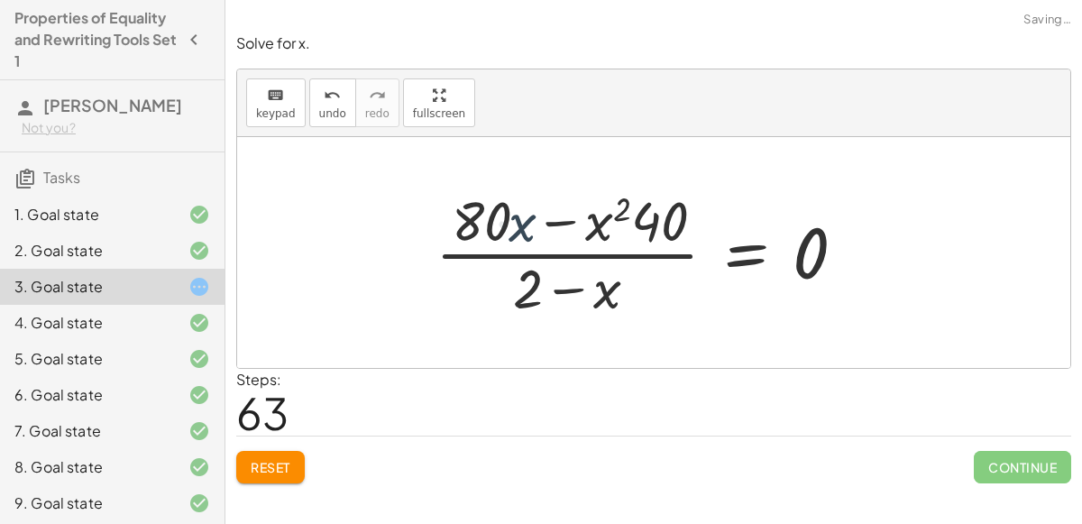
click at [683, 228] on div at bounding box center [647, 252] width 443 height 139
click at [638, 268] on div at bounding box center [647, 252] width 443 height 139
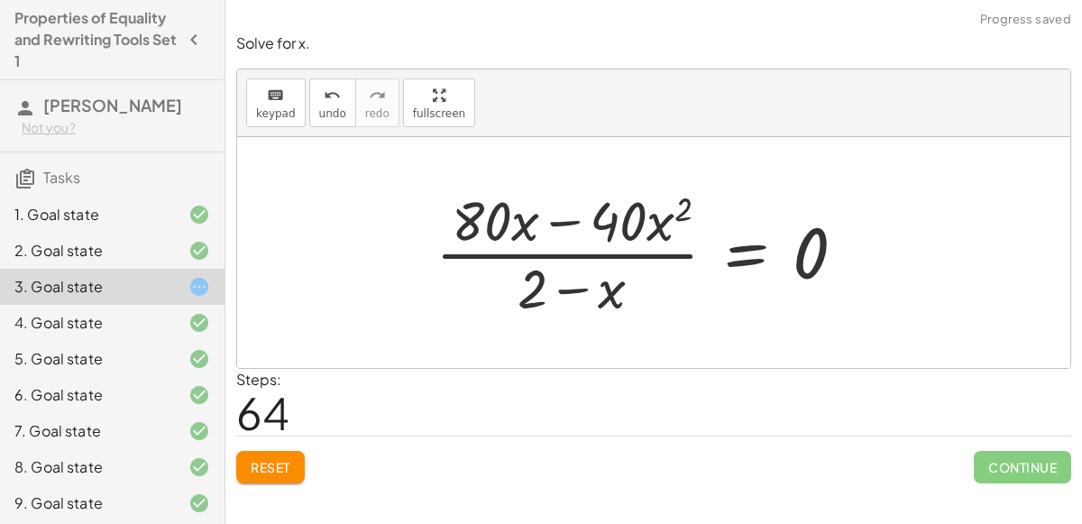
click at [519, 217] on div at bounding box center [647, 252] width 443 height 139
click at [560, 286] on div at bounding box center [647, 252] width 443 height 139
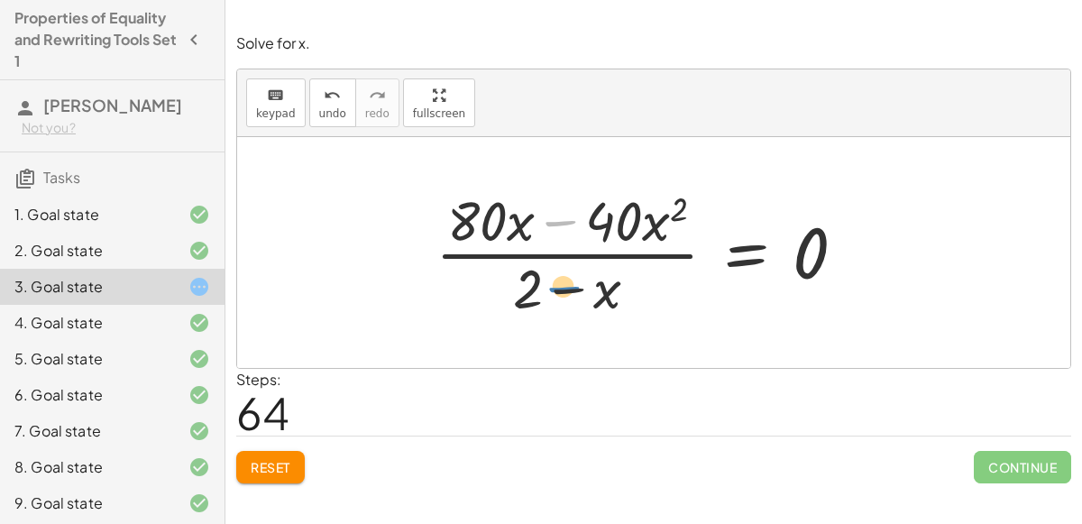
drag, startPoint x: 562, startPoint y: 242, endPoint x: 566, endPoint y: 290, distance: 48.9
click at [566, 290] on div at bounding box center [647, 252] width 443 height 139
click at [577, 250] on div at bounding box center [647, 252] width 443 height 139
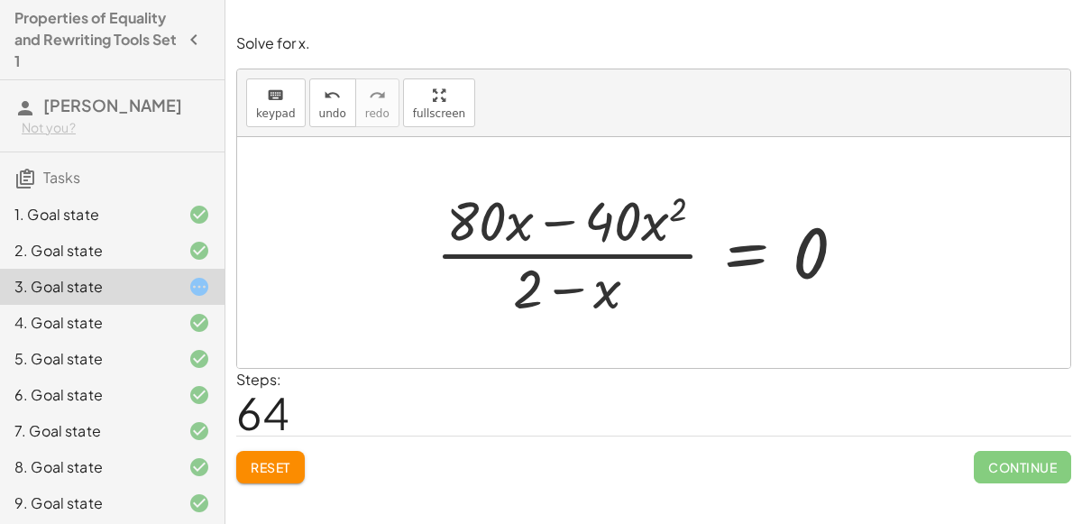
click at [577, 250] on div at bounding box center [647, 252] width 443 height 139
click at [736, 256] on div at bounding box center [647, 252] width 443 height 139
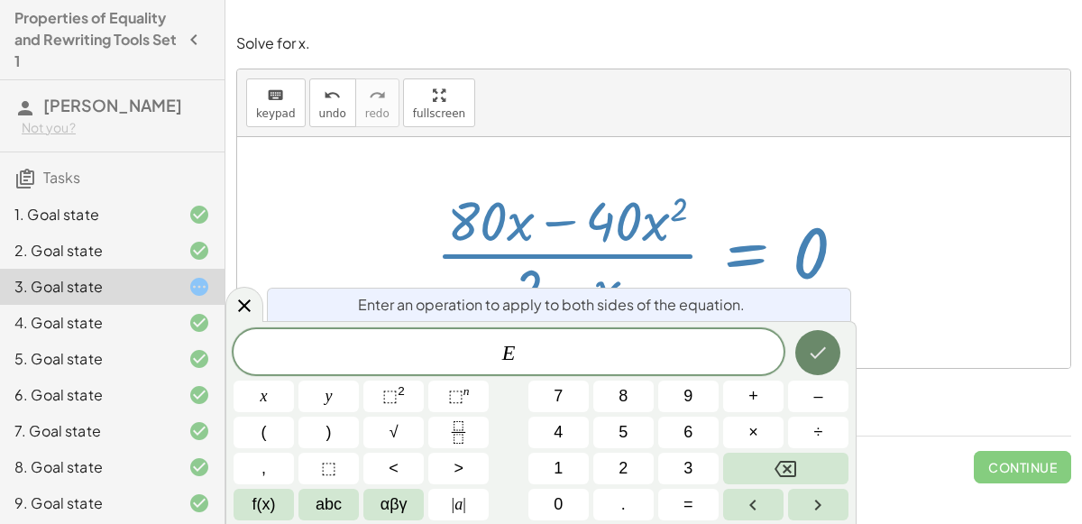
click at [815, 347] on icon "Done" at bounding box center [818, 353] width 22 height 22
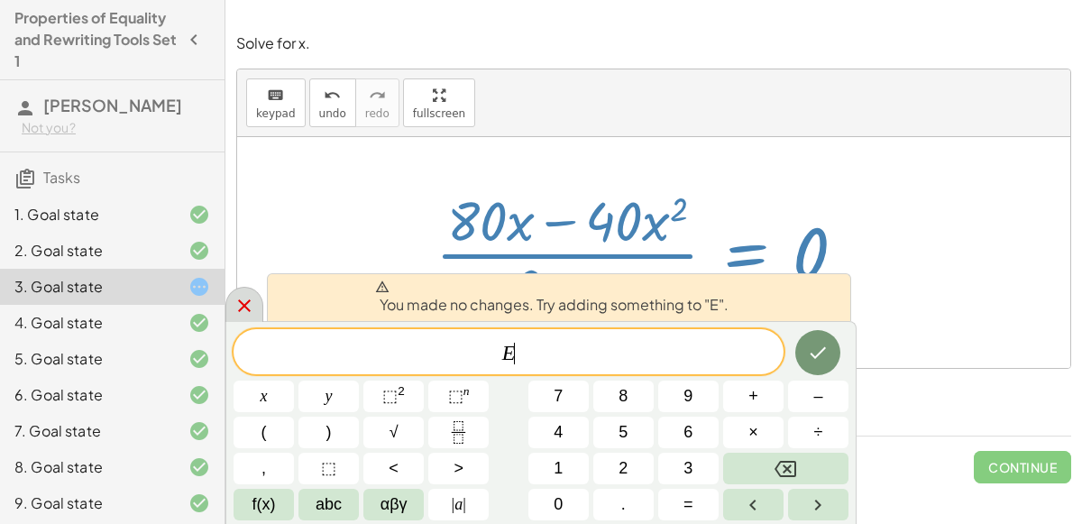
click at [246, 310] on icon at bounding box center [245, 306] width 22 height 22
